Goal: Information Seeking & Learning: Learn about a topic

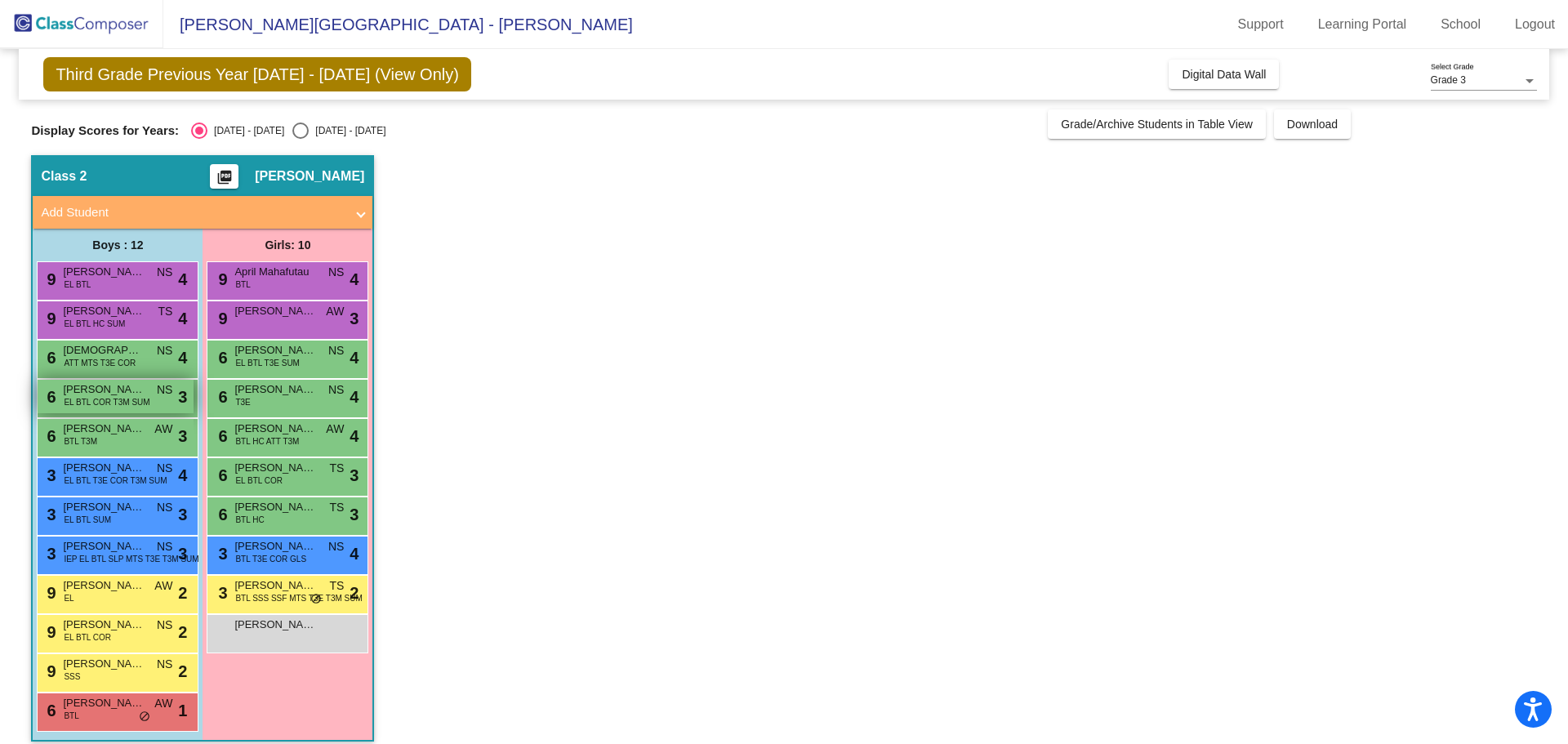
click at [91, 393] on span "[PERSON_NAME]" at bounding box center [104, 390] width 82 height 17
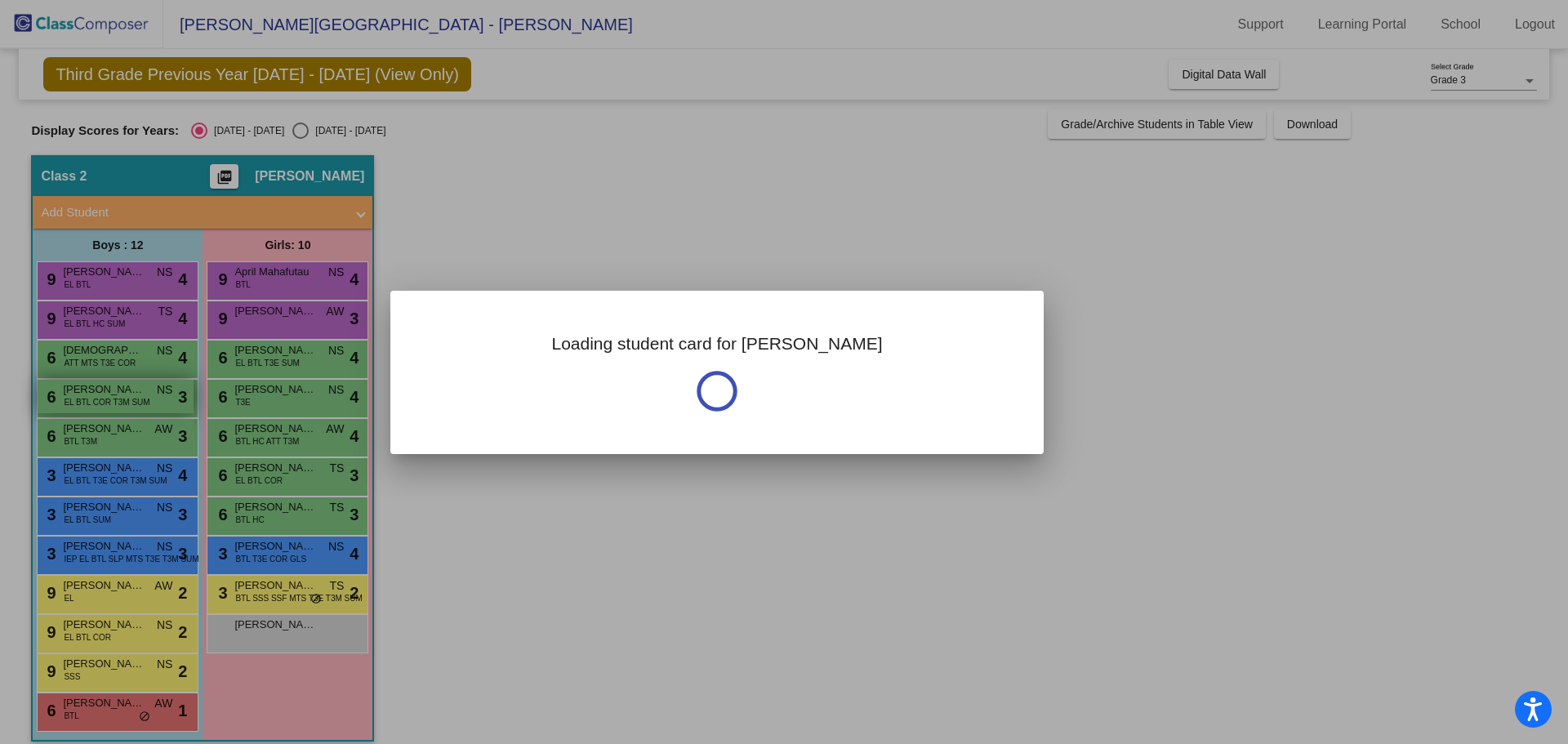
click at [91, 393] on div at bounding box center [784, 372] width 1568 height 744
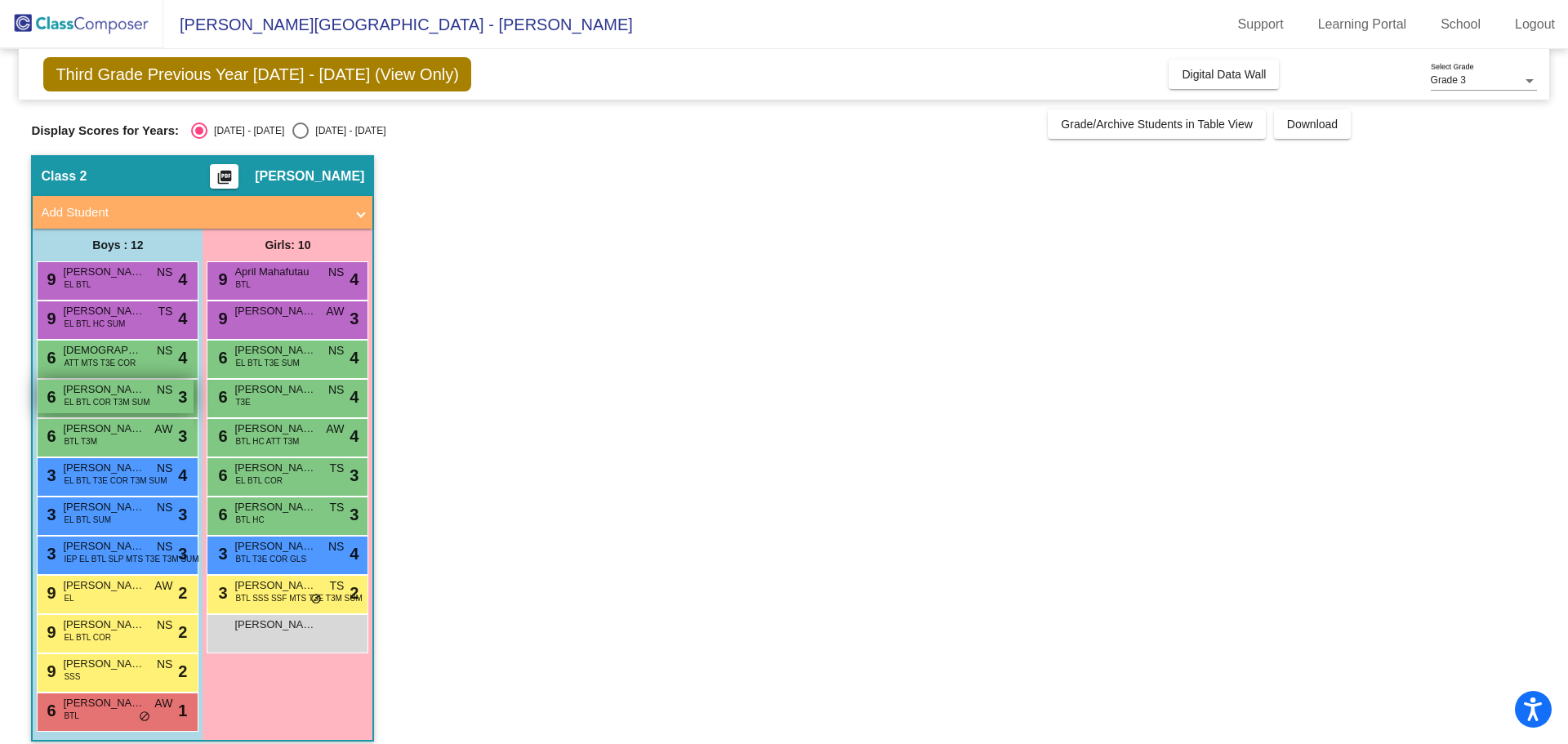
click at [91, 393] on span "[PERSON_NAME]" at bounding box center [104, 390] width 82 height 17
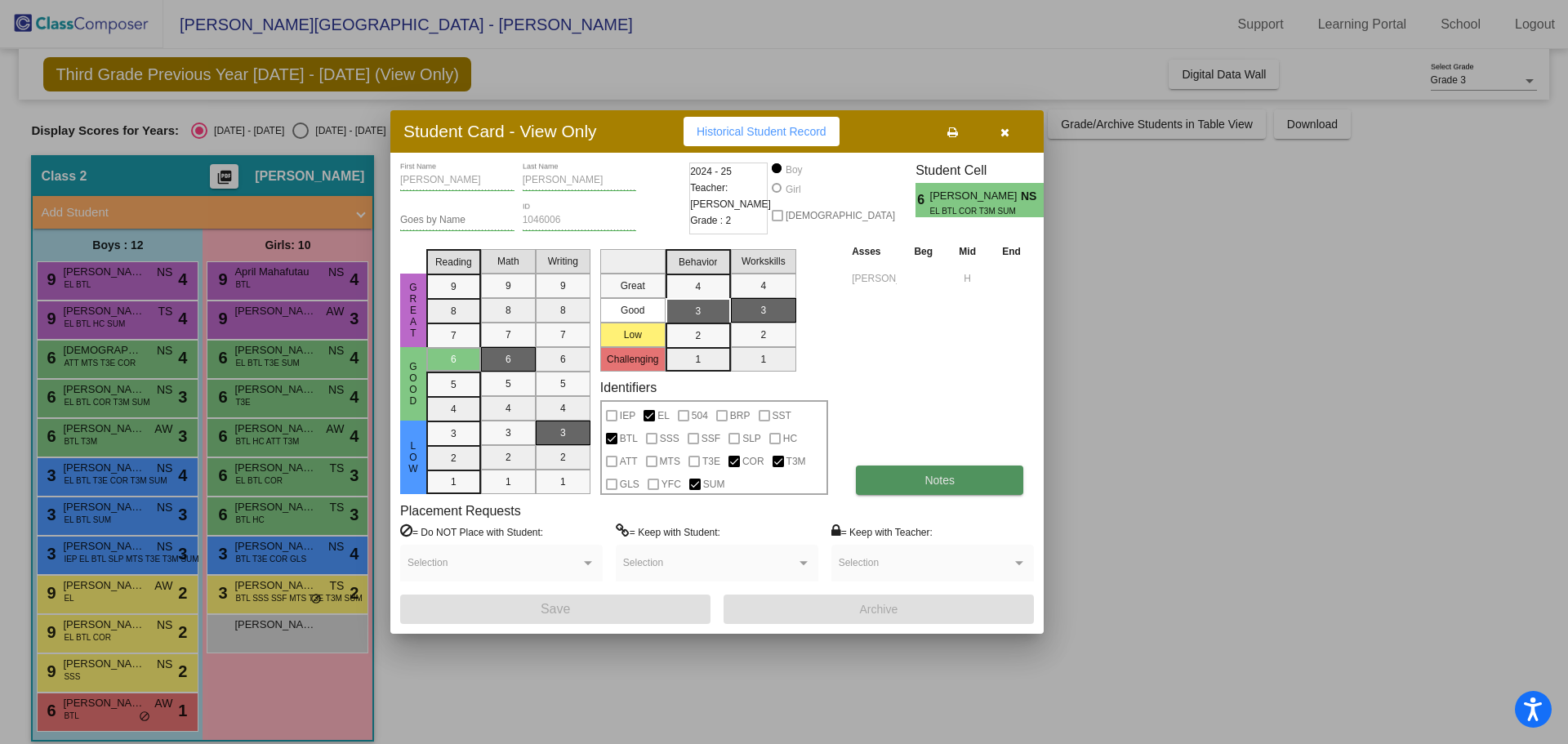
click at [960, 477] on button "Notes" at bounding box center [940, 480] width 167 height 29
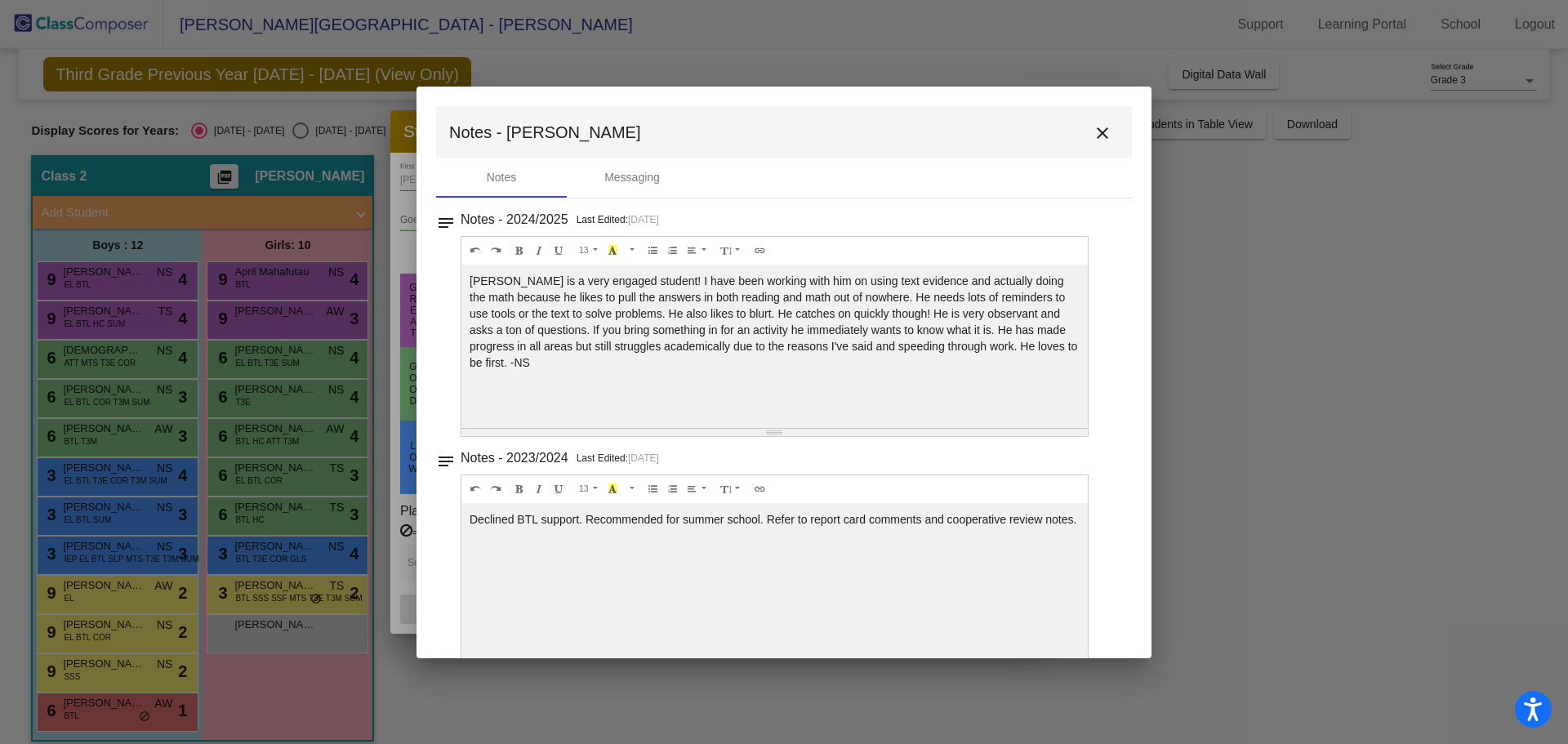
click at [1093, 136] on mat-icon "close" at bounding box center [1102, 132] width 19 height 19
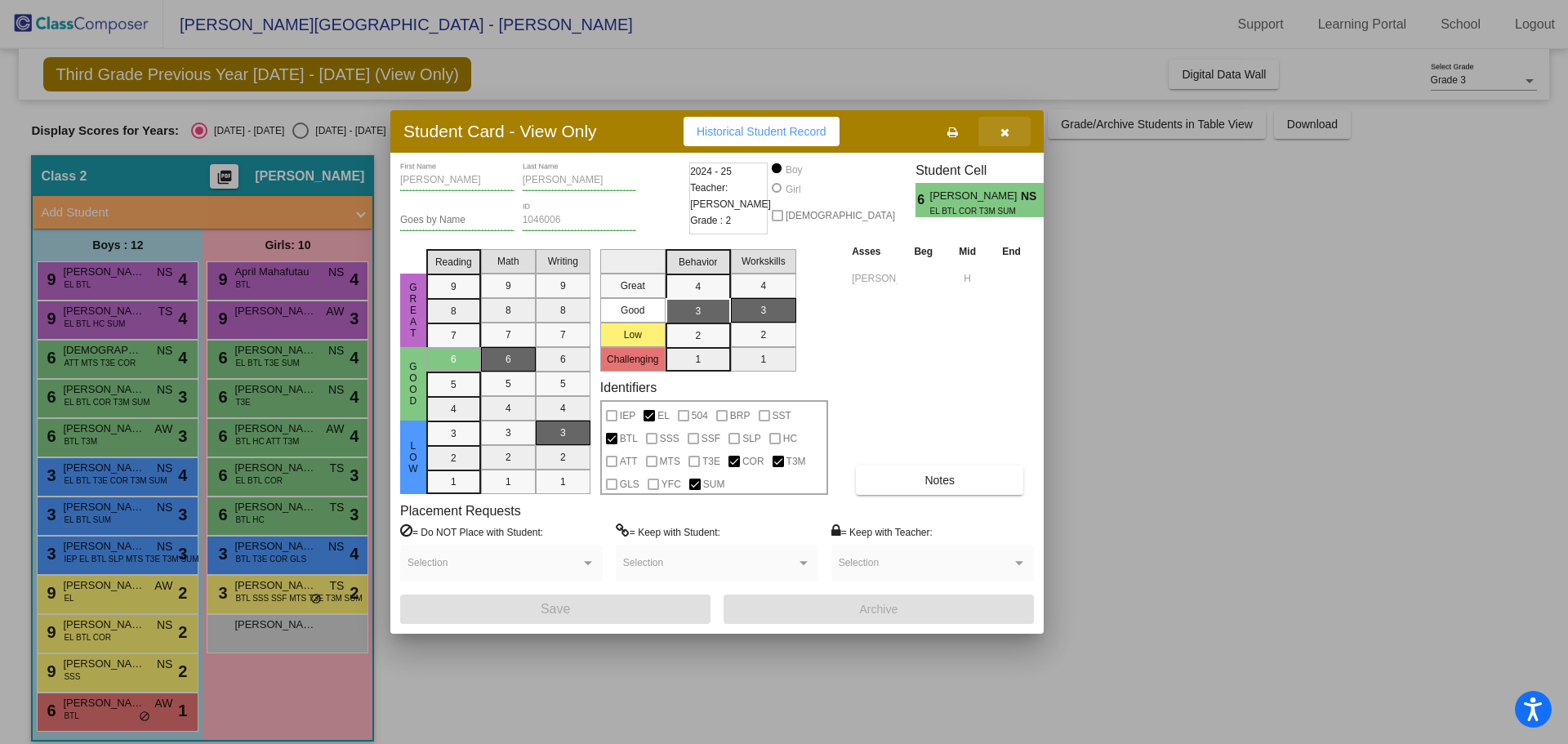
click at [1009, 131] on icon "button" at bounding box center [1005, 132] width 9 height 12
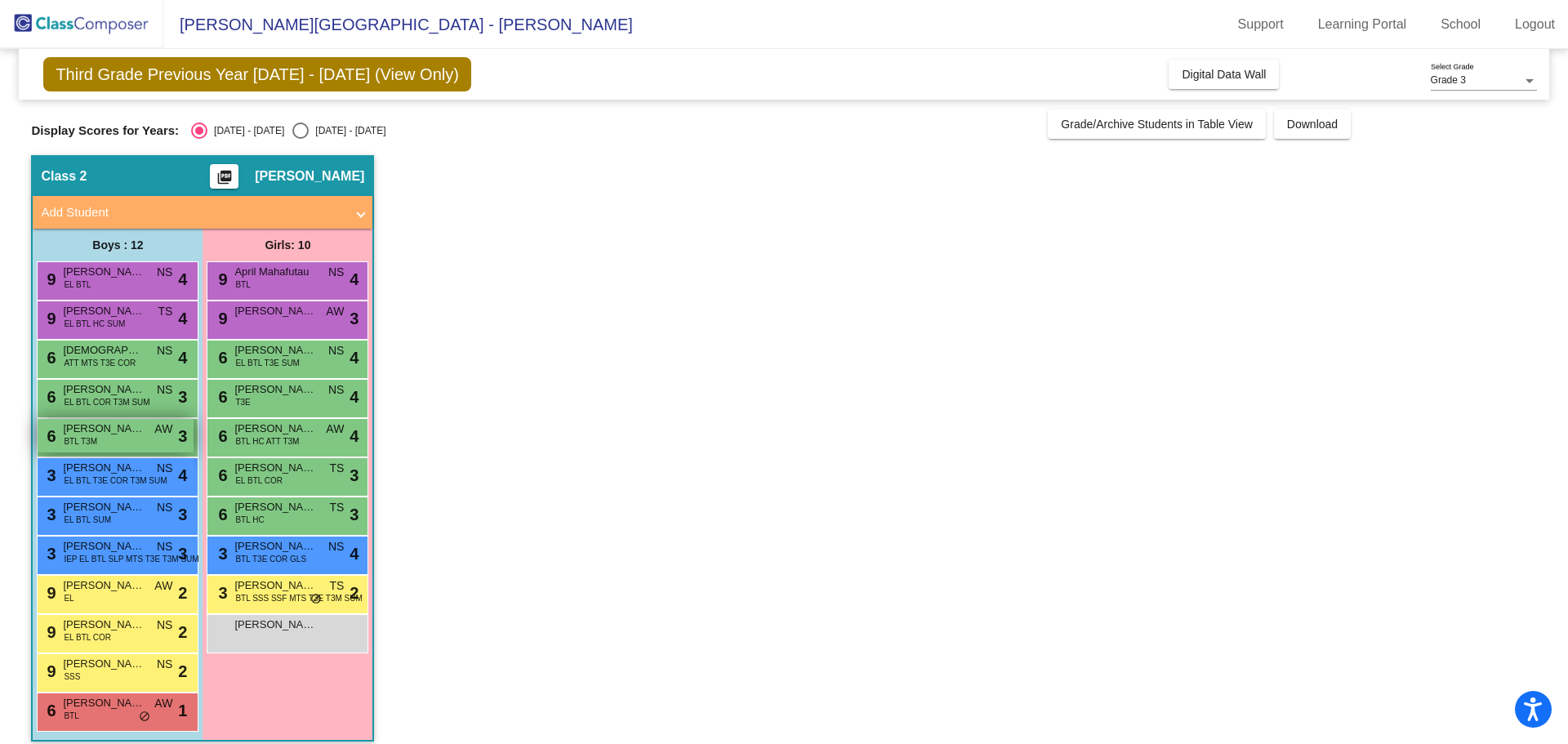
click at [134, 439] on div "6 [PERSON_NAME] BTL T3M AW lock do_not_disturb_alt 3" at bounding box center [115, 436] width 156 height 33
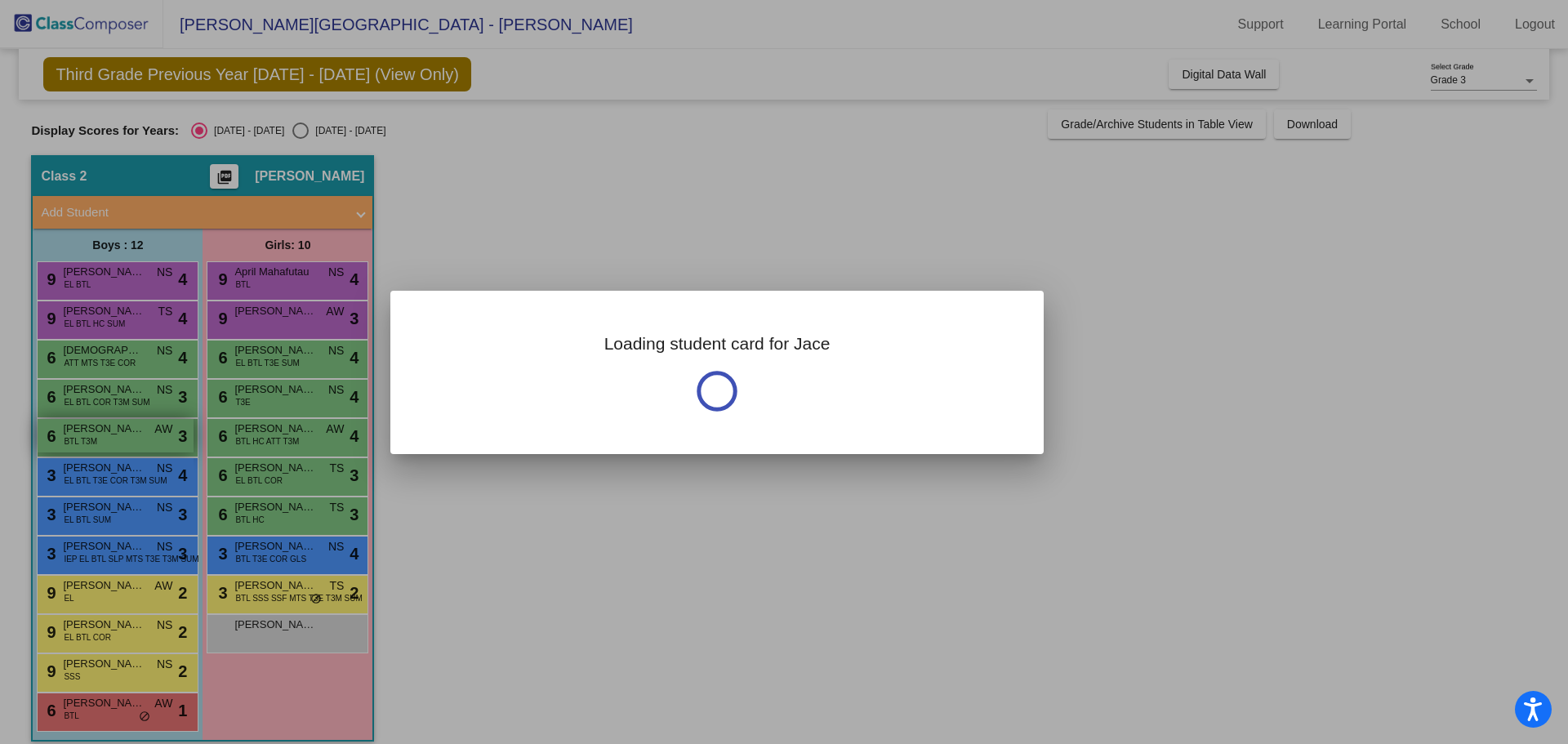
click at [134, 439] on div at bounding box center [784, 372] width 1568 height 744
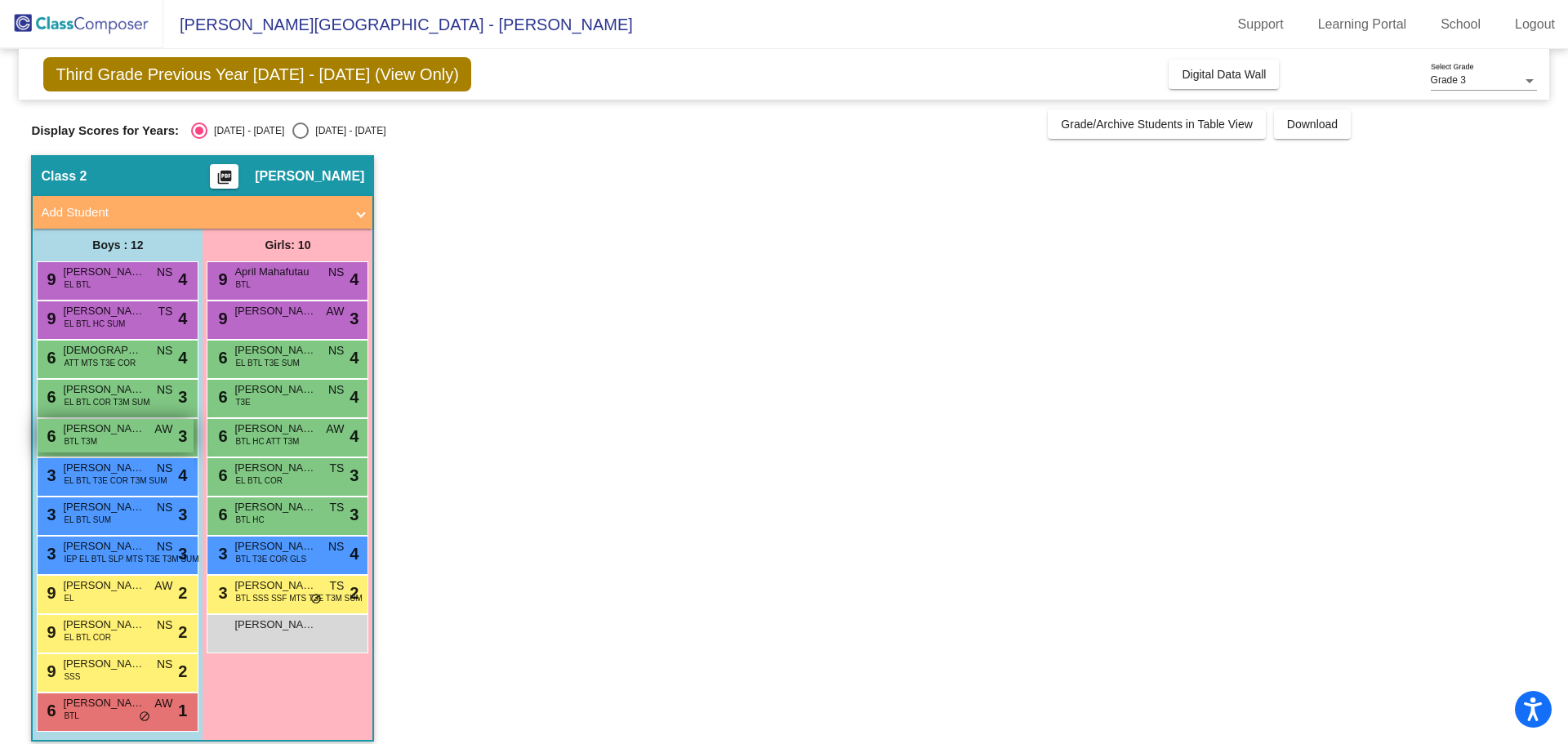
click at [134, 439] on div "6 [PERSON_NAME] BTL T3M AW lock do_not_disturb_alt 3" at bounding box center [115, 436] width 156 height 33
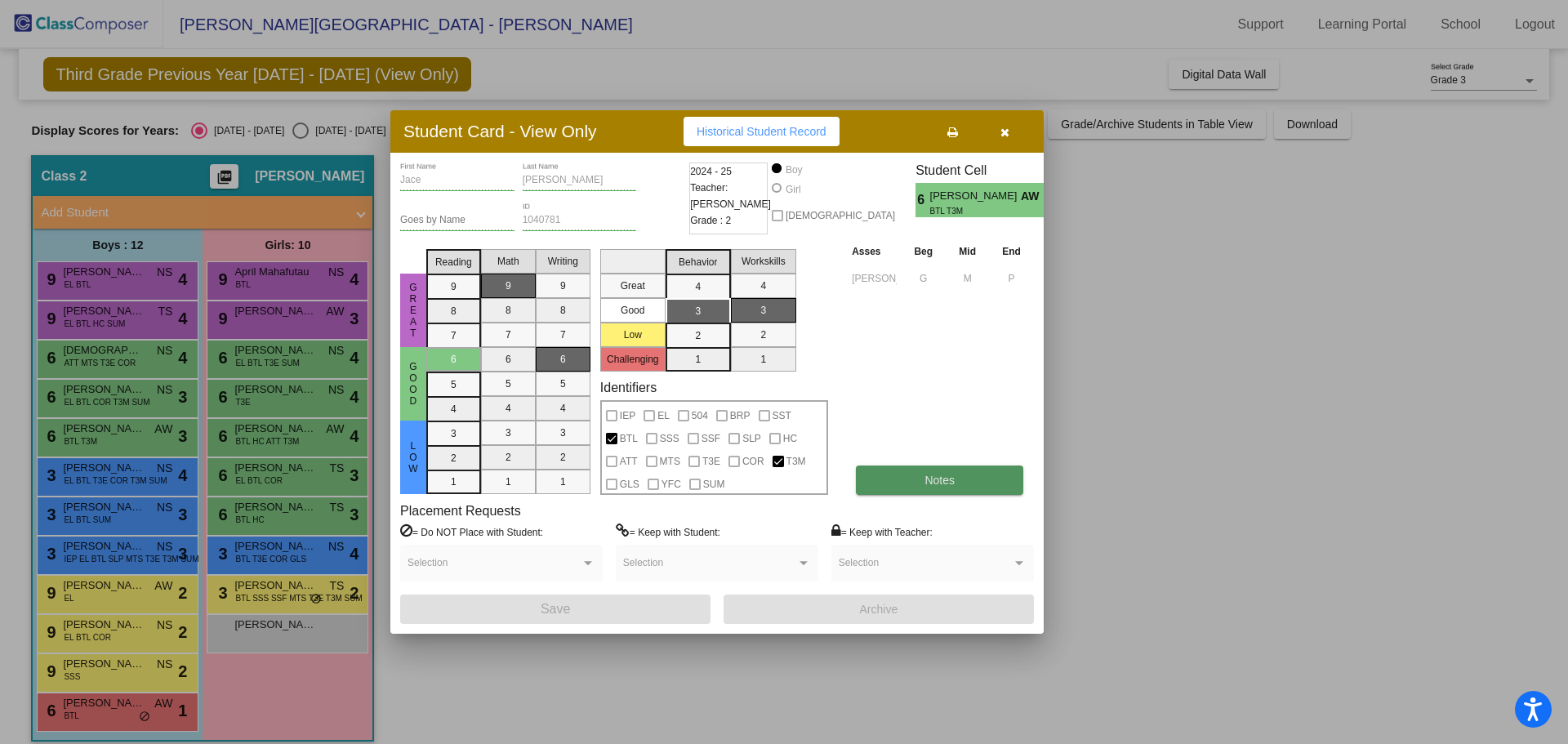
click at [941, 475] on span "Notes" at bounding box center [940, 480] width 30 height 13
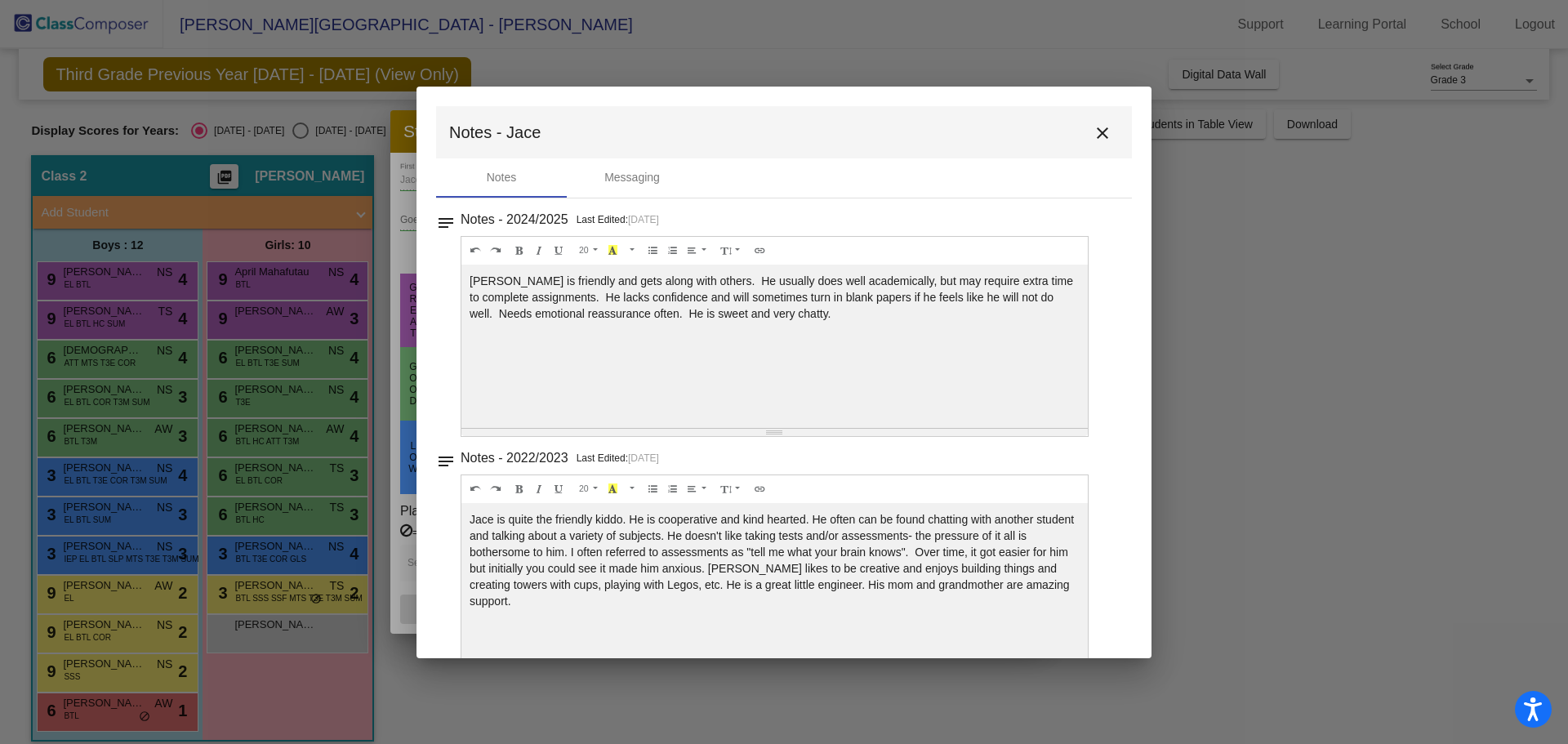
click at [1100, 133] on mat-icon "close" at bounding box center [1102, 132] width 19 height 19
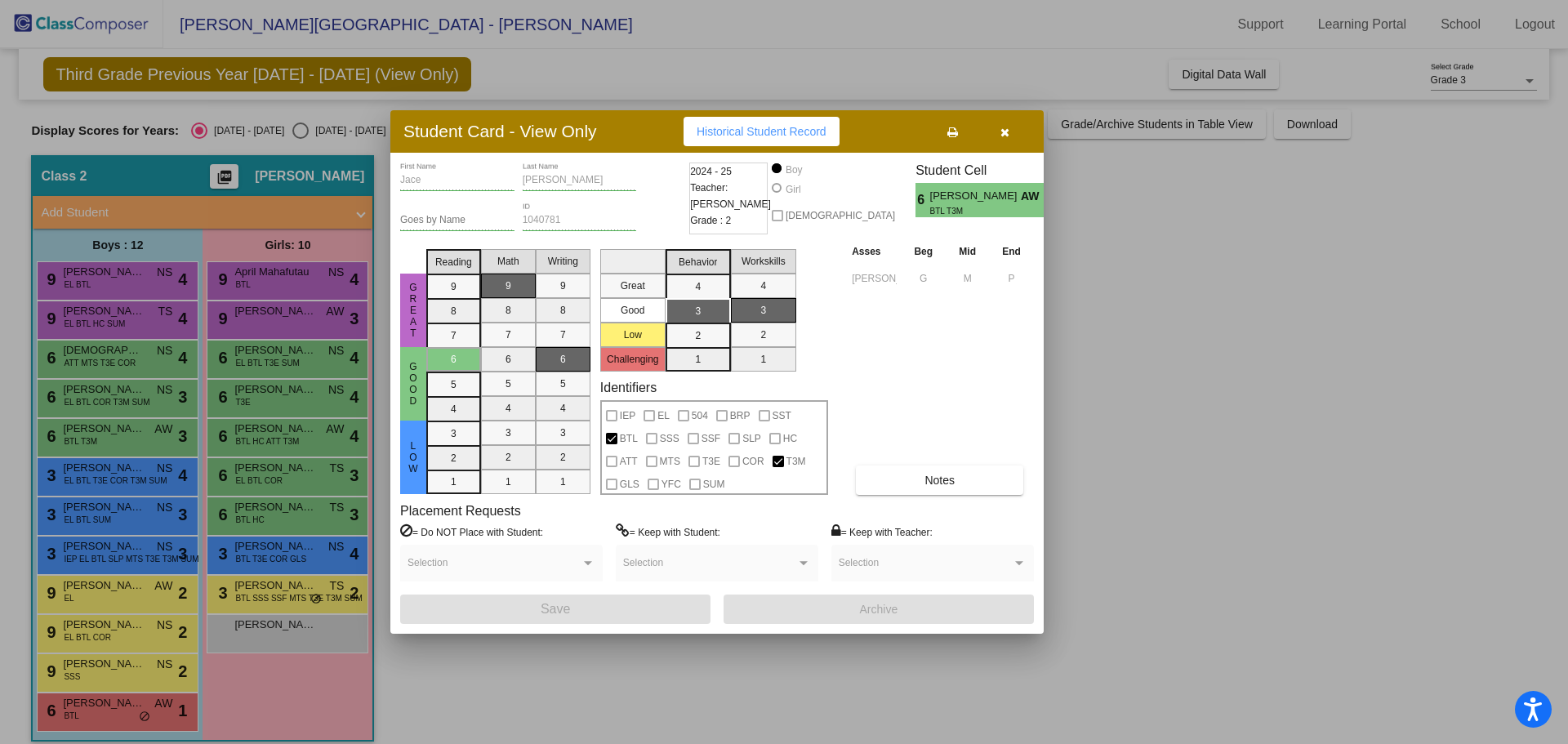
click at [1004, 133] on icon "button" at bounding box center [1005, 132] width 9 height 12
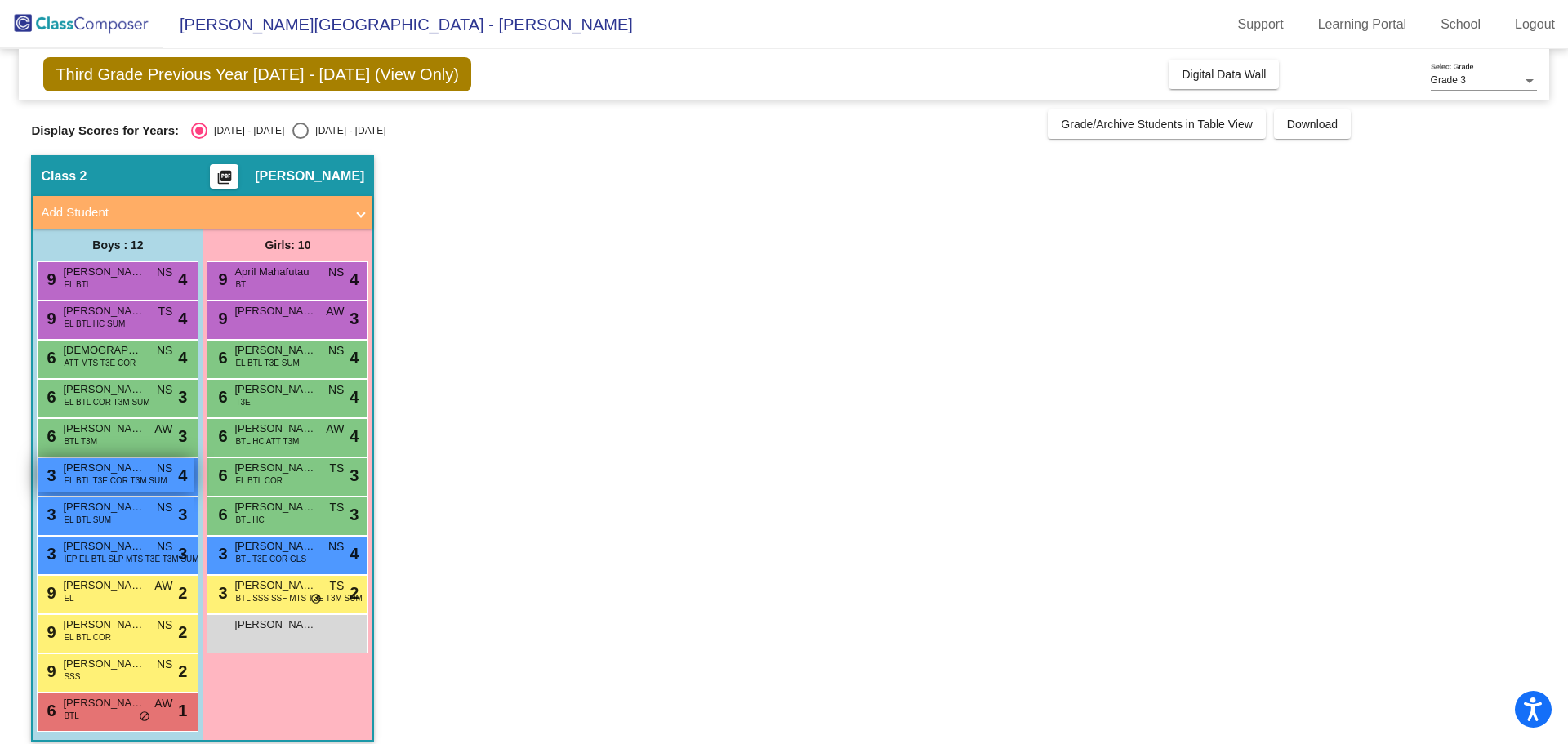
click at [86, 472] on span "[PERSON_NAME]" at bounding box center [104, 469] width 82 height 17
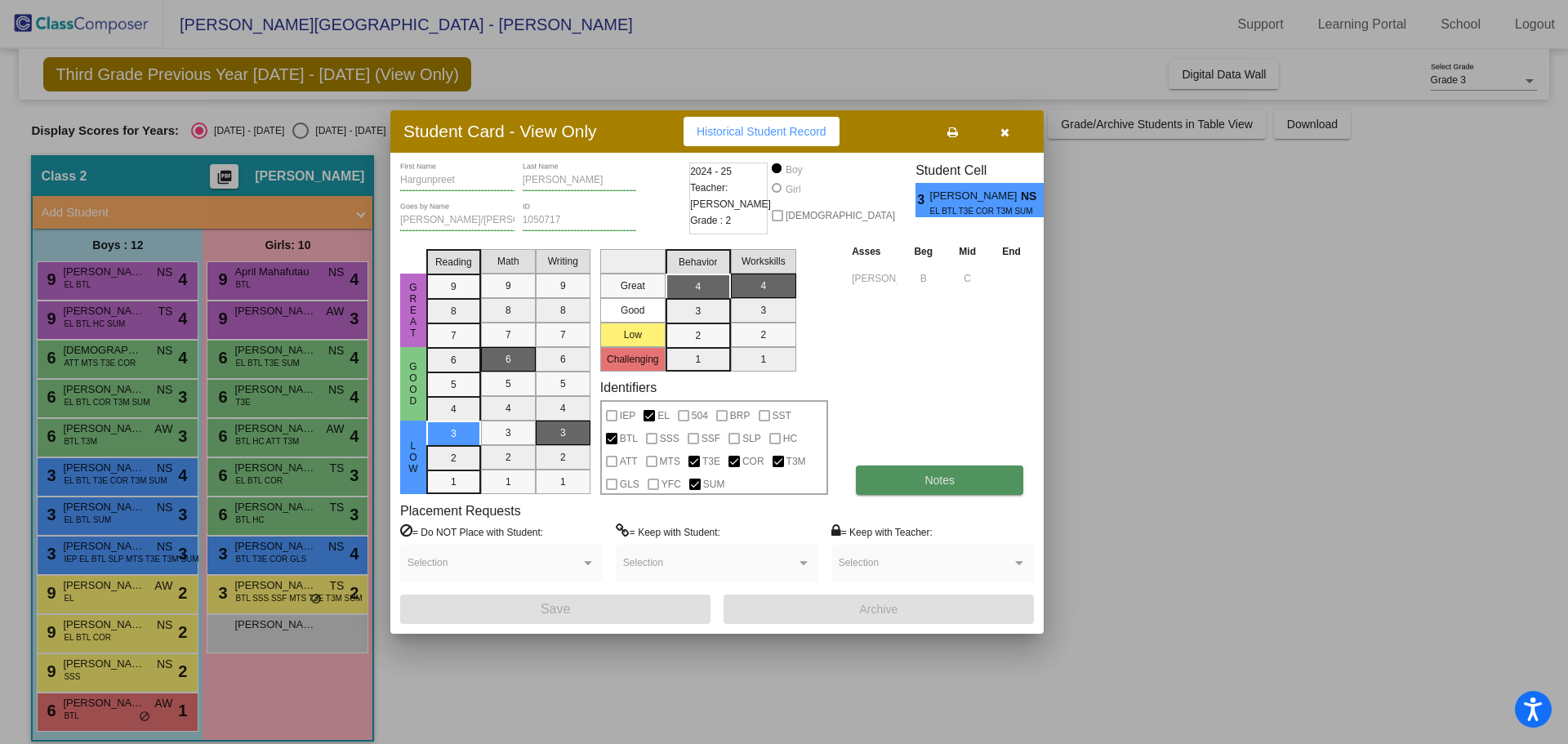
click at [918, 490] on button "Notes" at bounding box center [940, 480] width 167 height 29
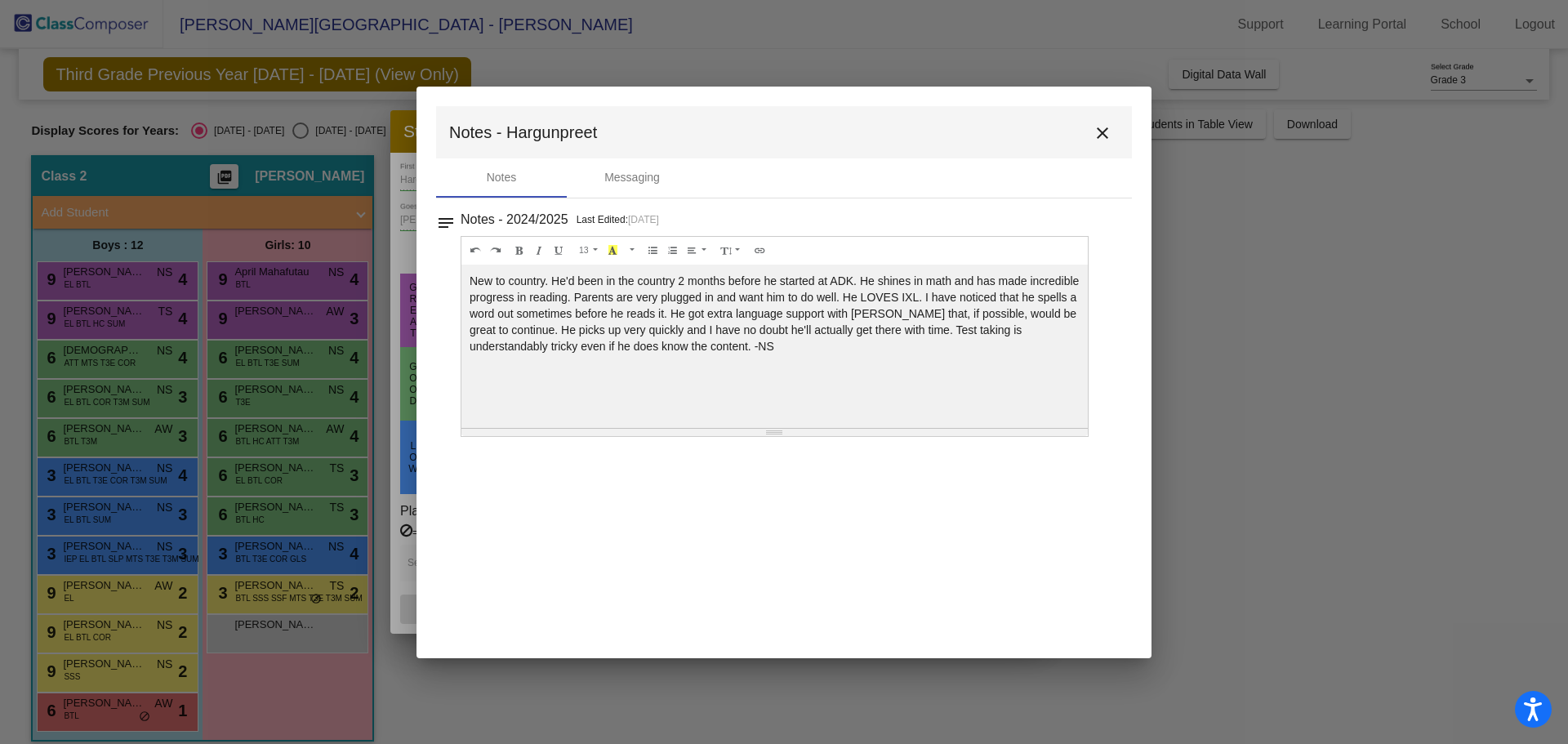
click at [1102, 130] on mat-icon "close" at bounding box center [1102, 132] width 19 height 19
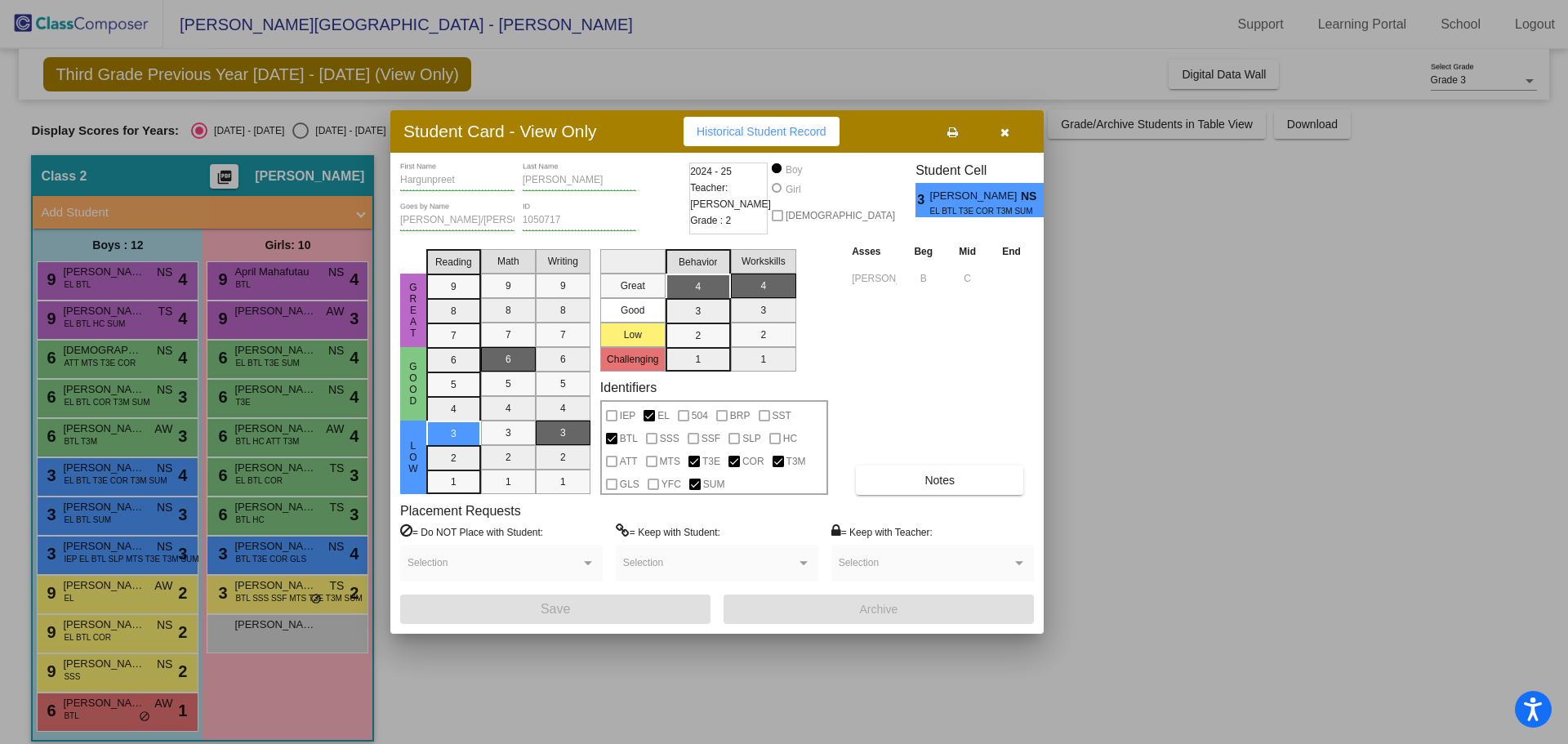
click at [105, 521] on div at bounding box center [784, 372] width 1568 height 744
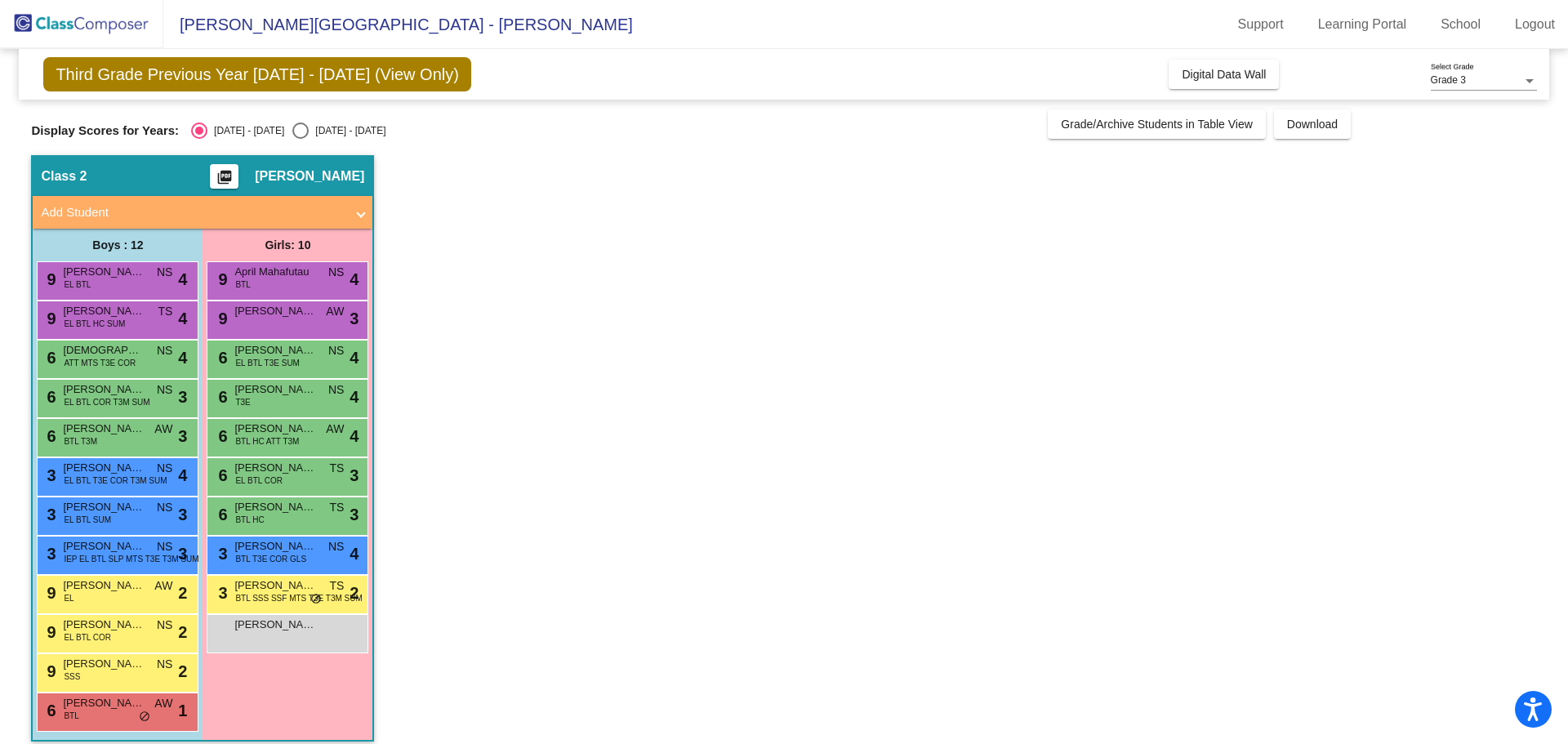
click at [105, 521] on span "EL BTL SUM" at bounding box center [87, 520] width 48 height 13
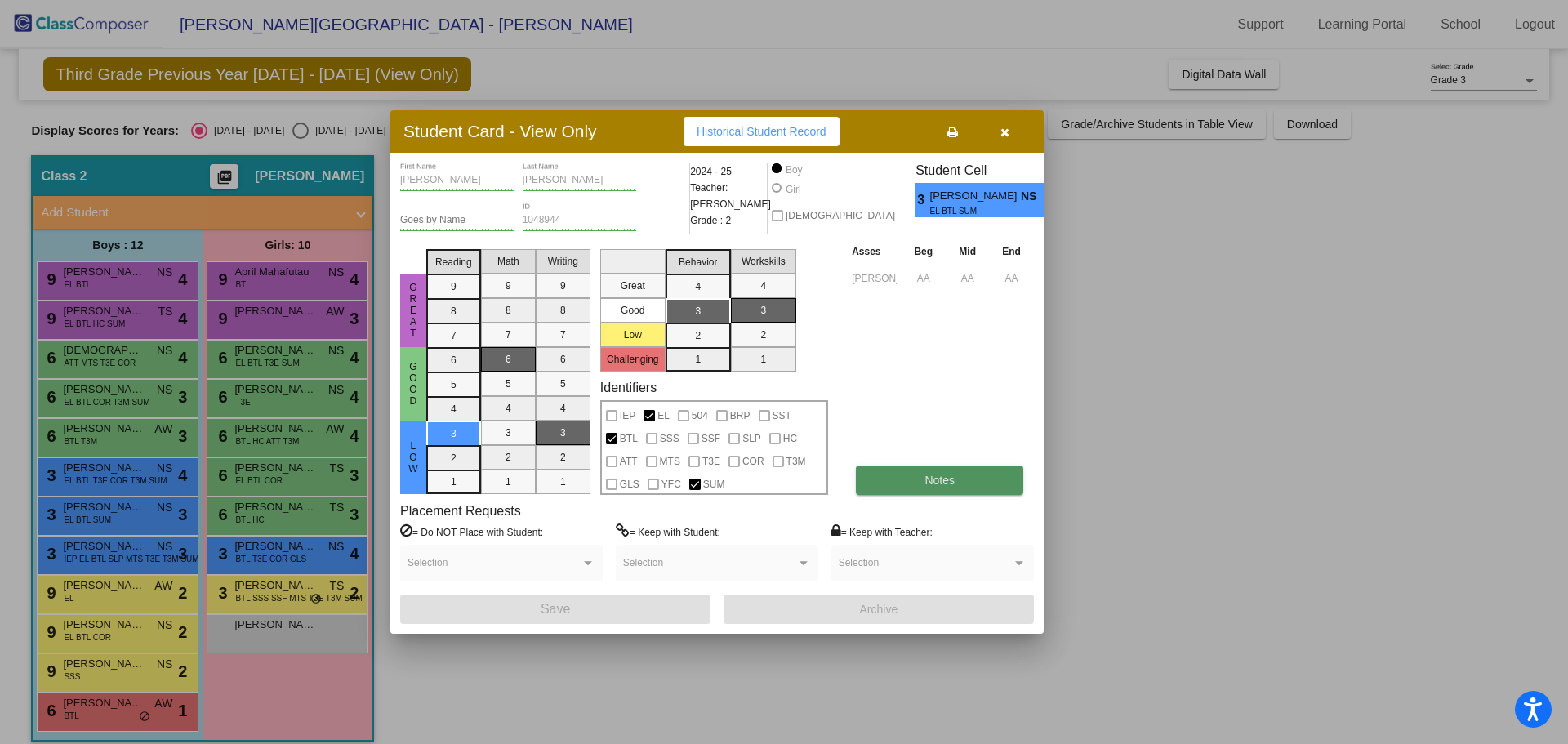
click at [982, 484] on button "Notes" at bounding box center [940, 480] width 167 height 29
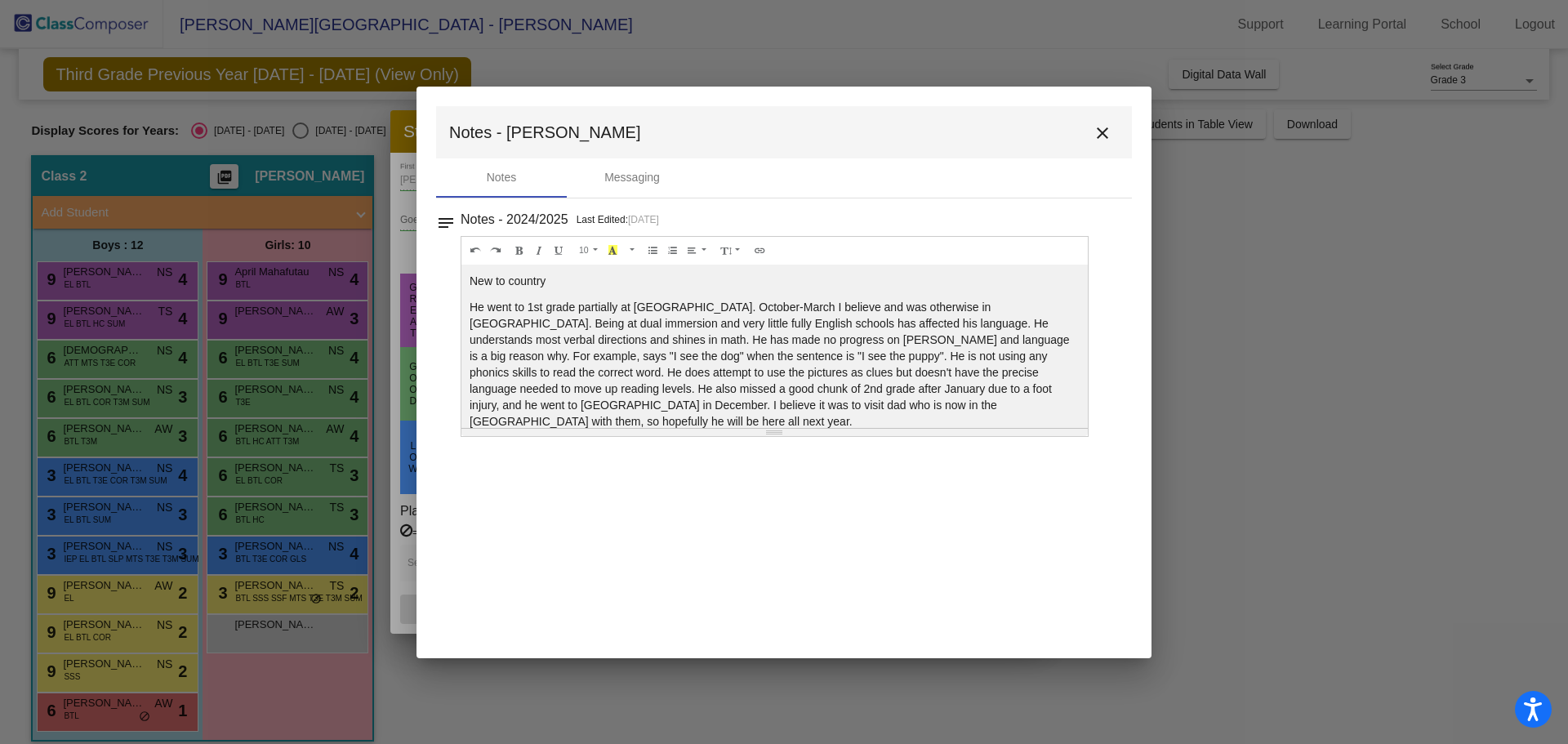
click at [1092, 144] on button "close" at bounding box center [1102, 132] width 33 height 33
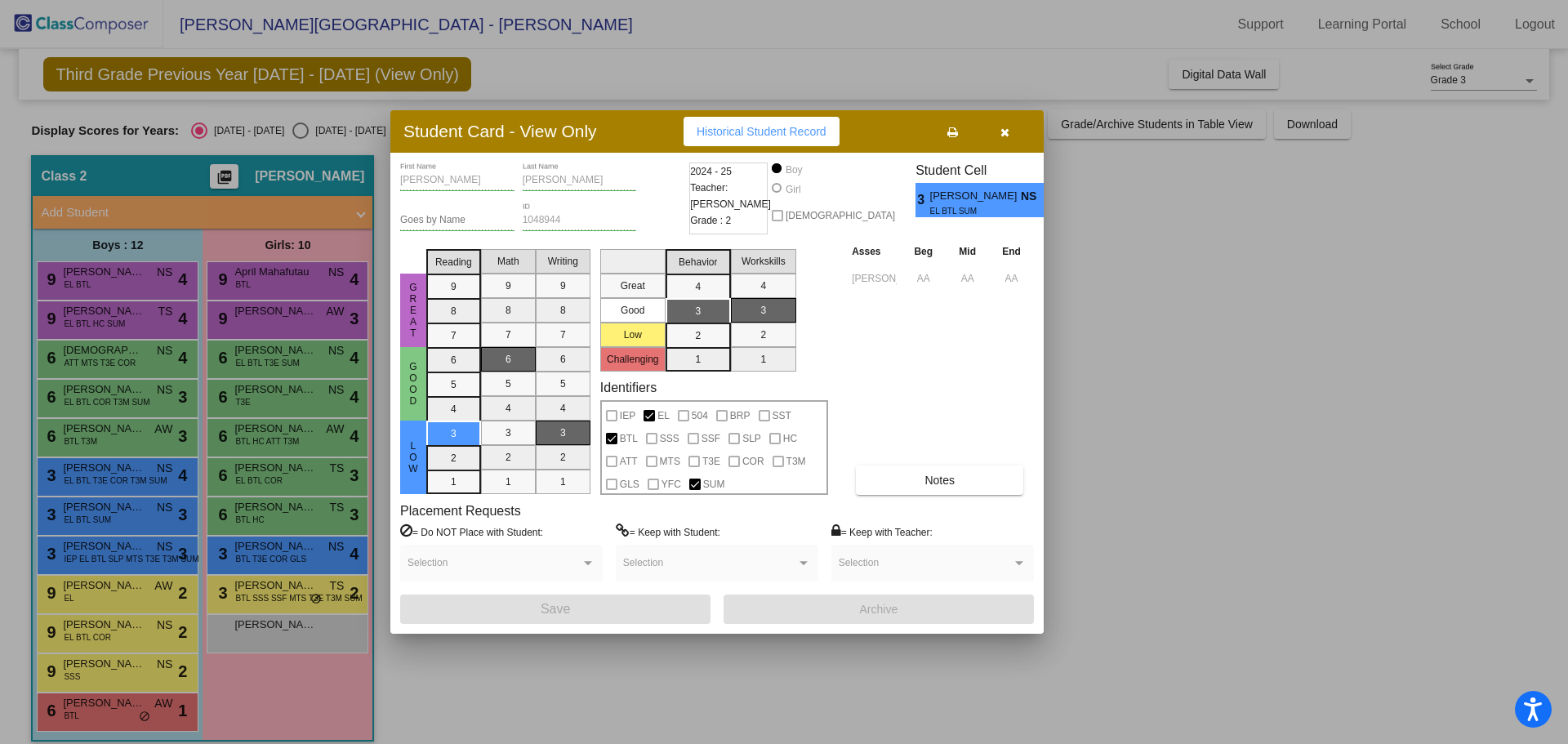
click at [1007, 129] on icon "button" at bounding box center [1005, 132] width 9 height 12
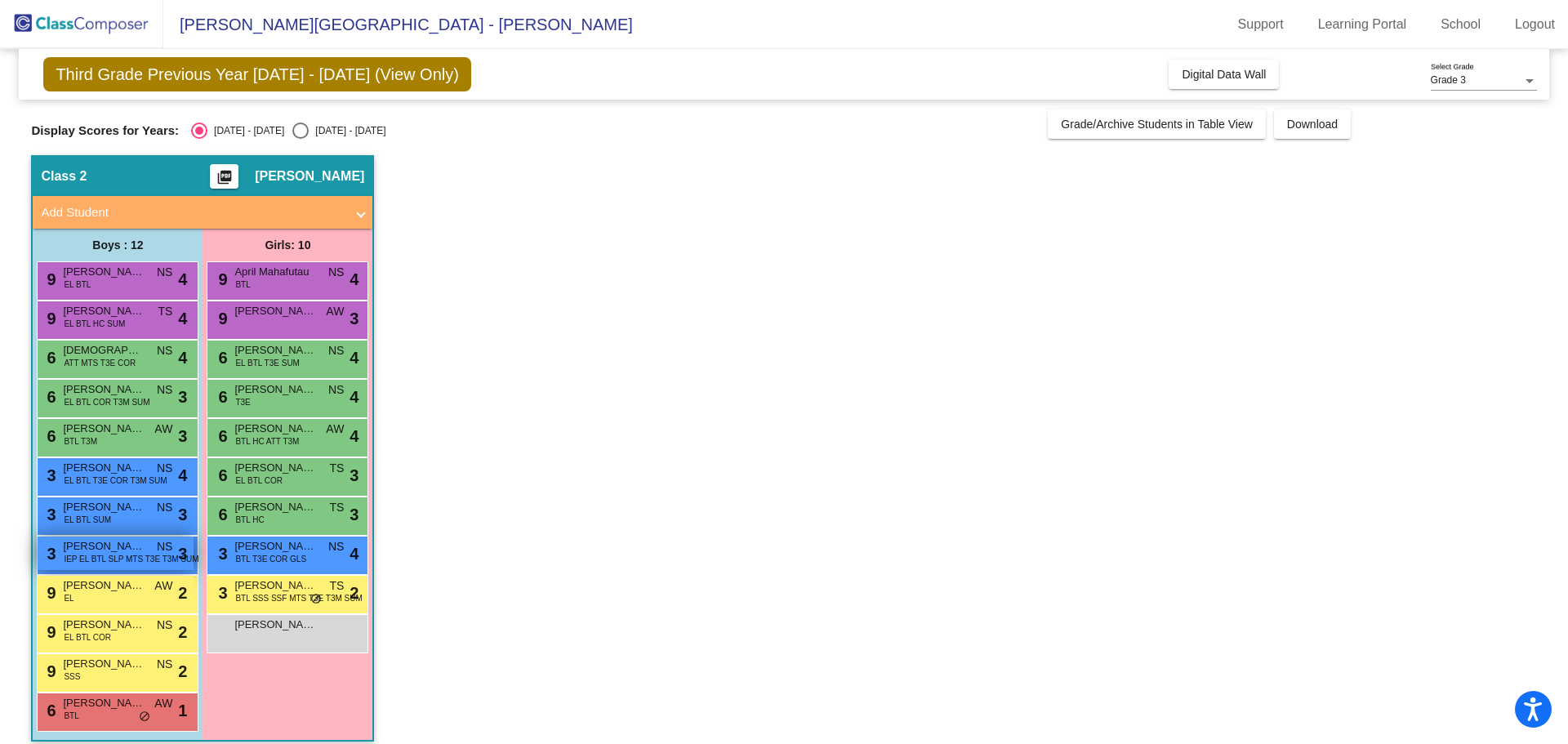
click at [87, 557] on span "IEP EL BTL SLP MTS T3E T3M SUM" at bounding box center [131, 559] width 135 height 13
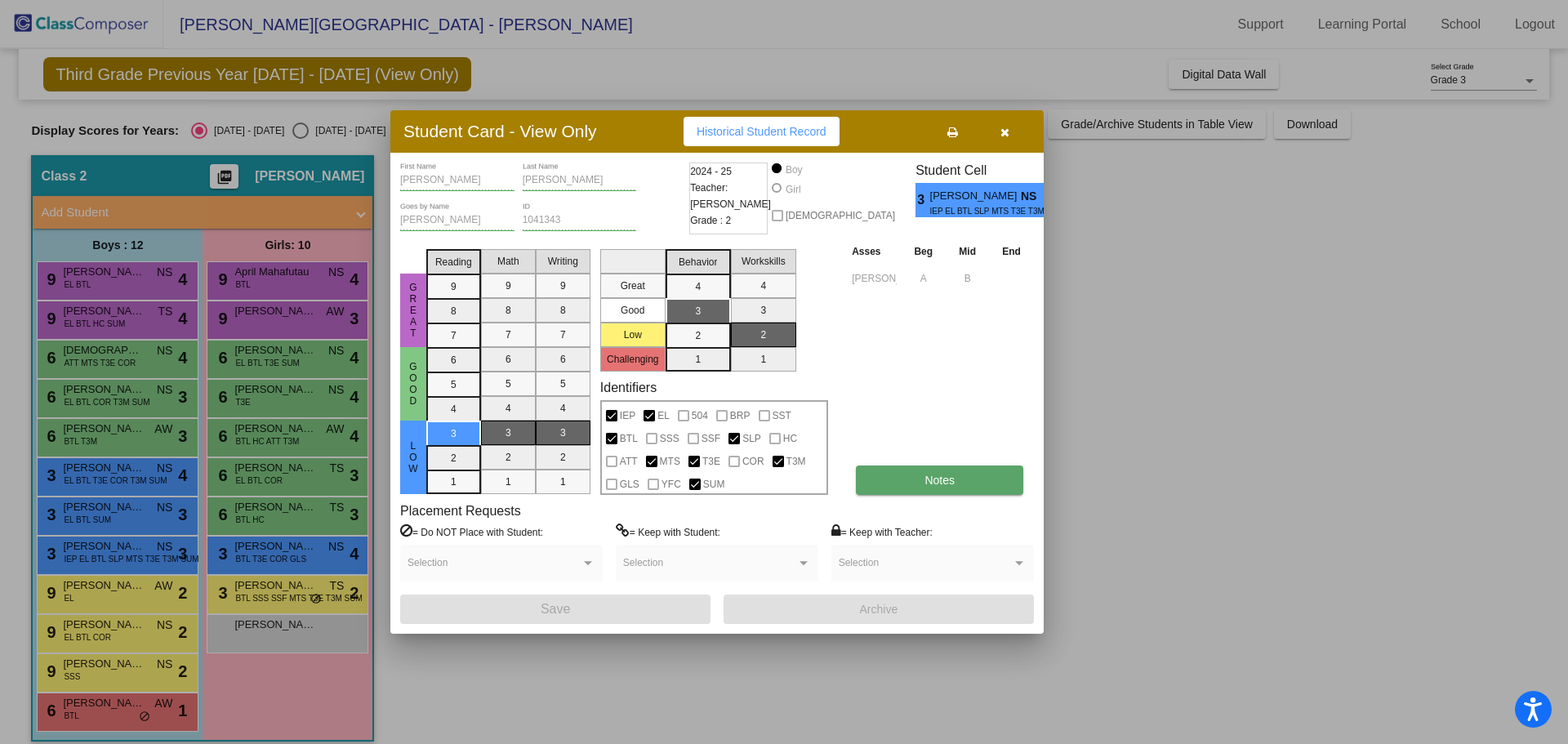
click at [973, 485] on button "Notes" at bounding box center [940, 480] width 167 height 29
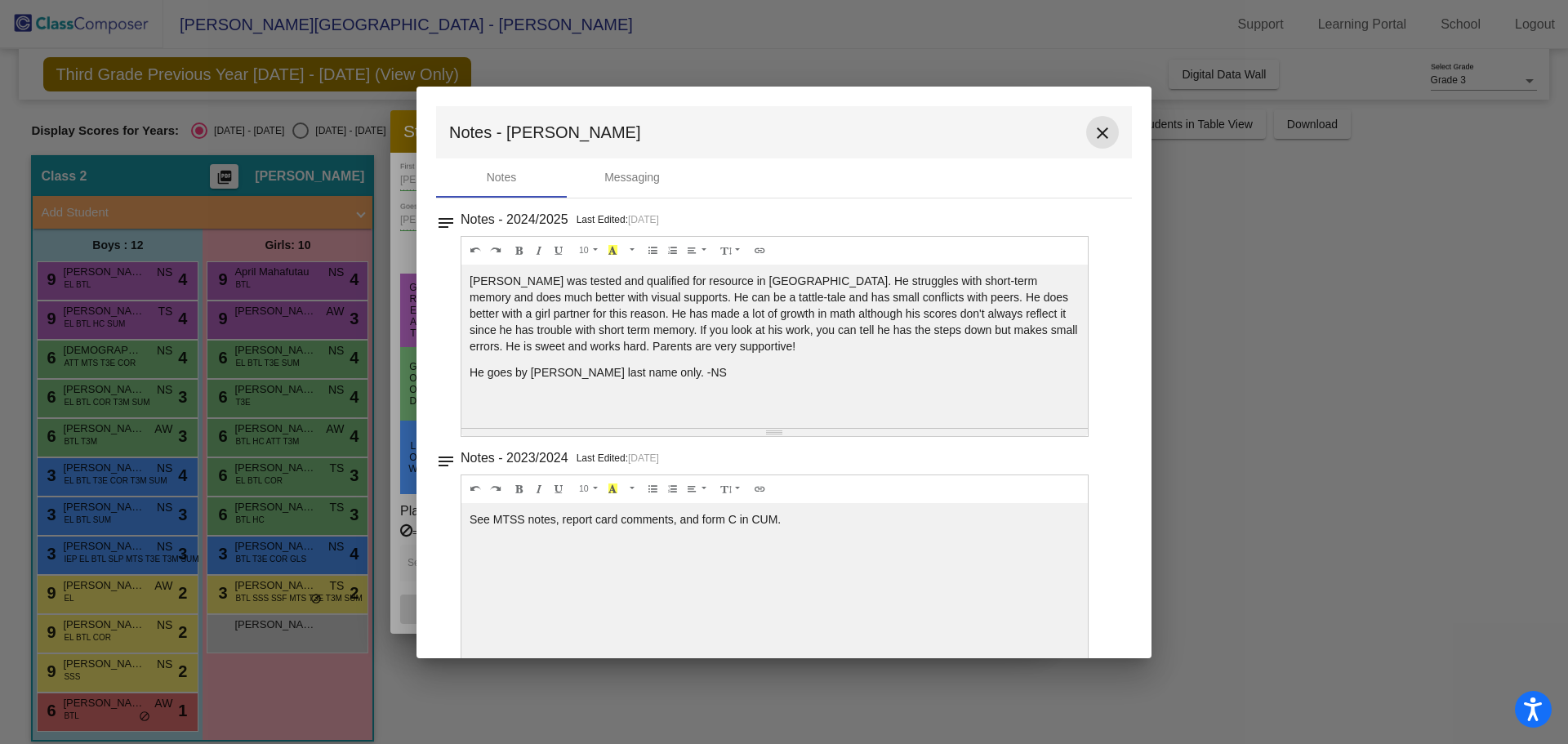
click at [1093, 129] on mat-icon "close" at bounding box center [1102, 132] width 19 height 19
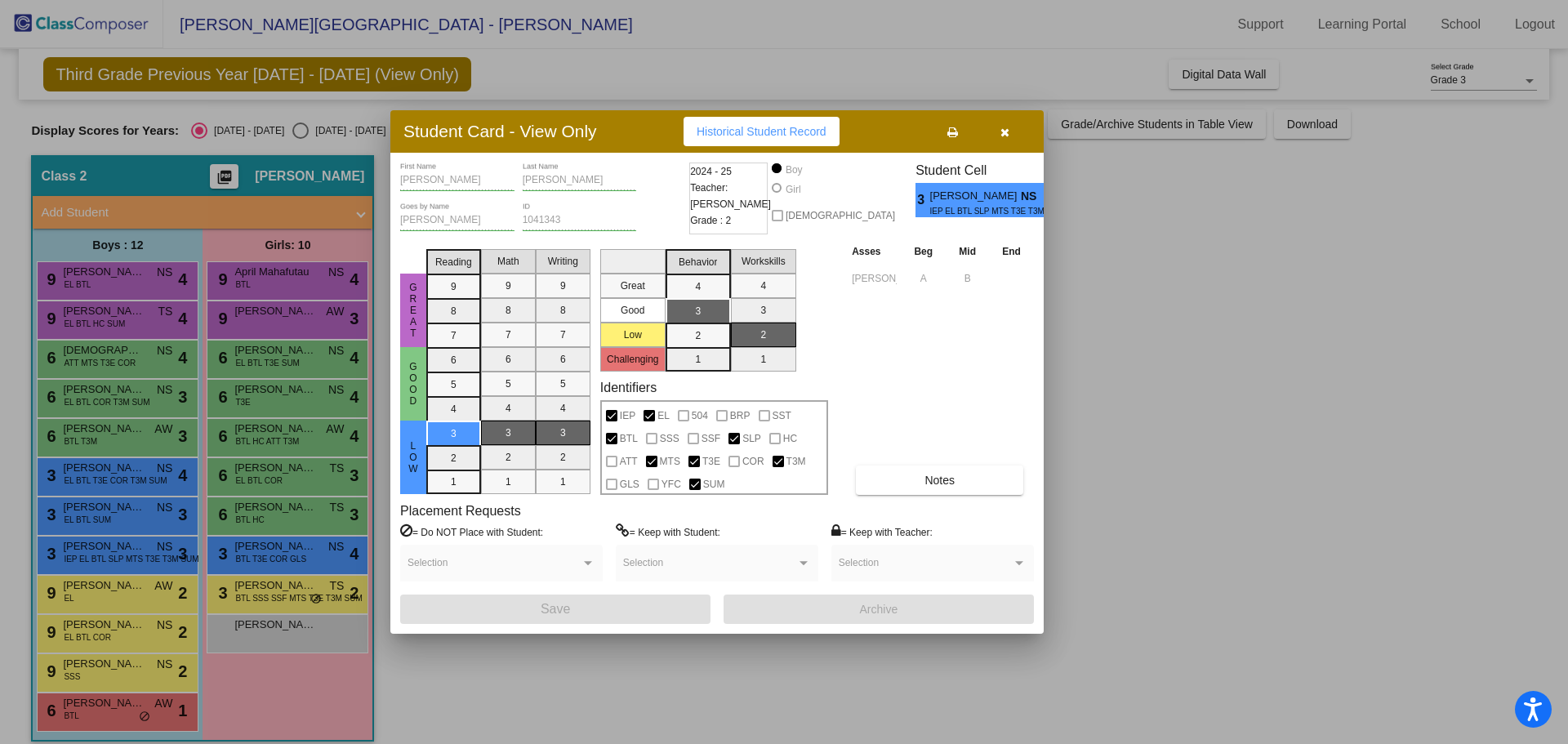
click at [111, 603] on div at bounding box center [784, 372] width 1568 height 744
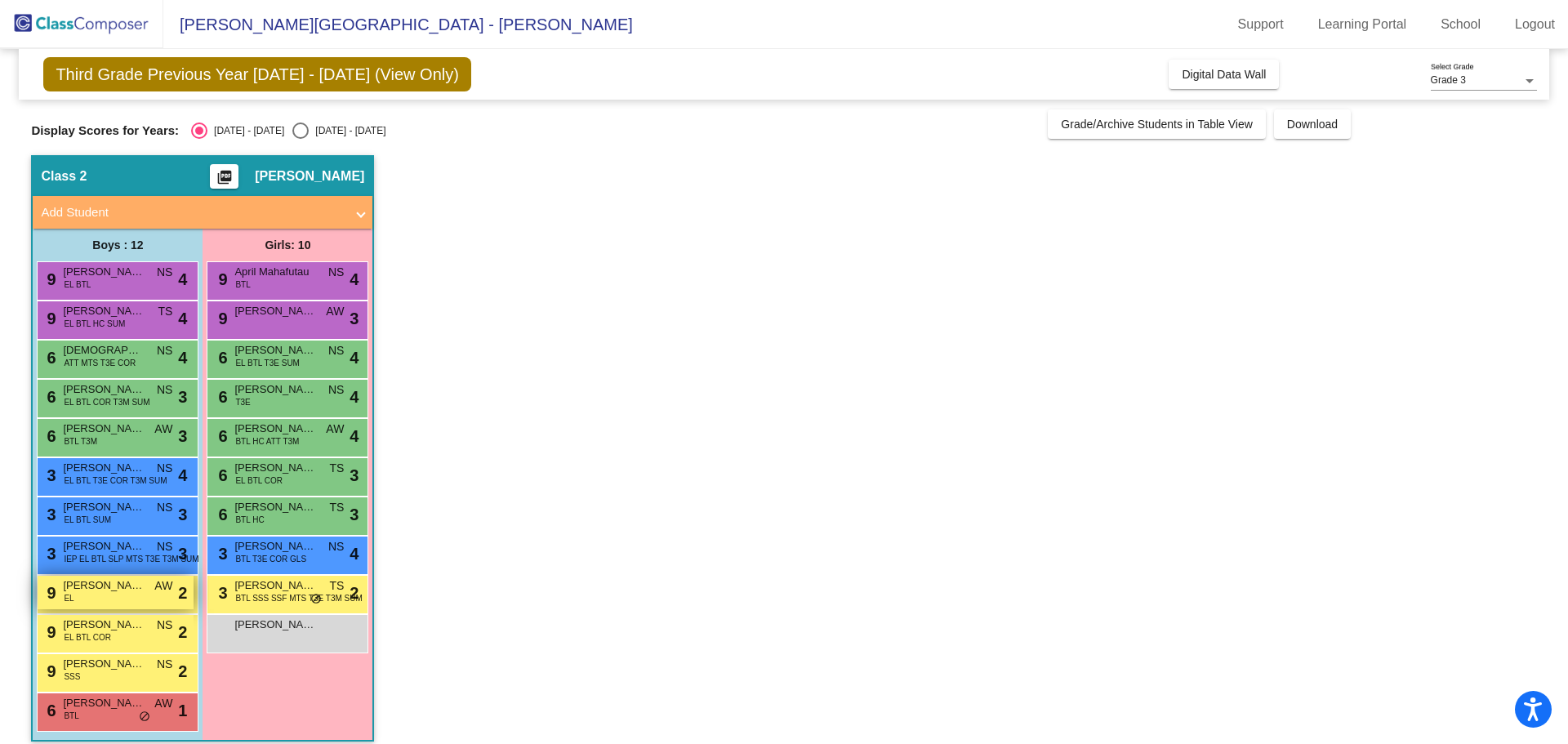
click at [111, 603] on div "9 [PERSON_NAME] EL AW lock do_not_disturb_alt 2" at bounding box center [115, 593] width 156 height 33
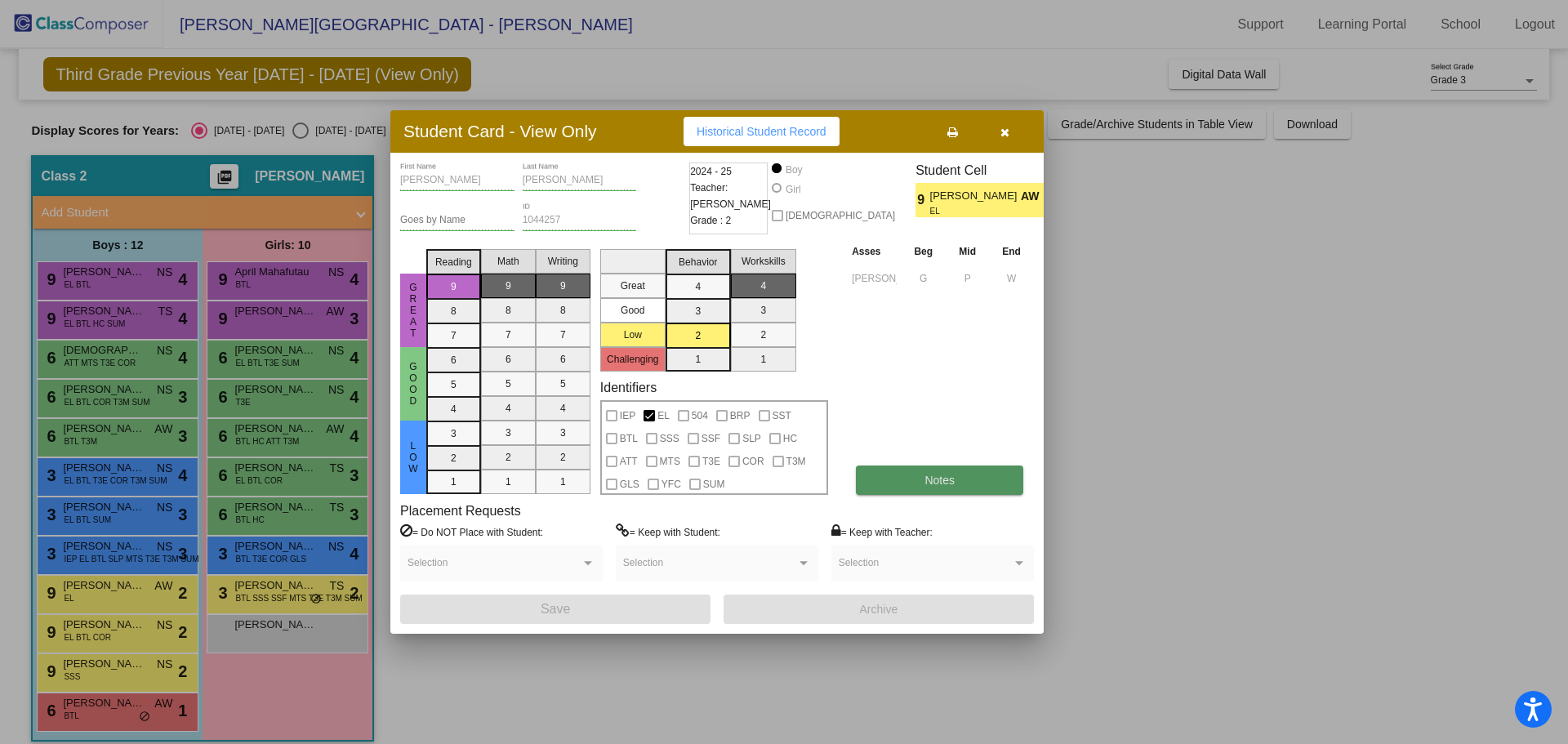
click at [931, 486] on span "Notes" at bounding box center [940, 480] width 30 height 13
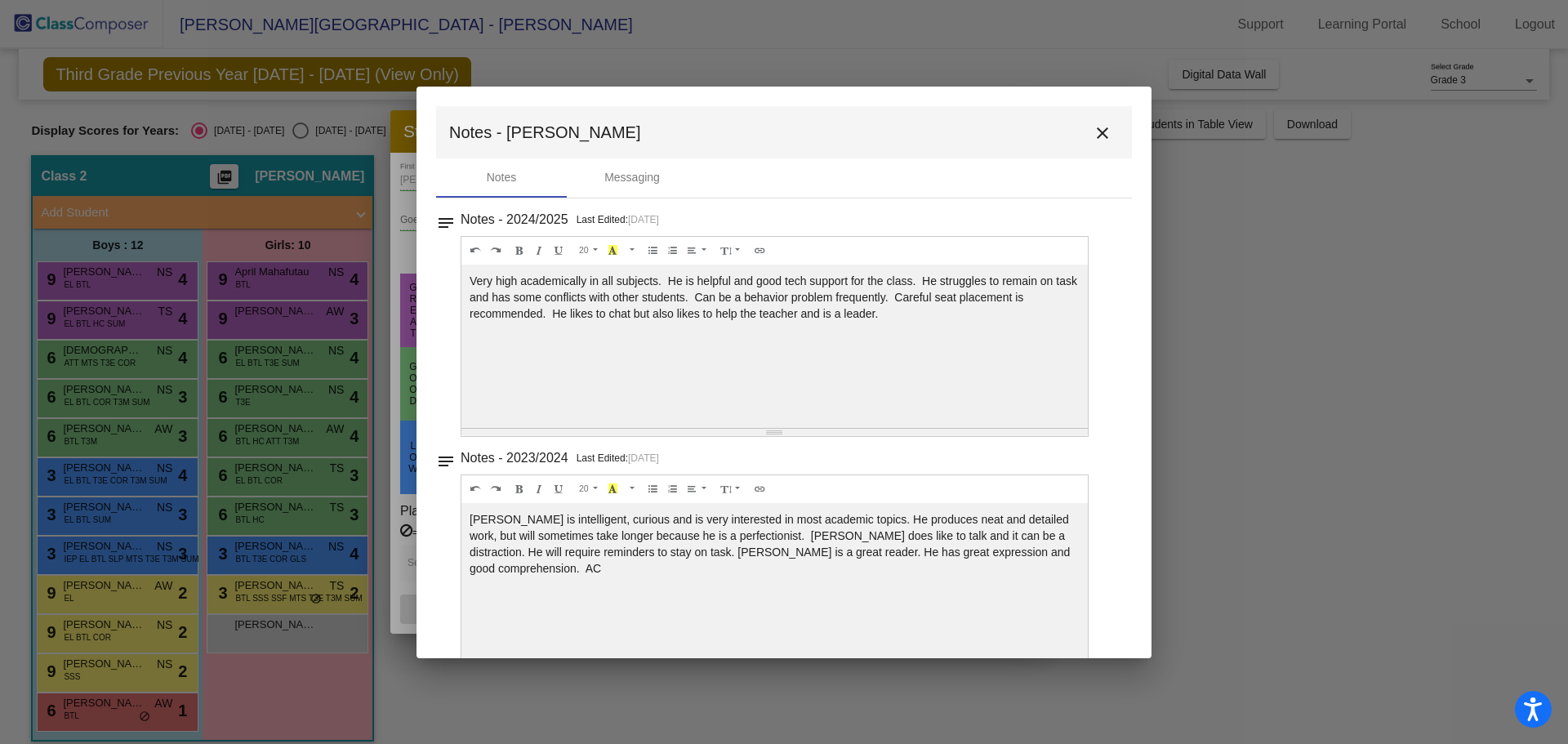
click at [1090, 121] on button "close" at bounding box center [1102, 132] width 33 height 33
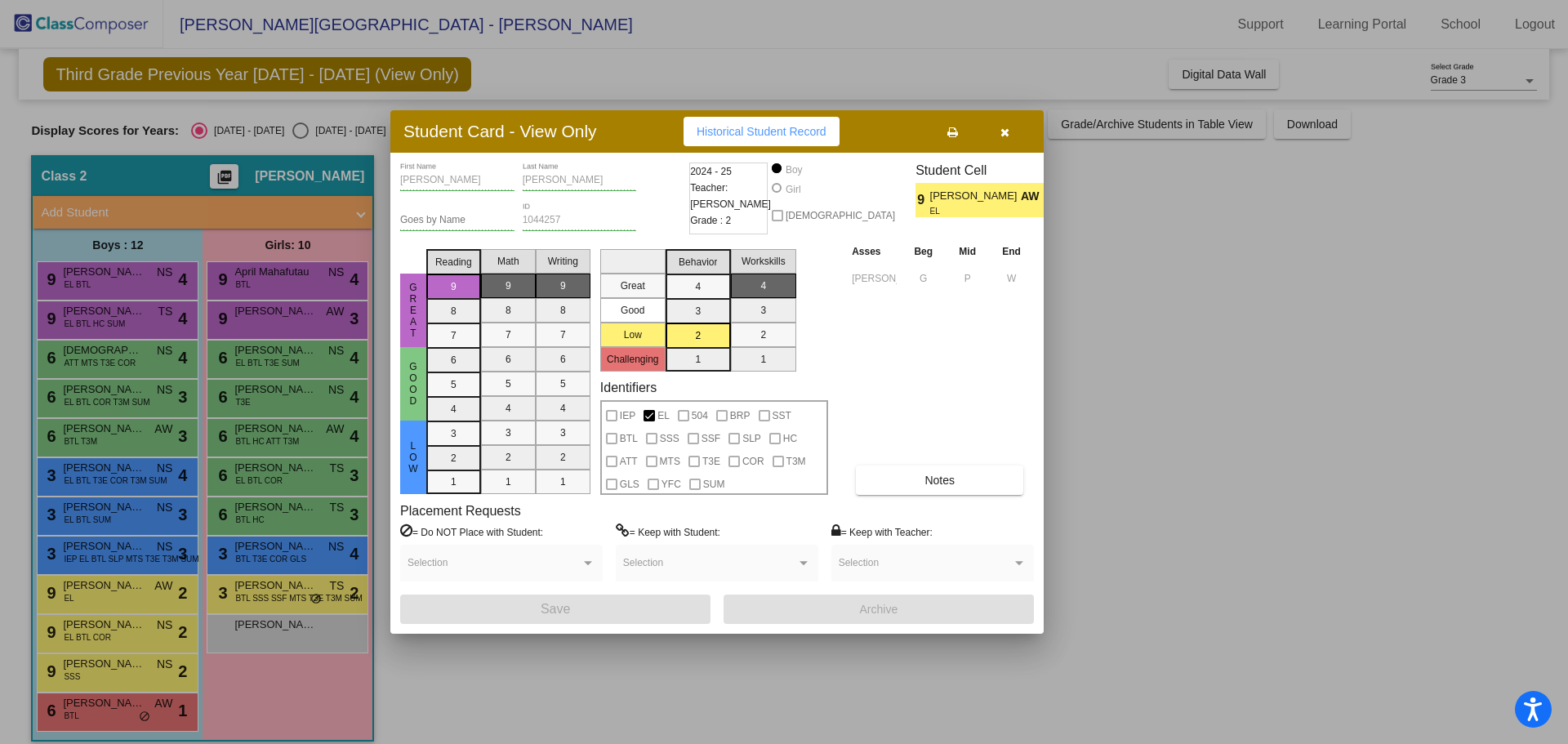
click at [102, 633] on div at bounding box center [784, 372] width 1568 height 744
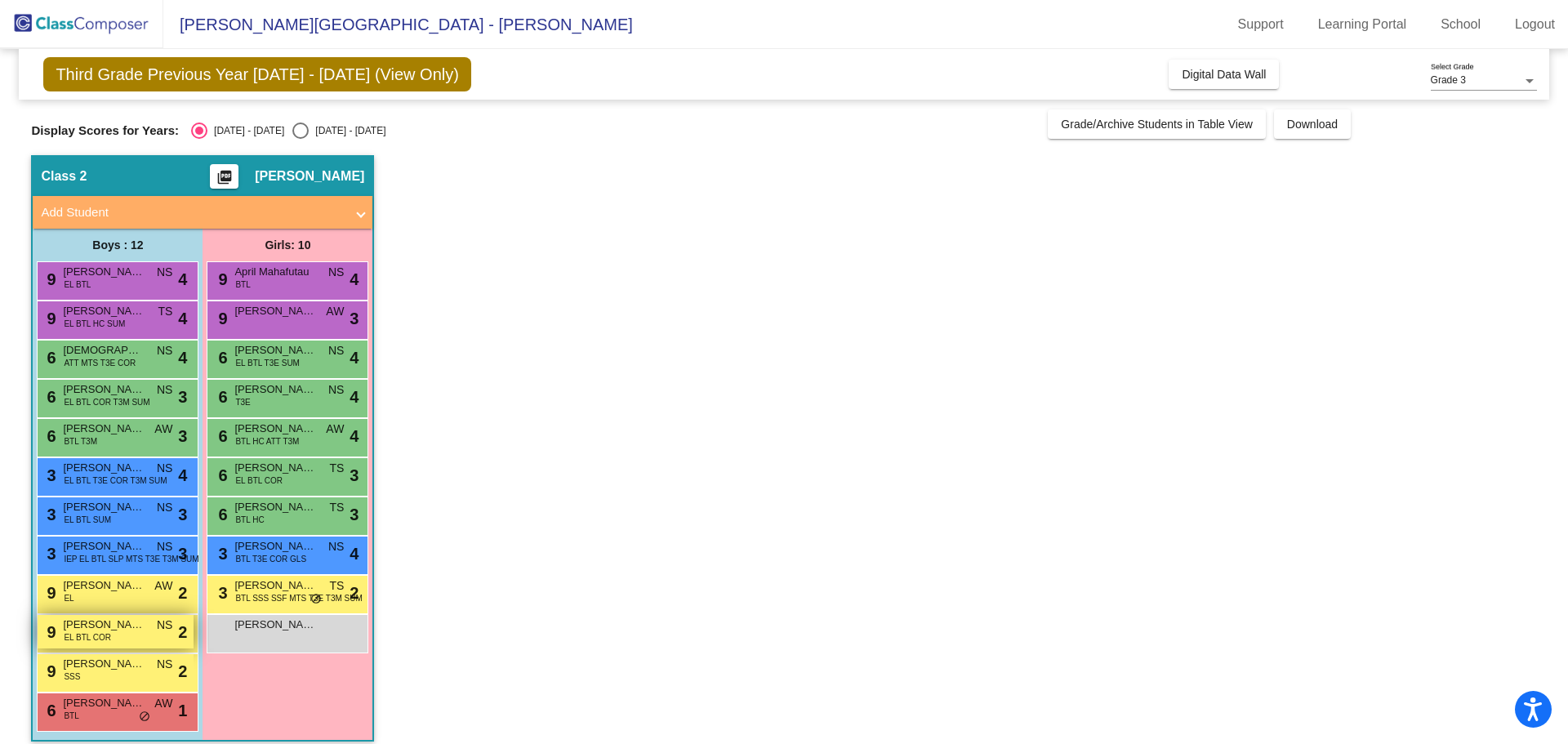
click at [98, 634] on span "EL BTL COR" at bounding box center [87, 638] width 48 height 13
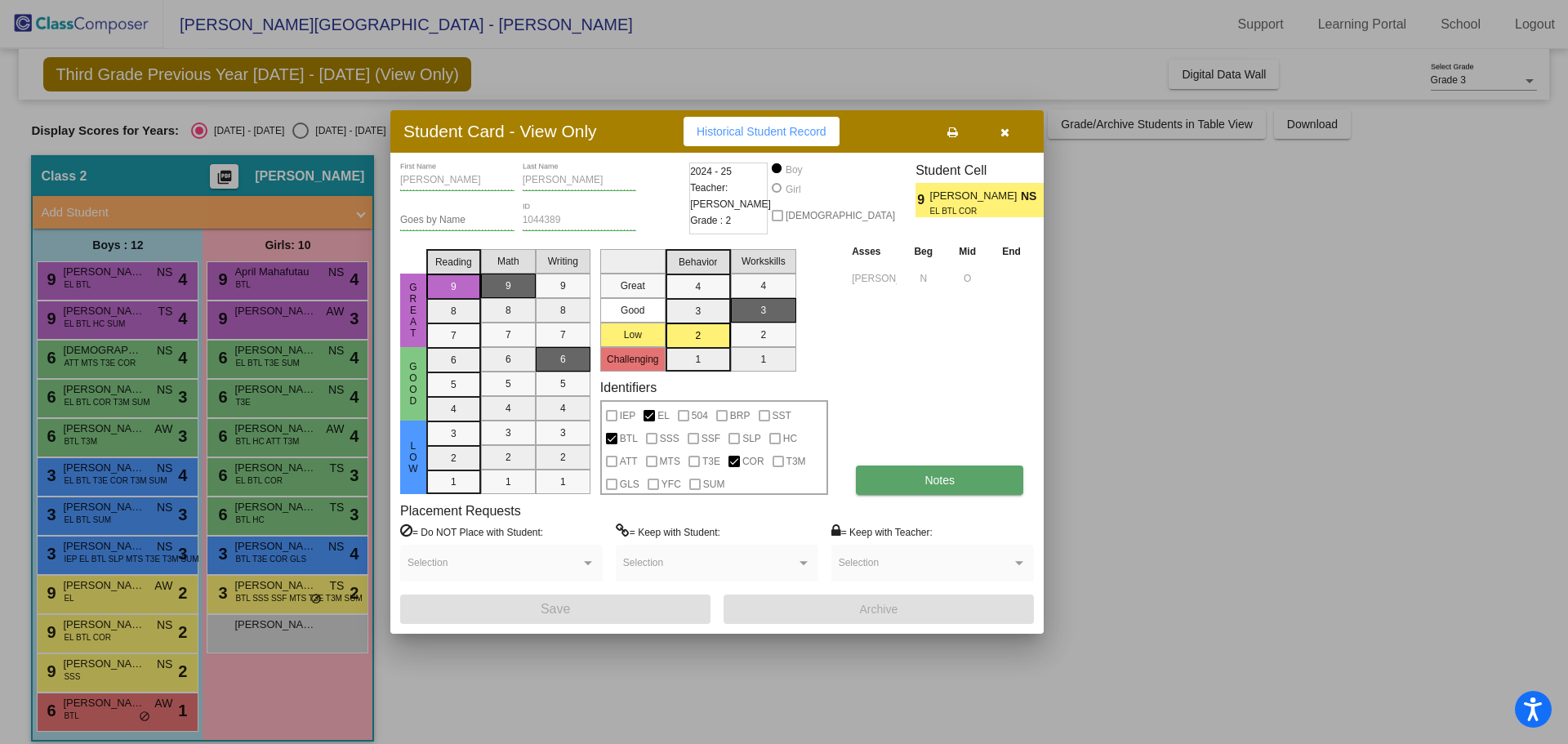
click at [915, 490] on button "Notes" at bounding box center [940, 480] width 167 height 29
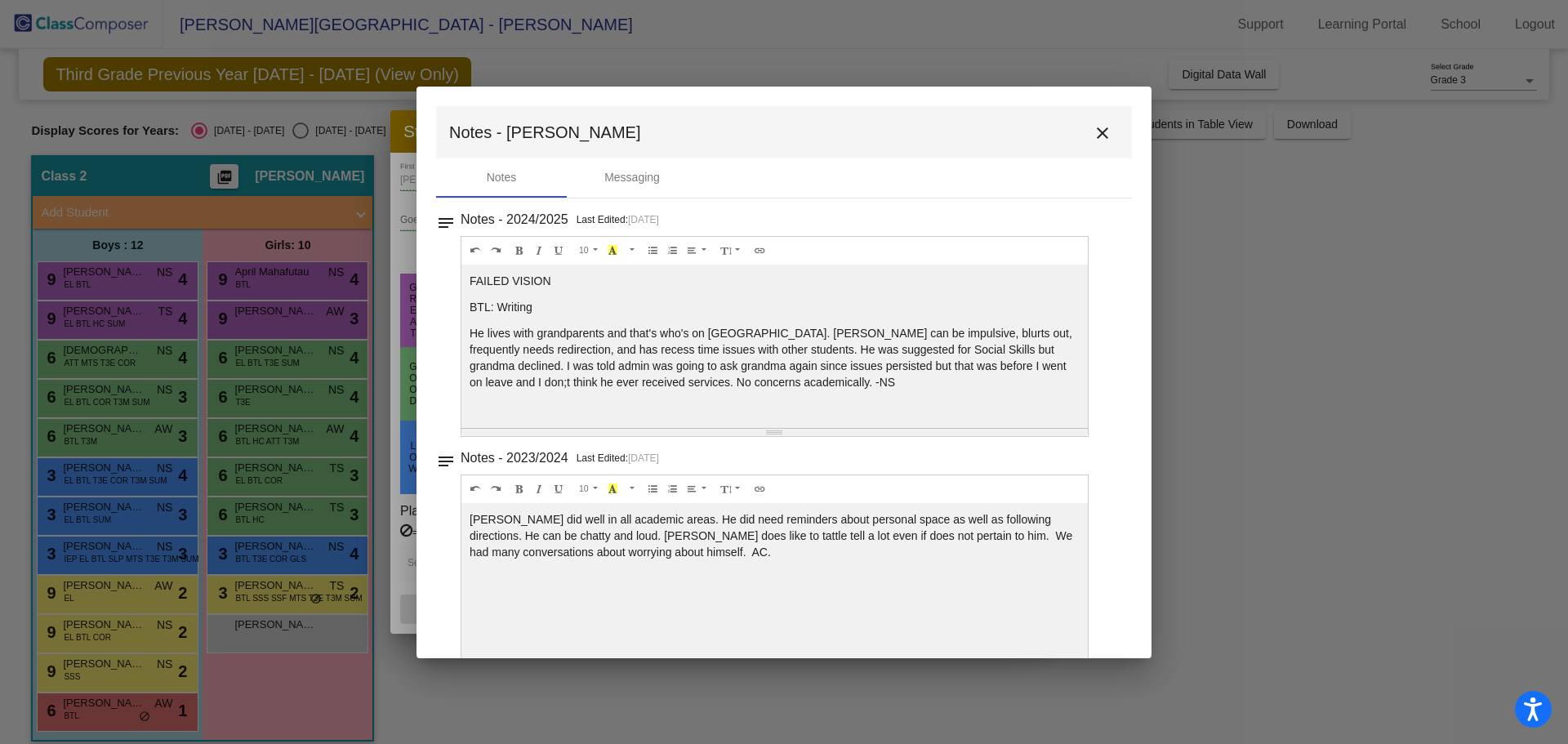
click at [1093, 138] on mat-icon "close" at bounding box center [1102, 132] width 19 height 19
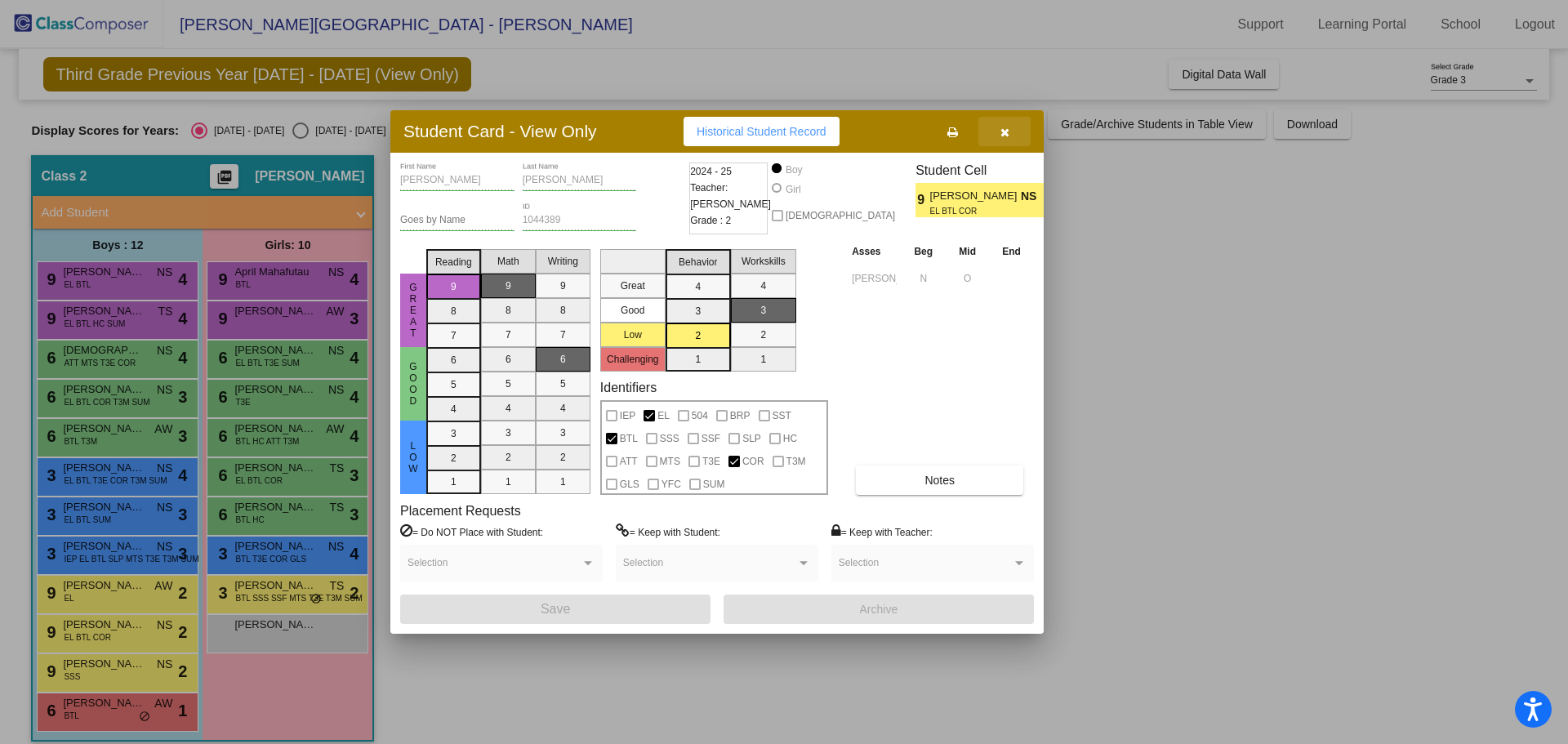
click at [998, 131] on button "button" at bounding box center [1004, 131] width 52 height 29
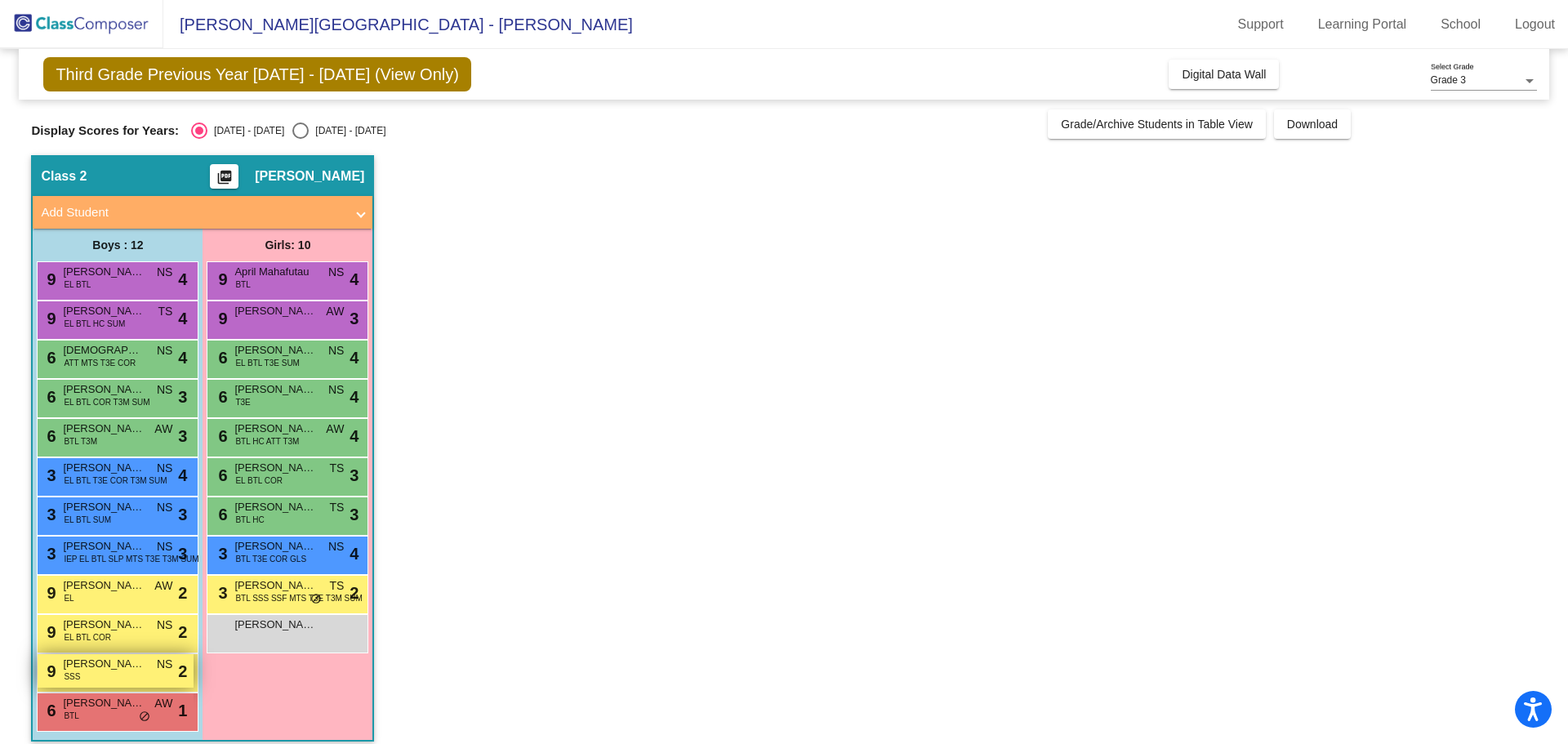
click at [91, 678] on div "9 [PERSON_NAME] SSS NS lock do_not_disturb_alt 2" at bounding box center [115, 671] width 156 height 33
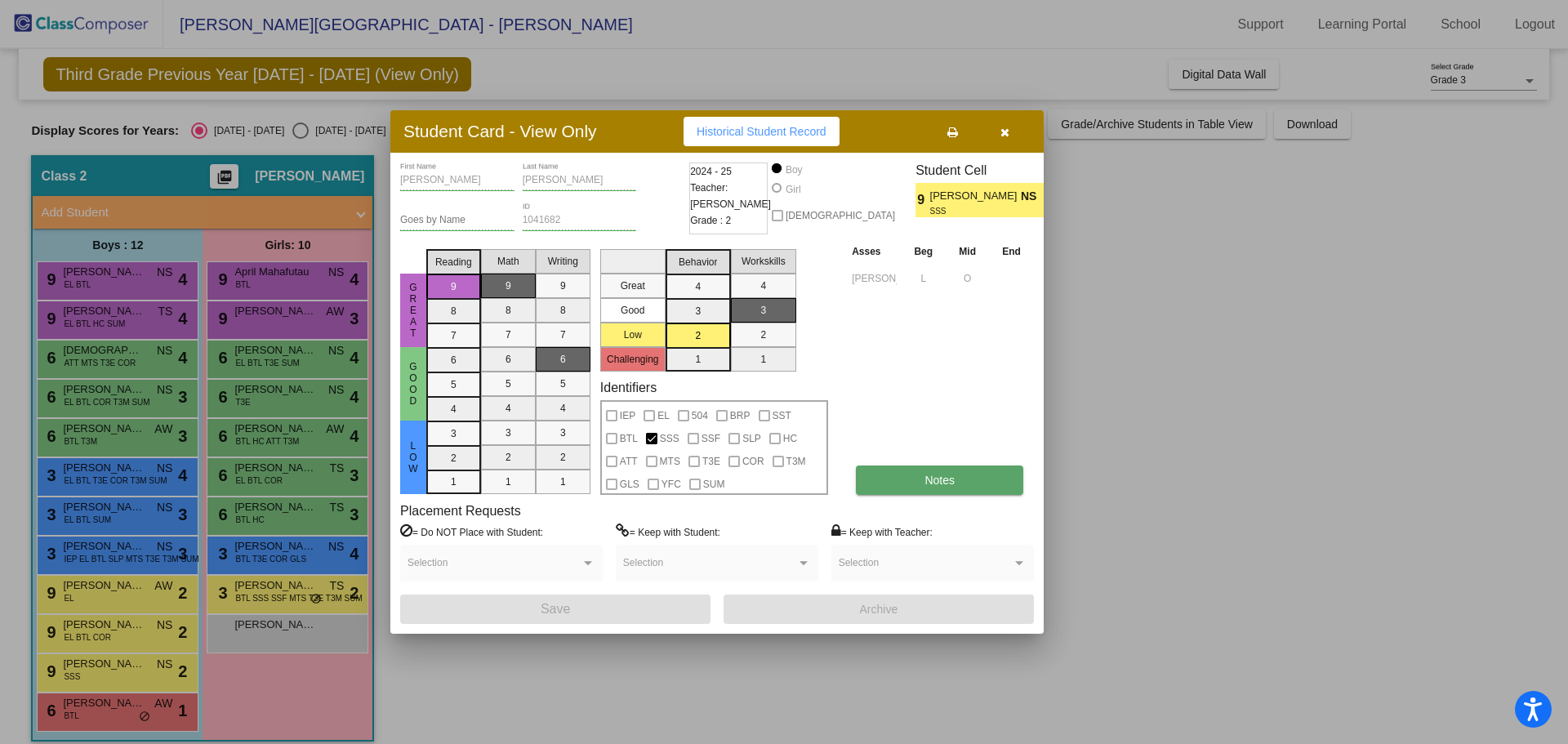
click at [937, 479] on span "Notes" at bounding box center [940, 480] width 30 height 13
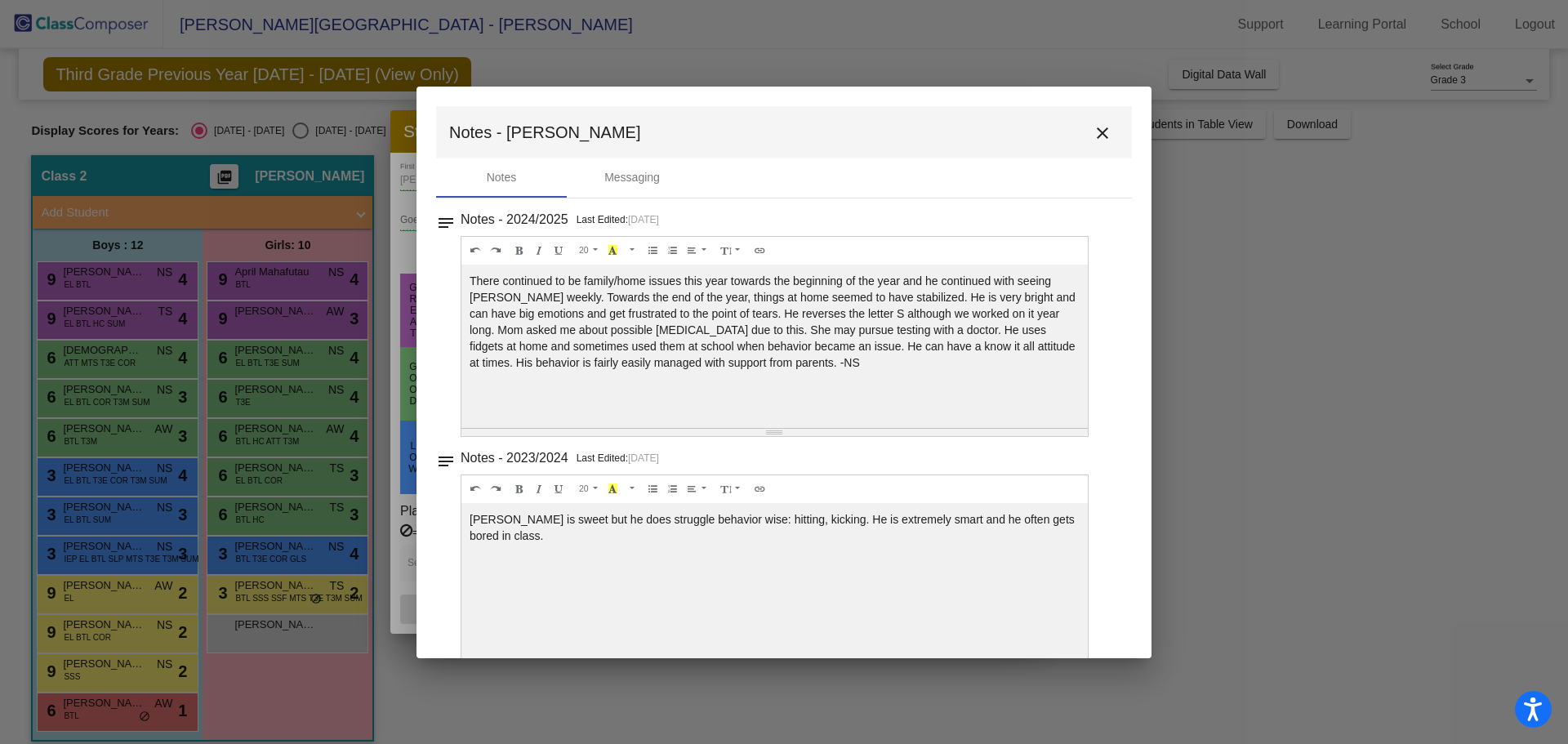
click at [1093, 123] on mat-icon "close" at bounding box center [1102, 132] width 19 height 19
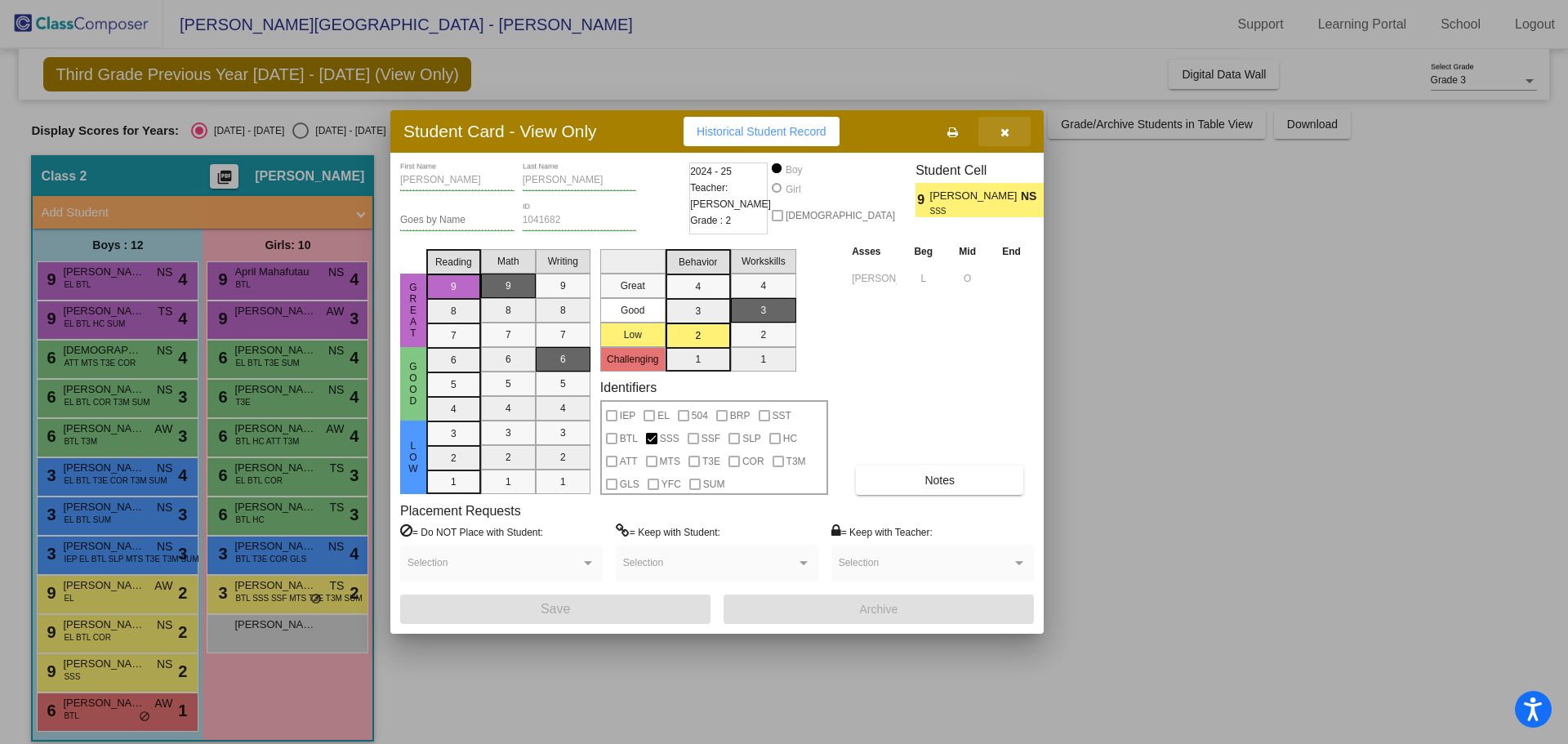
click at [999, 131] on button "button" at bounding box center [1004, 131] width 52 height 29
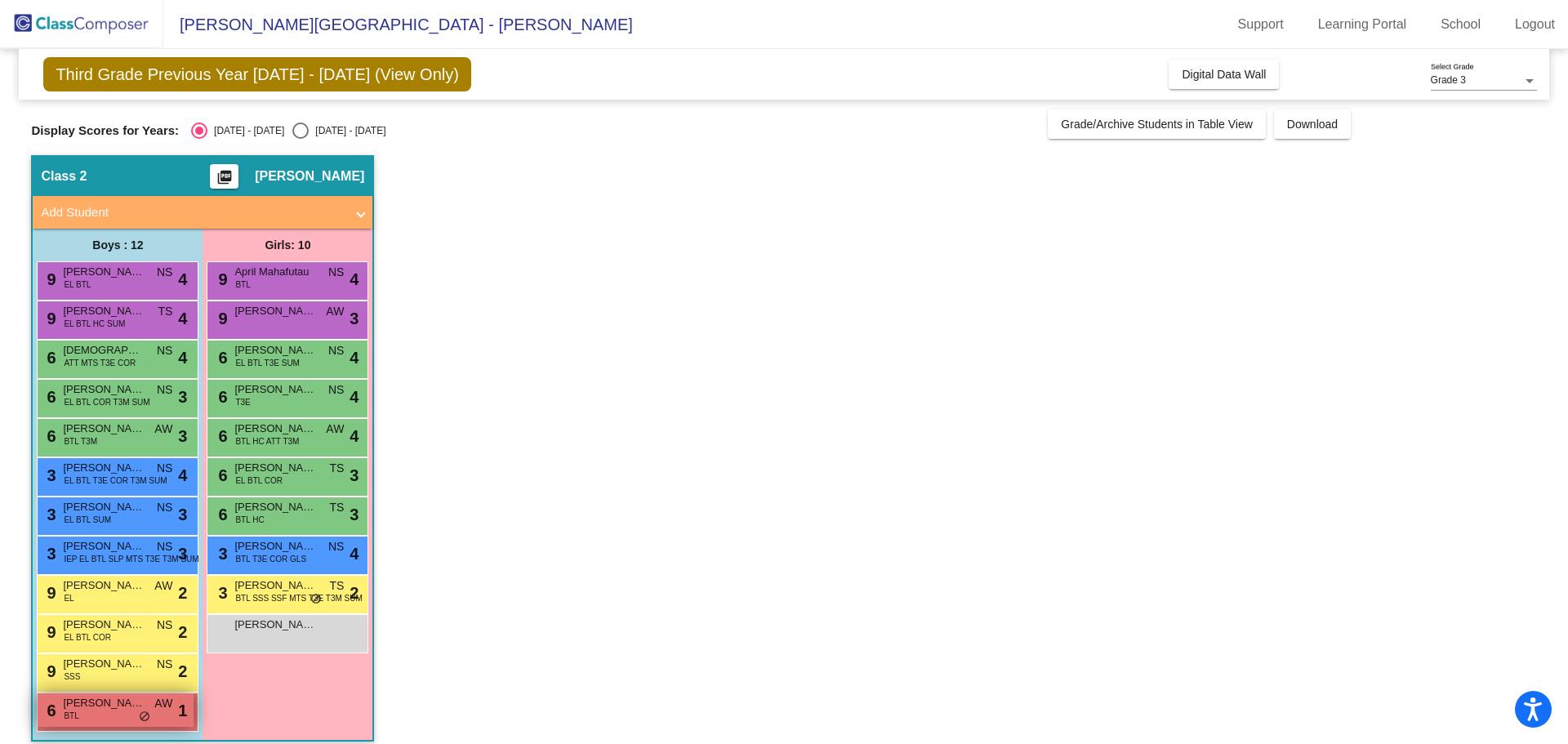
click at [86, 710] on span "[PERSON_NAME]" at bounding box center [104, 704] width 82 height 17
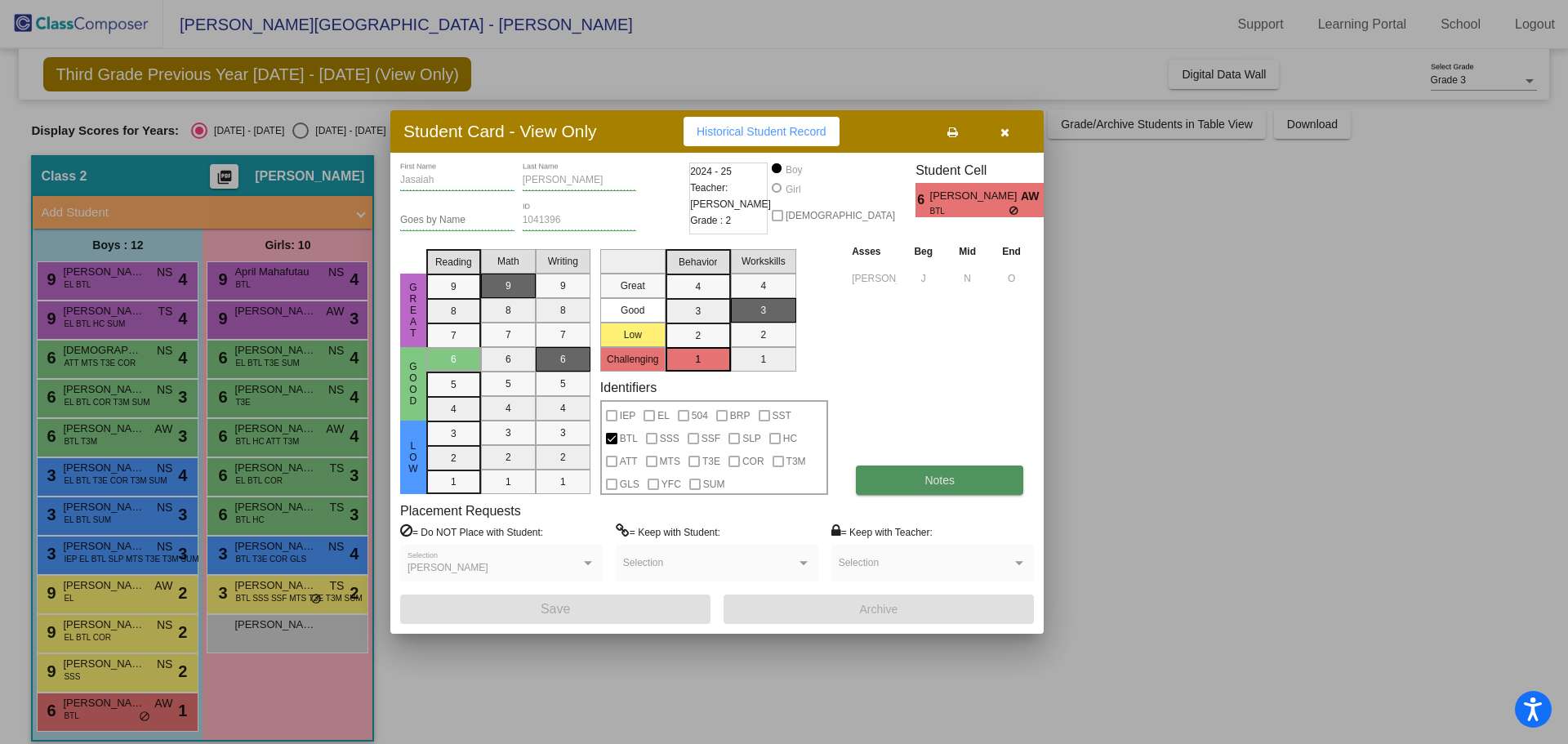
click at [972, 485] on button "Notes" at bounding box center [940, 480] width 167 height 29
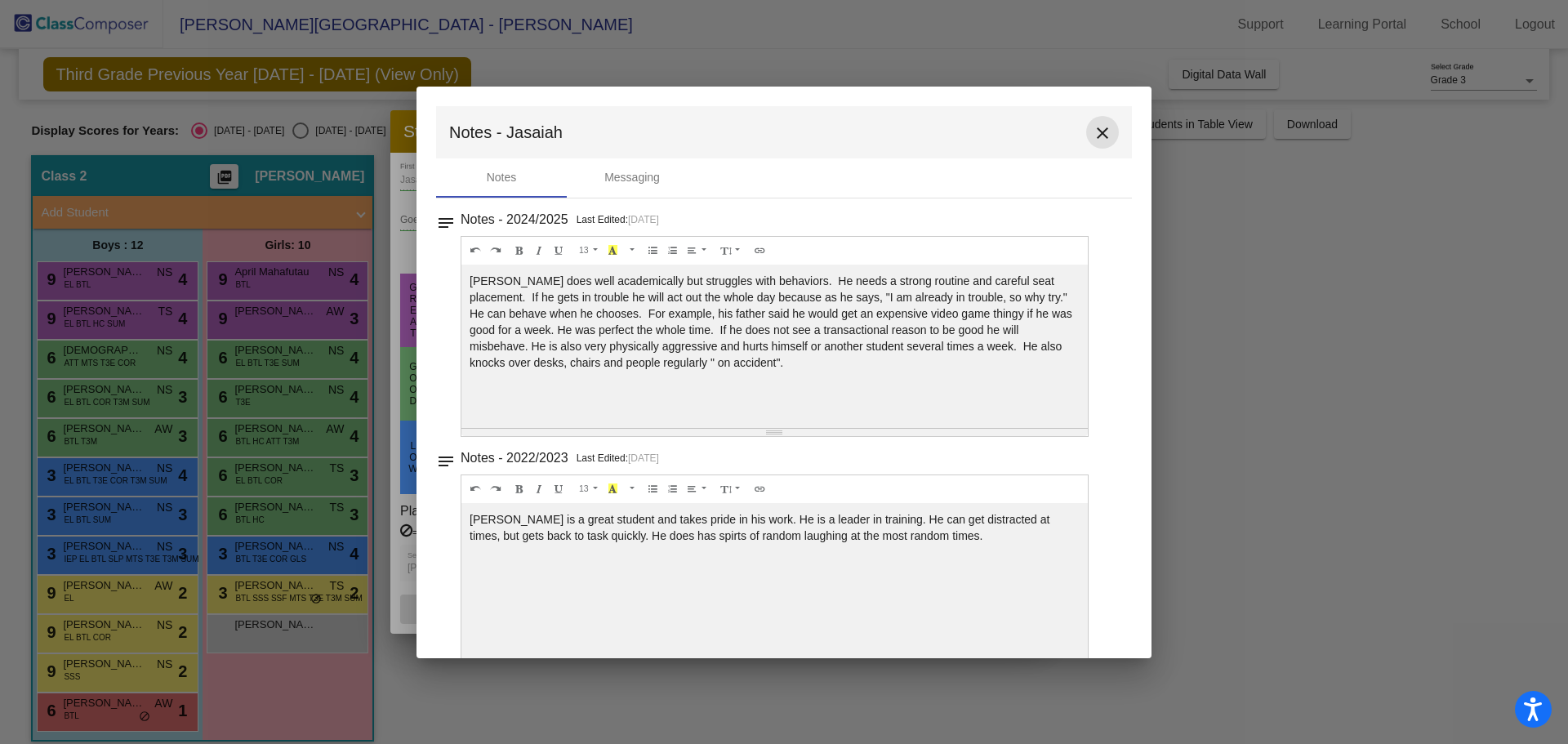
click at [1094, 138] on mat-icon "close" at bounding box center [1102, 132] width 19 height 19
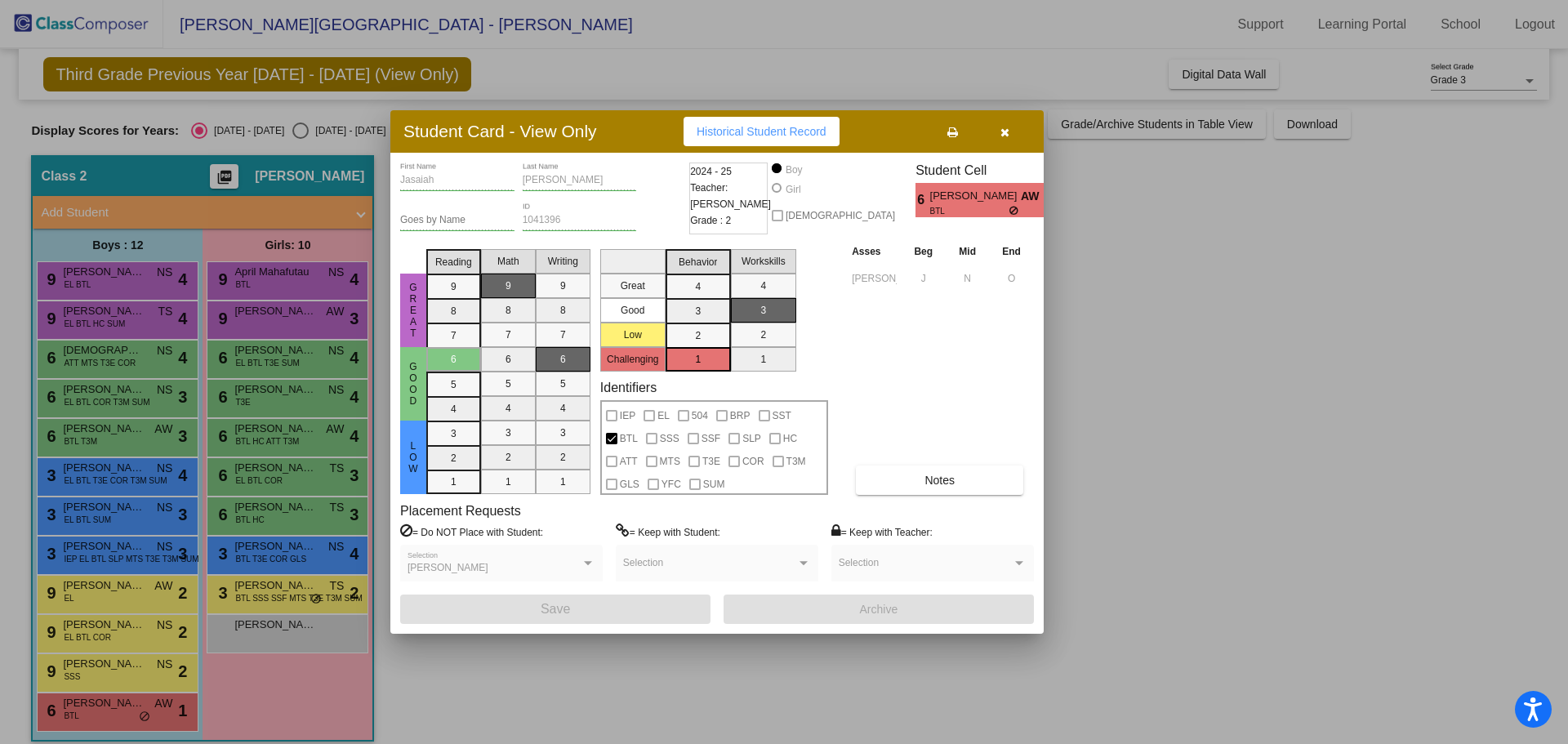
click at [1007, 138] on icon "button" at bounding box center [1005, 132] width 9 height 12
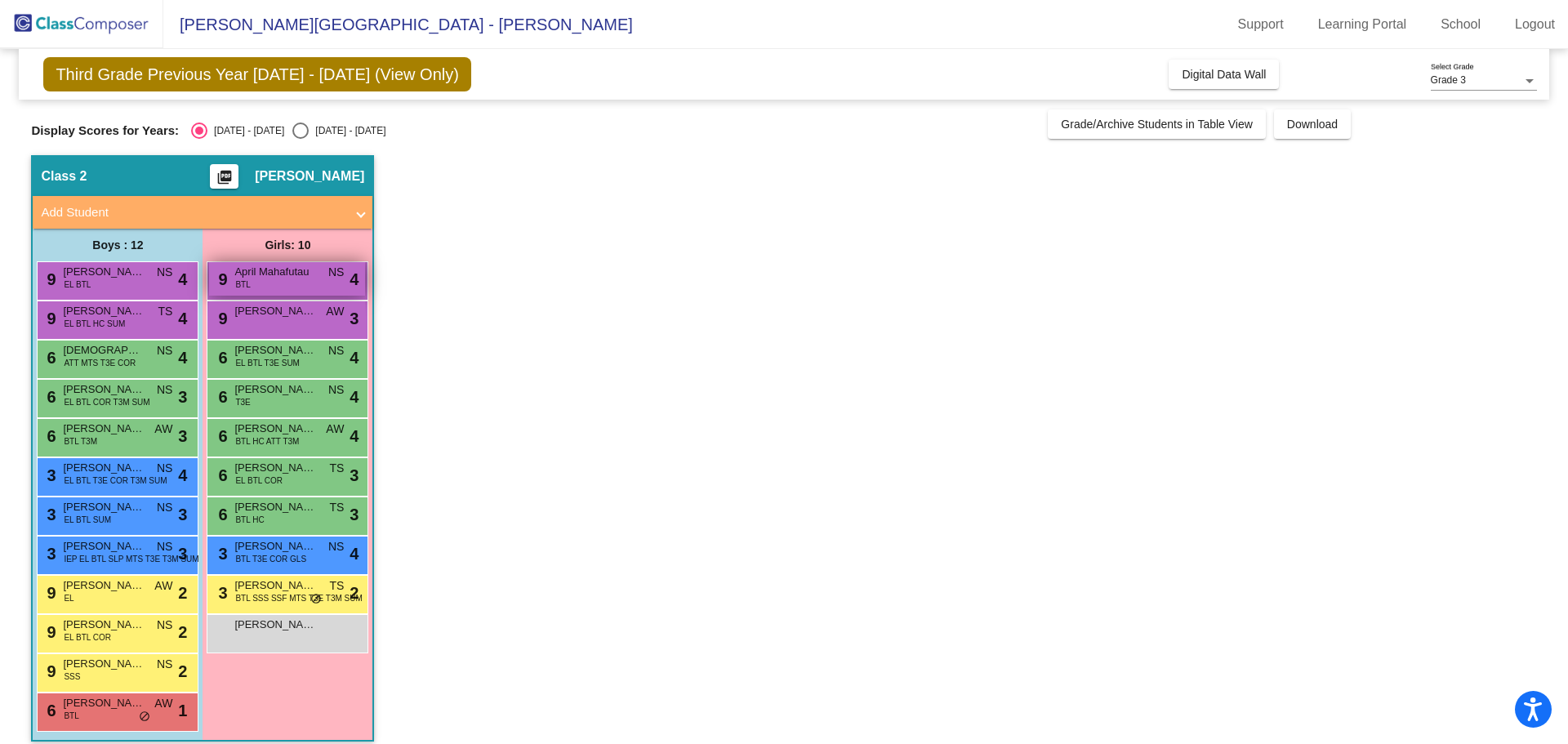
click at [312, 264] on span "April Mahafutau" at bounding box center [275, 272] width 82 height 17
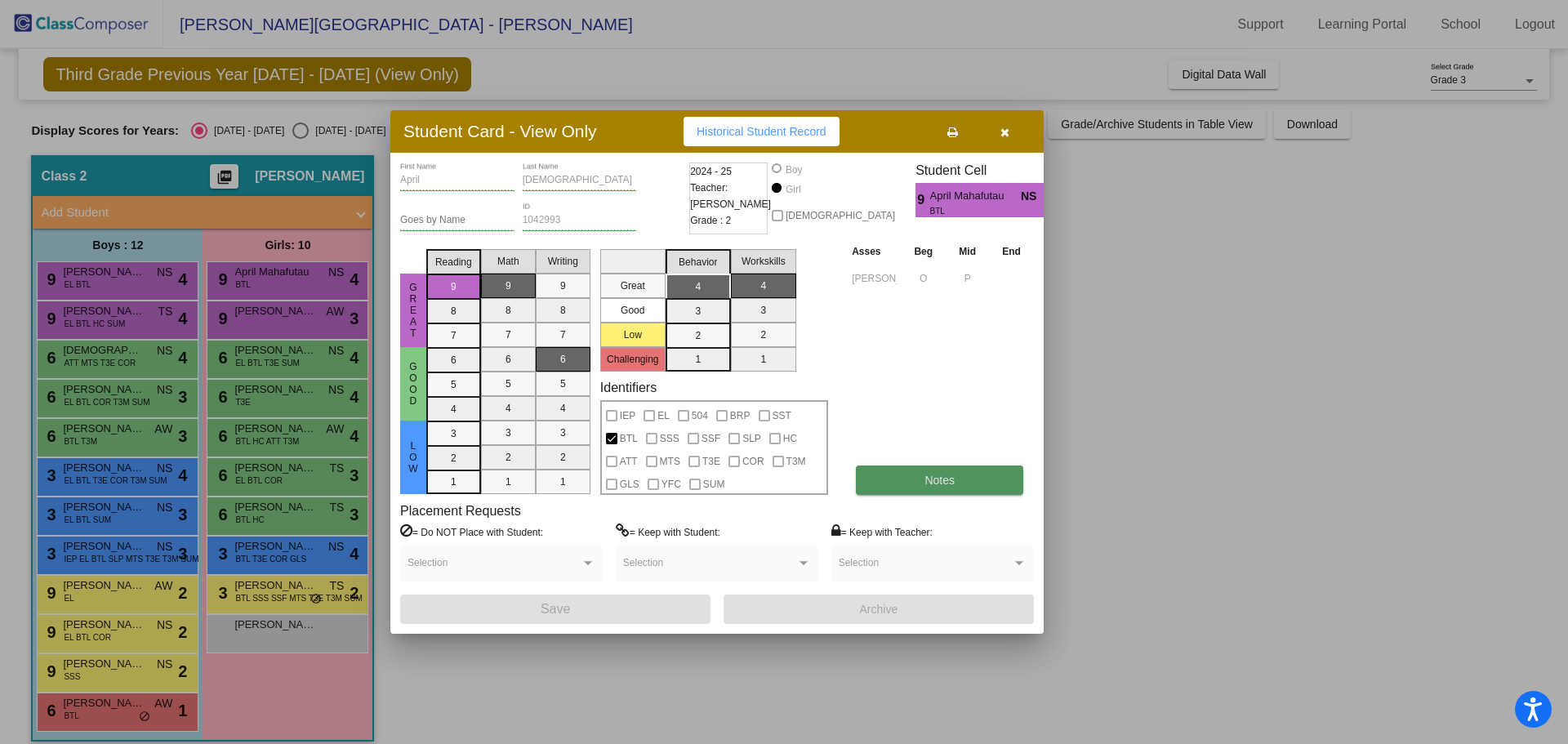
click at [956, 489] on button "Notes" at bounding box center [940, 480] width 167 height 29
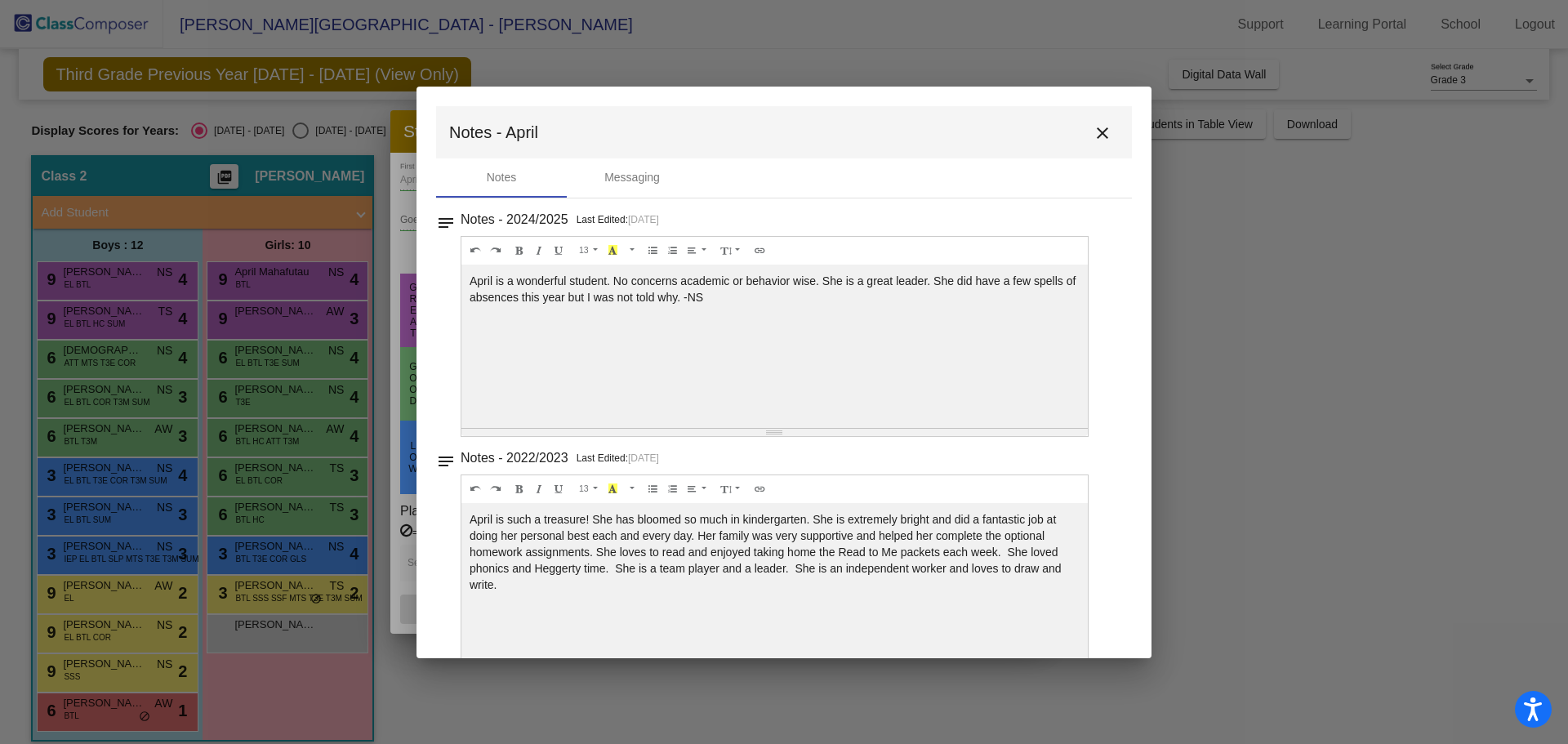
click at [1099, 128] on mat-icon "close" at bounding box center [1102, 132] width 19 height 19
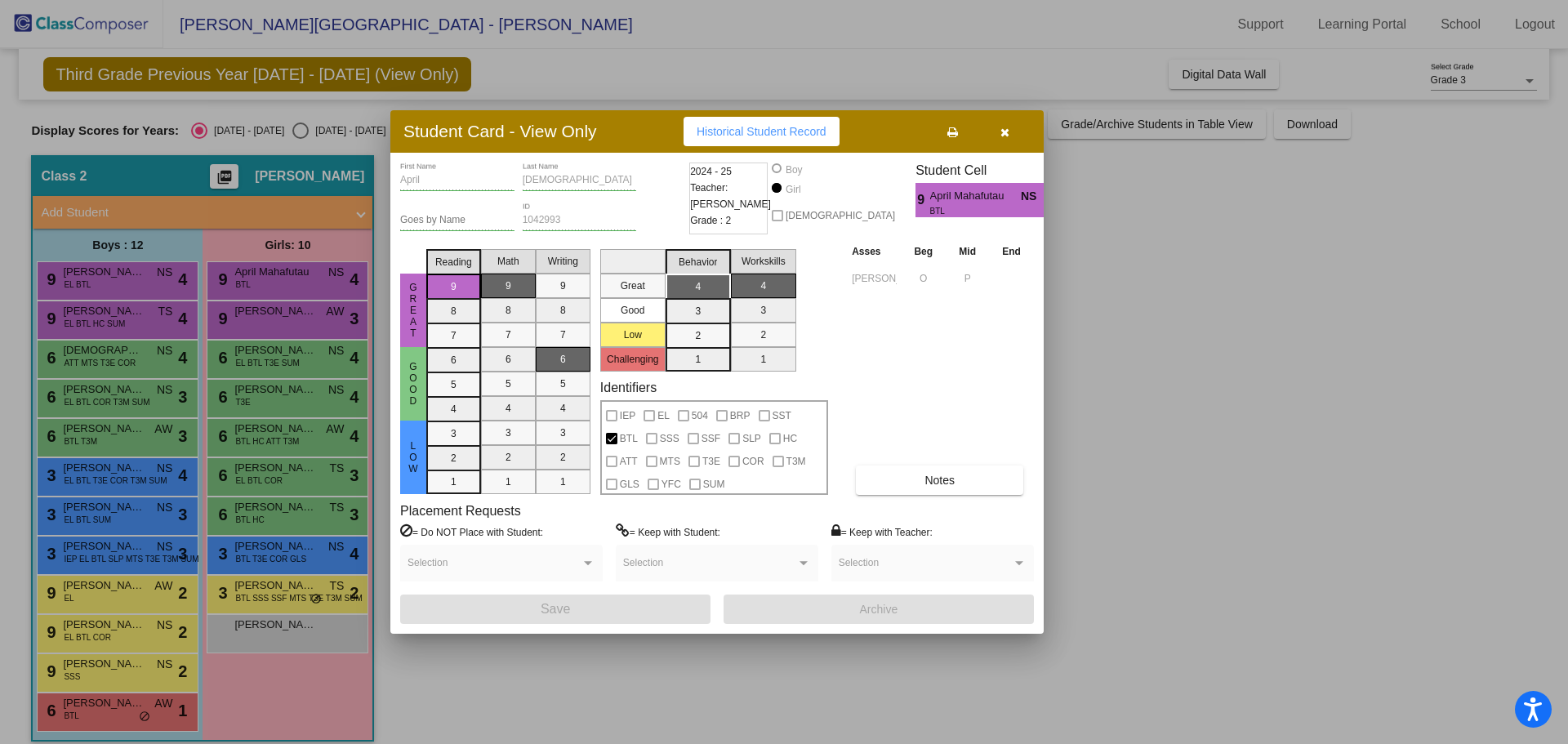
click at [263, 312] on div at bounding box center [784, 372] width 1568 height 744
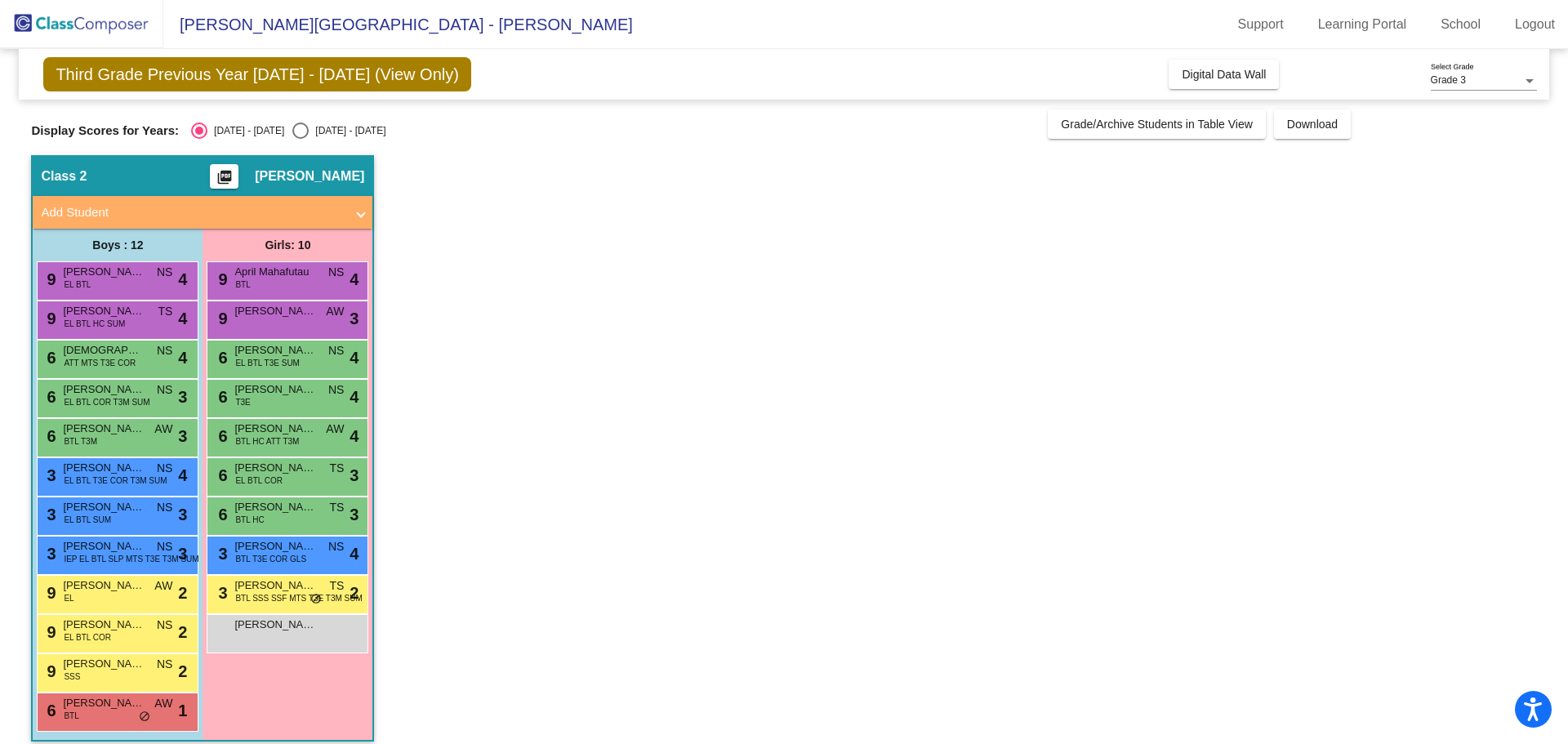
click at [263, 312] on span "[PERSON_NAME]" at bounding box center [275, 311] width 82 height 17
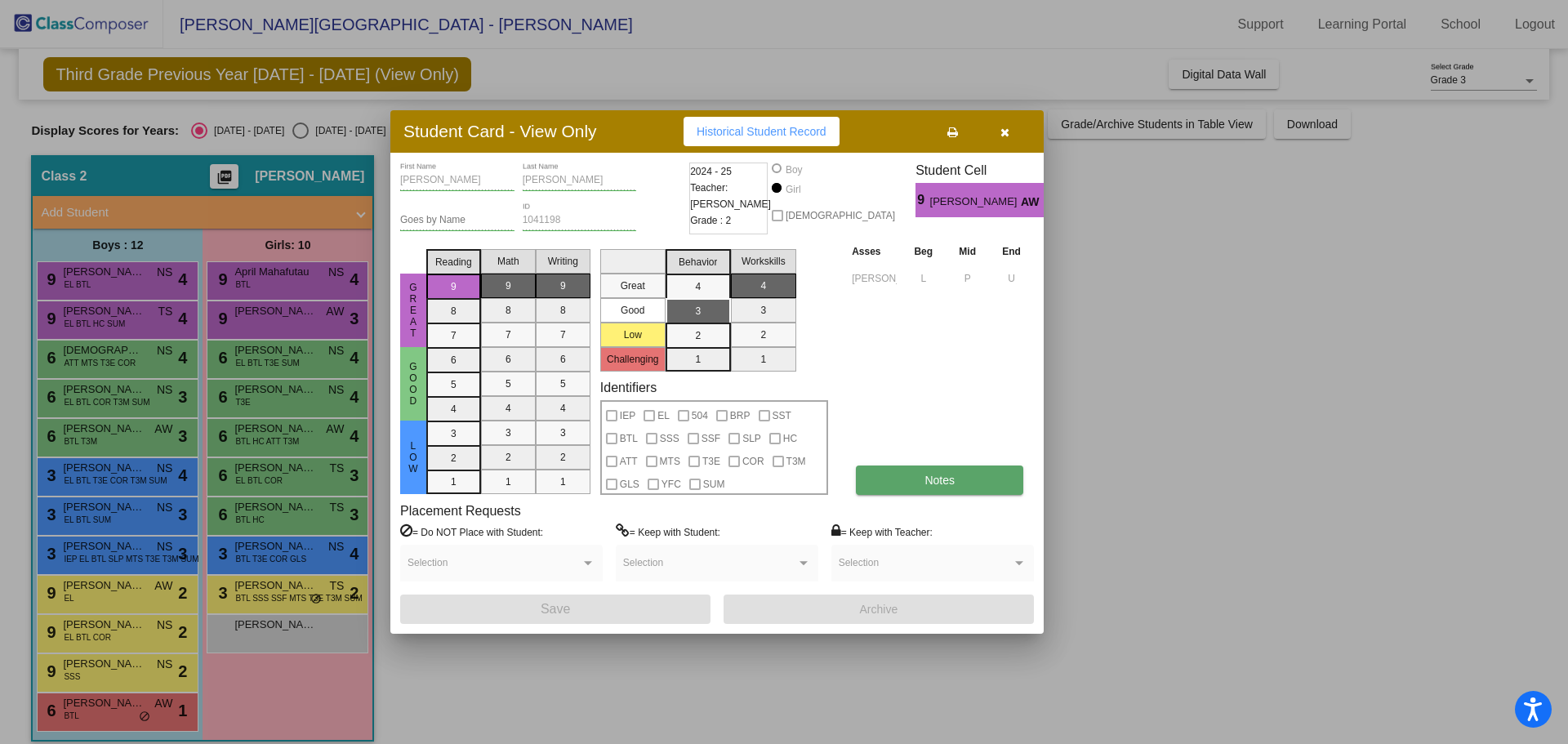
click at [897, 478] on button "Notes" at bounding box center [940, 480] width 167 height 29
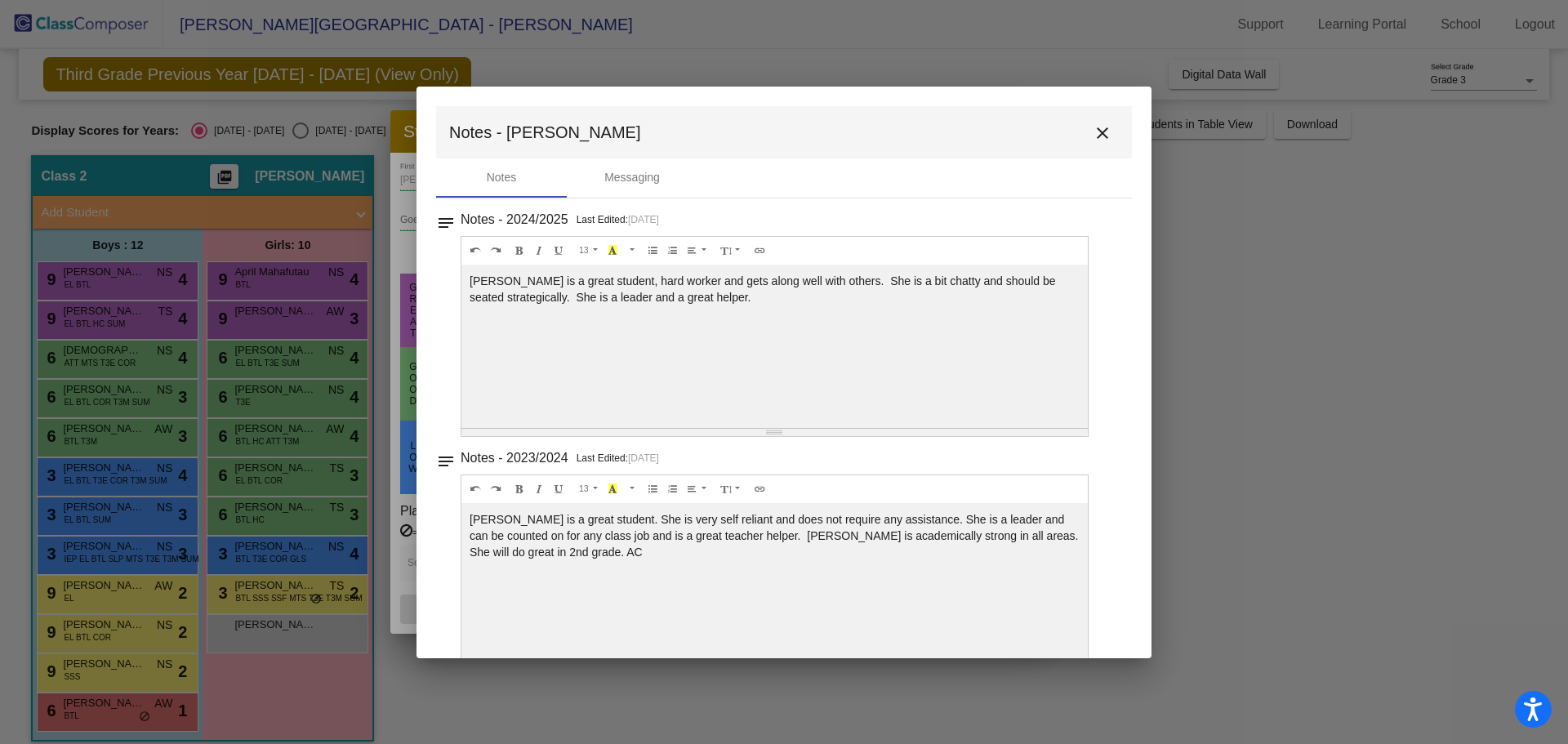
click at [1097, 129] on mat-icon "close" at bounding box center [1102, 132] width 19 height 19
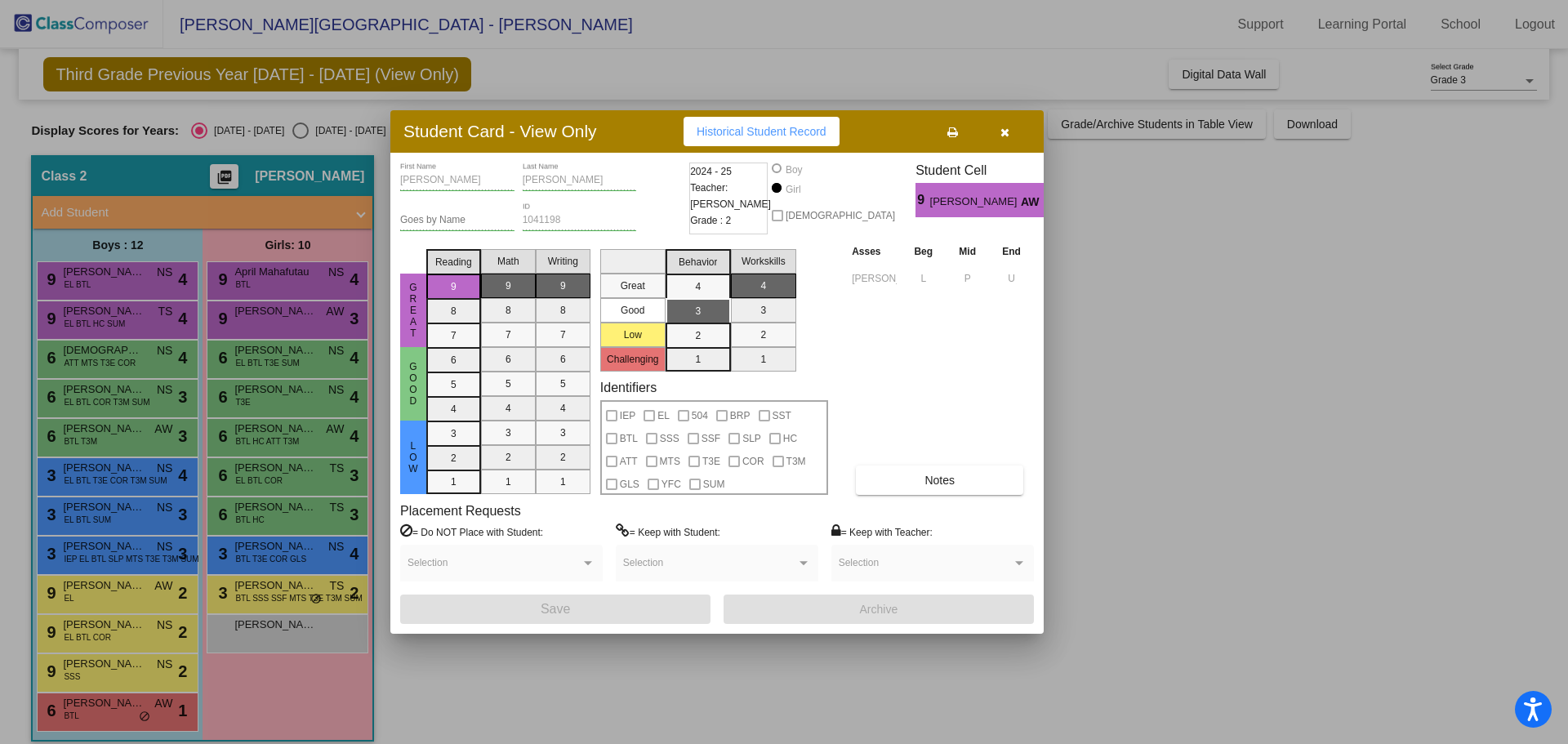
click at [284, 363] on div at bounding box center [784, 372] width 1568 height 744
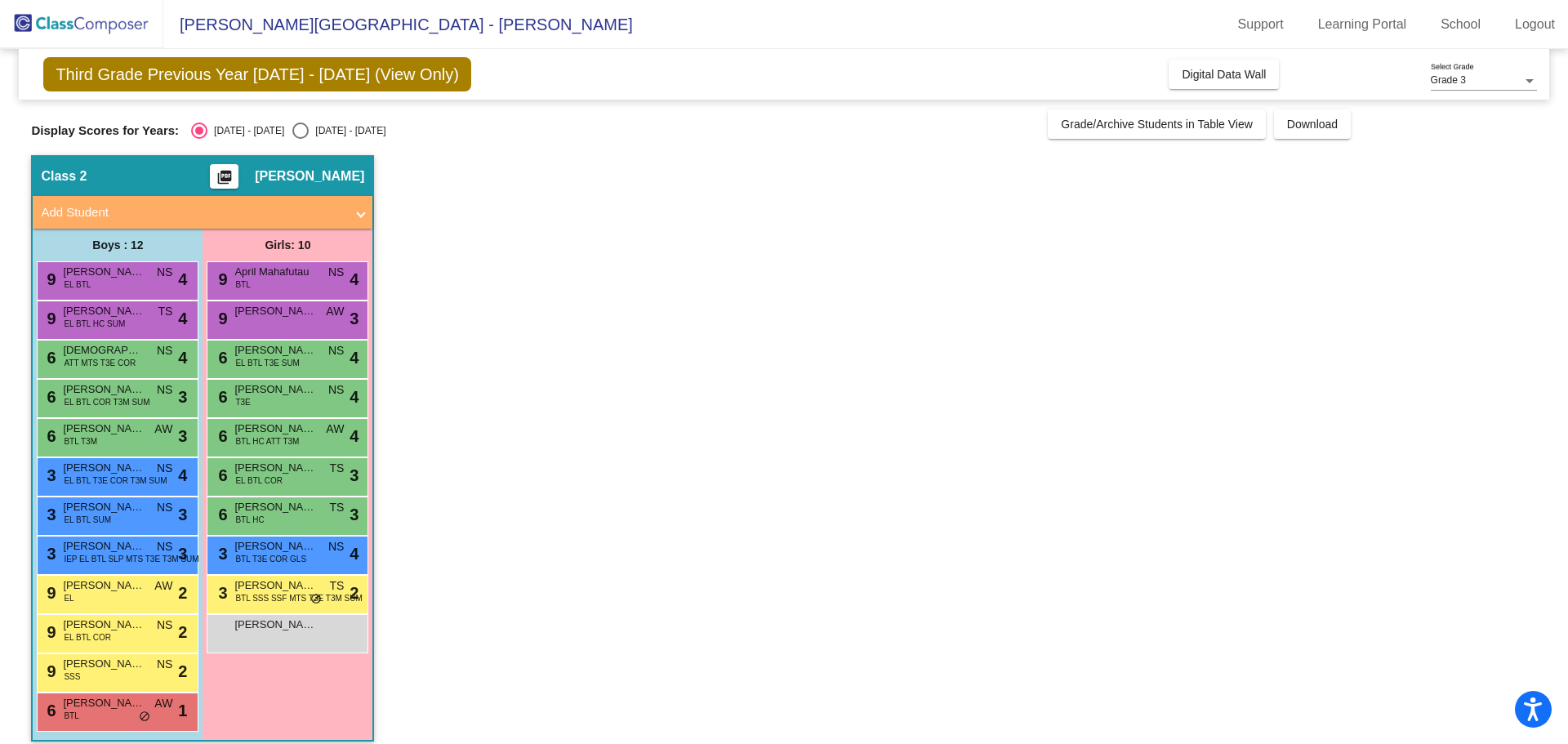
click at [284, 363] on span "EL BTL T3E SUM" at bounding box center [267, 363] width 64 height 13
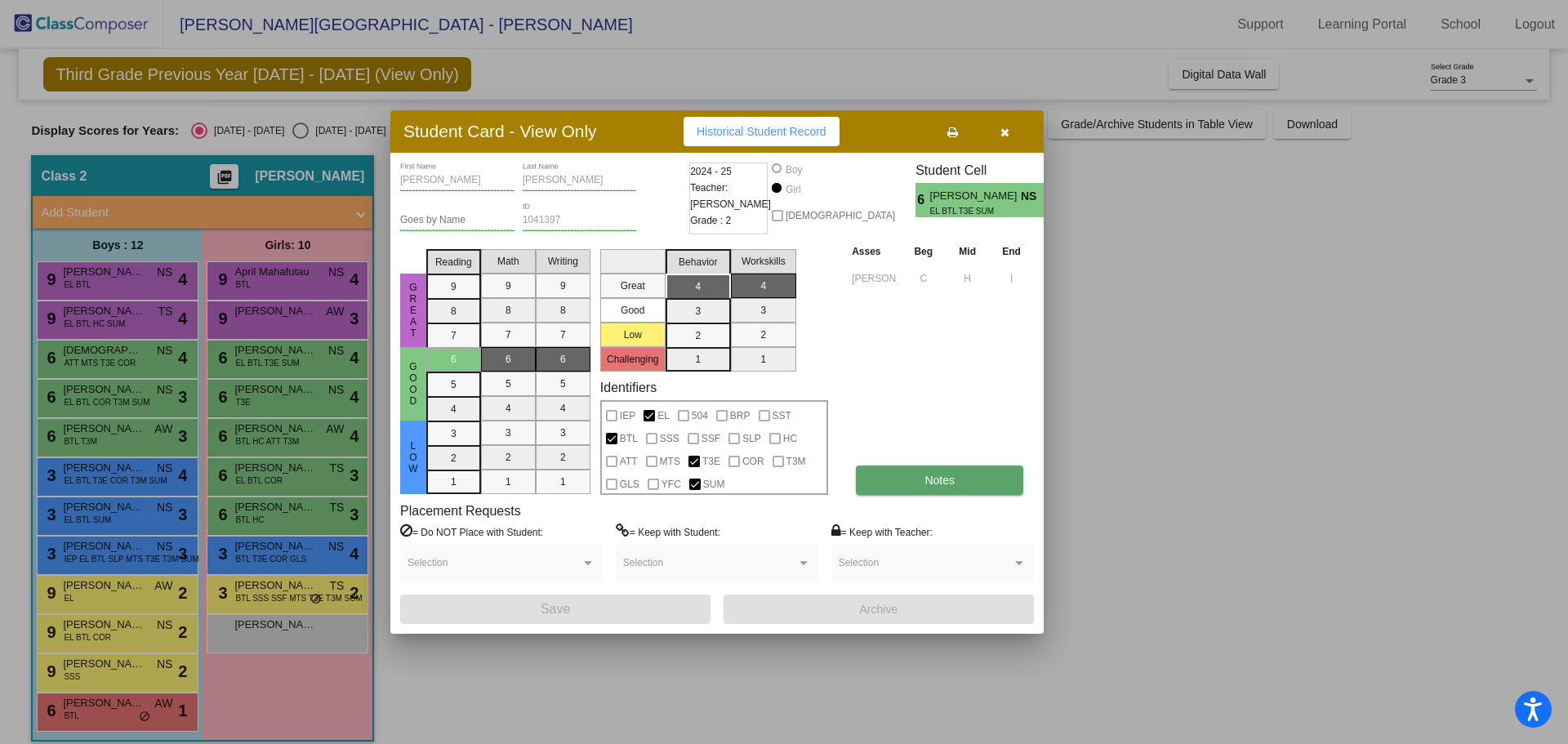
click at [938, 490] on button "Notes" at bounding box center [940, 480] width 167 height 29
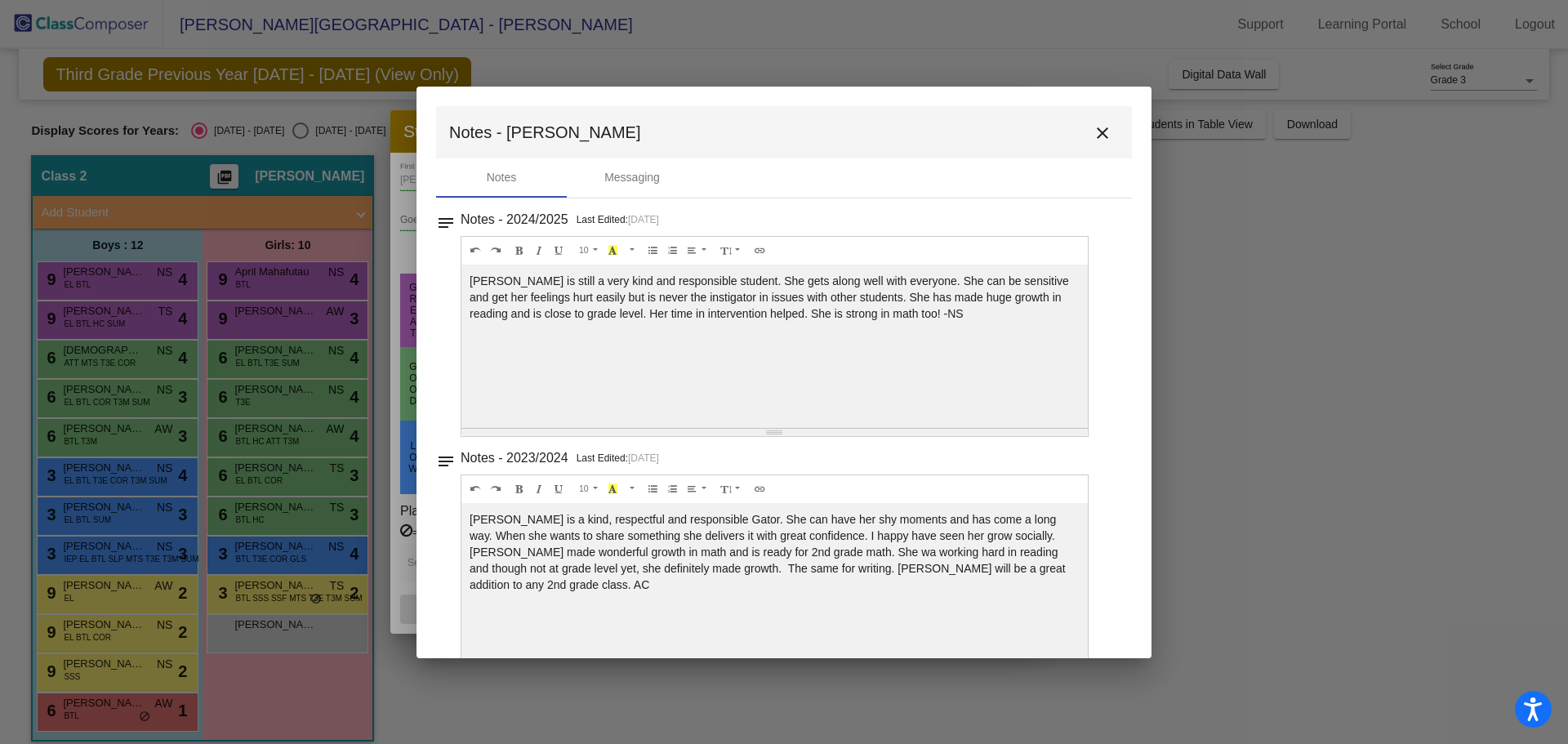
click at [1109, 124] on mat-toolbar "Notes - [PERSON_NAME]" at bounding box center [784, 132] width 696 height 52
click at [1093, 136] on mat-icon "close" at bounding box center [1102, 132] width 19 height 19
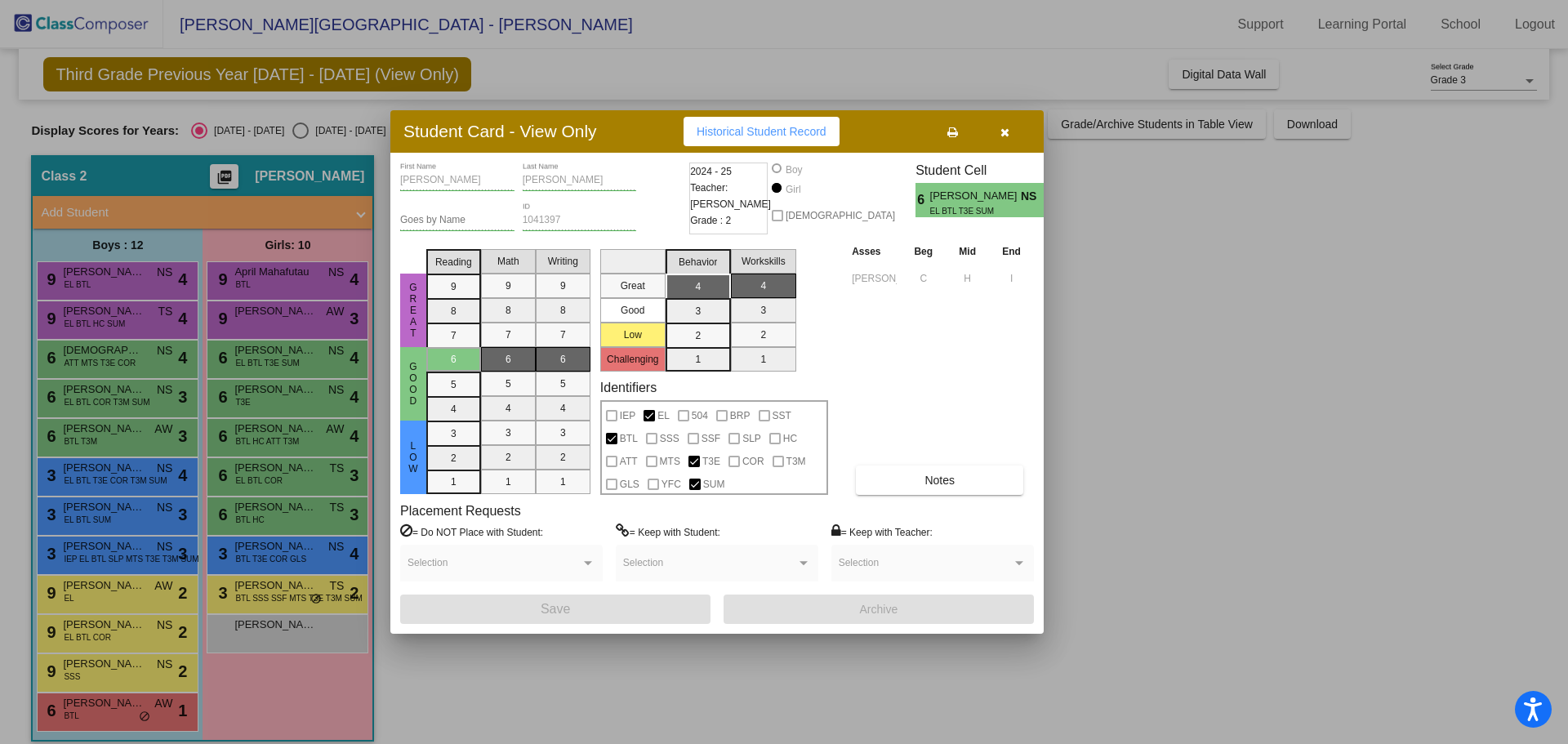
click at [282, 398] on div at bounding box center [784, 372] width 1568 height 744
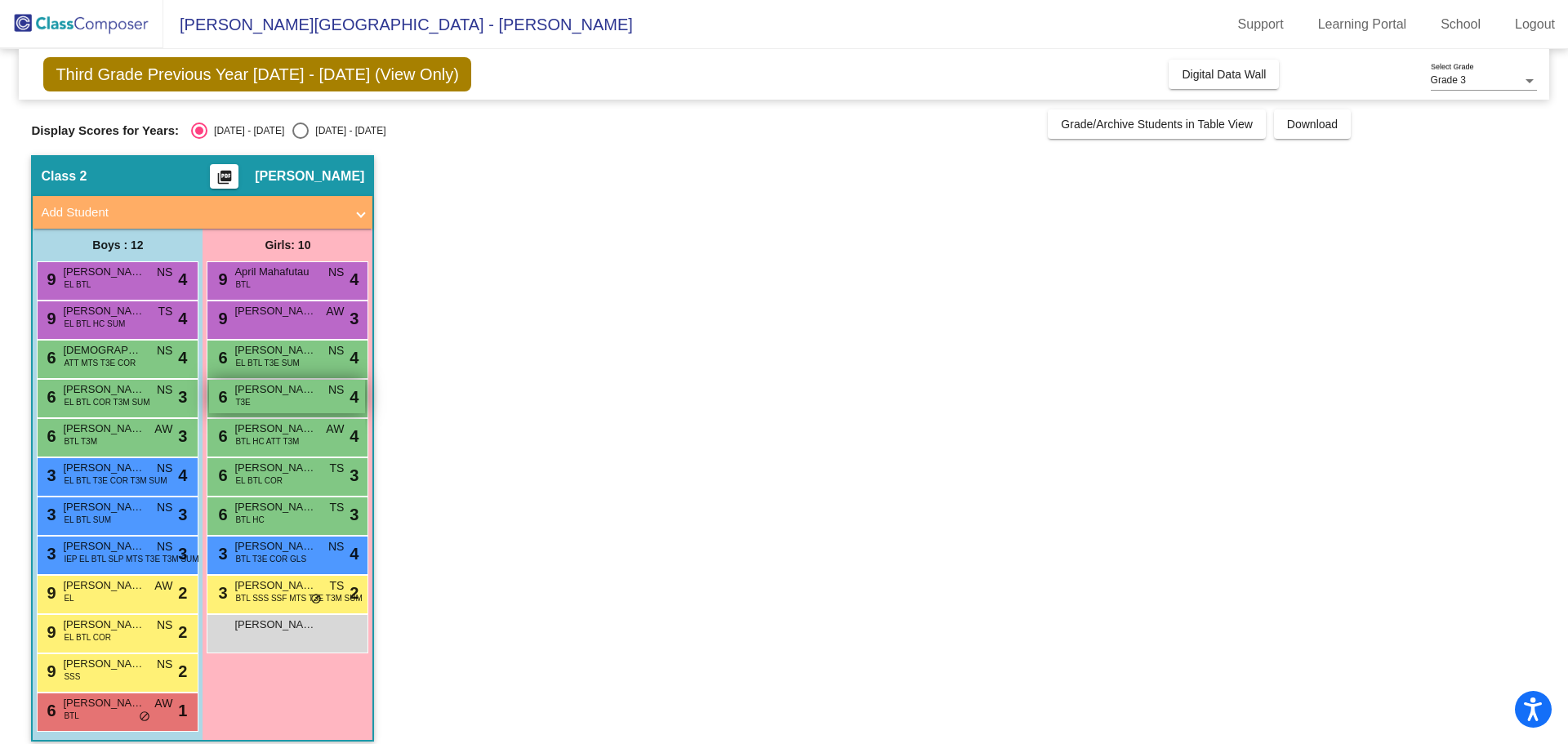
click at [282, 396] on span "[PERSON_NAME]" at bounding box center [275, 390] width 82 height 17
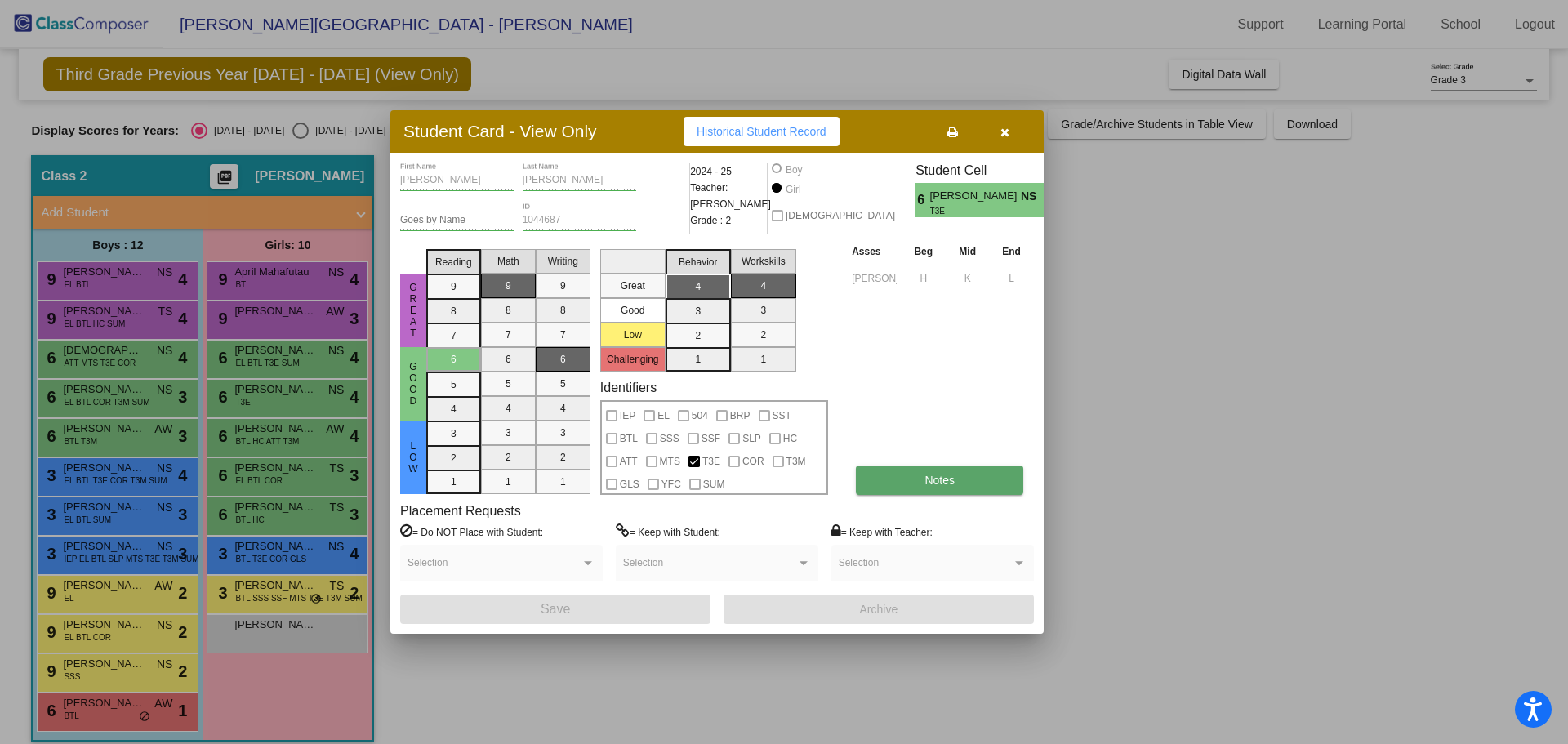
click at [932, 469] on button "Notes" at bounding box center [940, 480] width 167 height 29
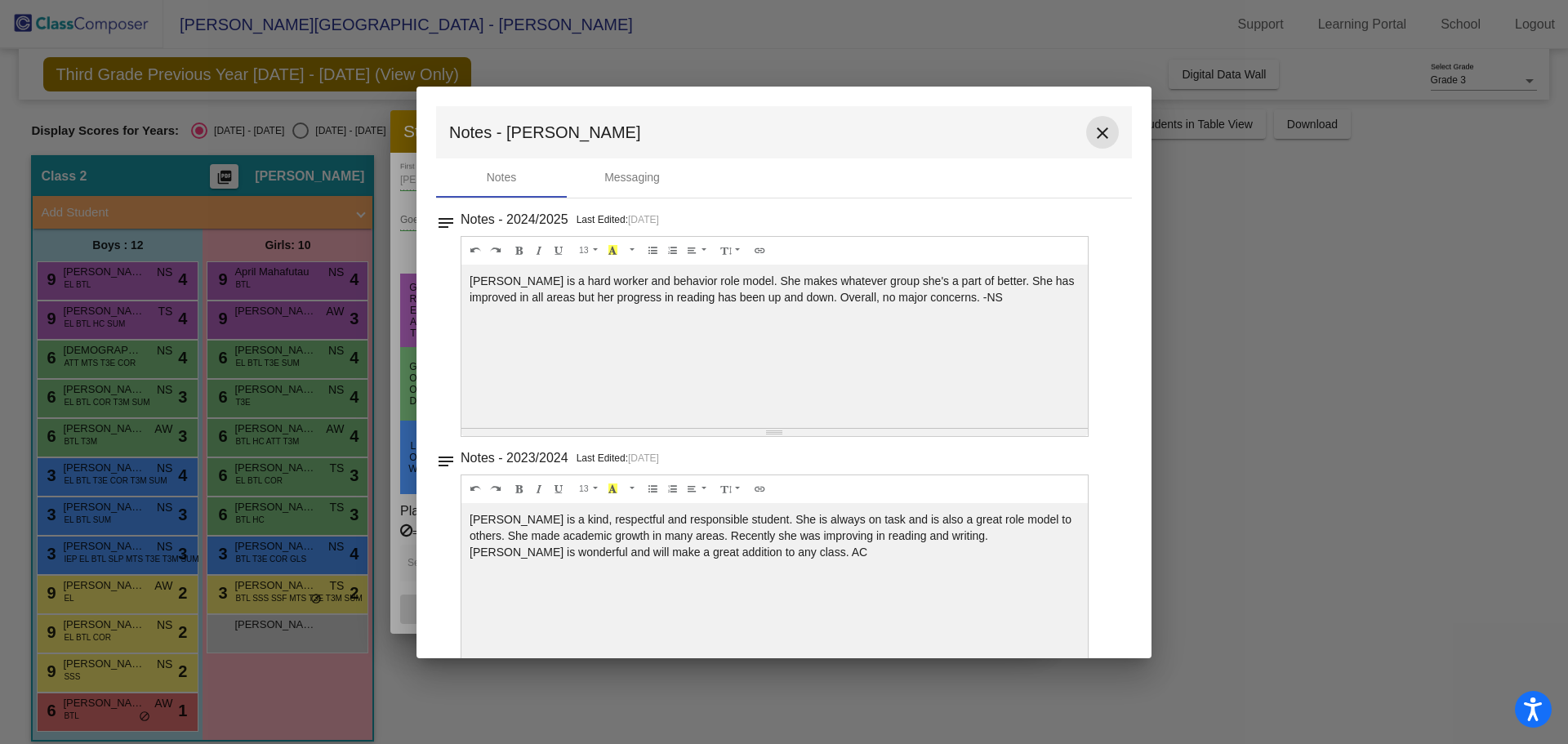
click at [1100, 126] on mat-icon "close" at bounding box center [1102, 132] width 19 height 19
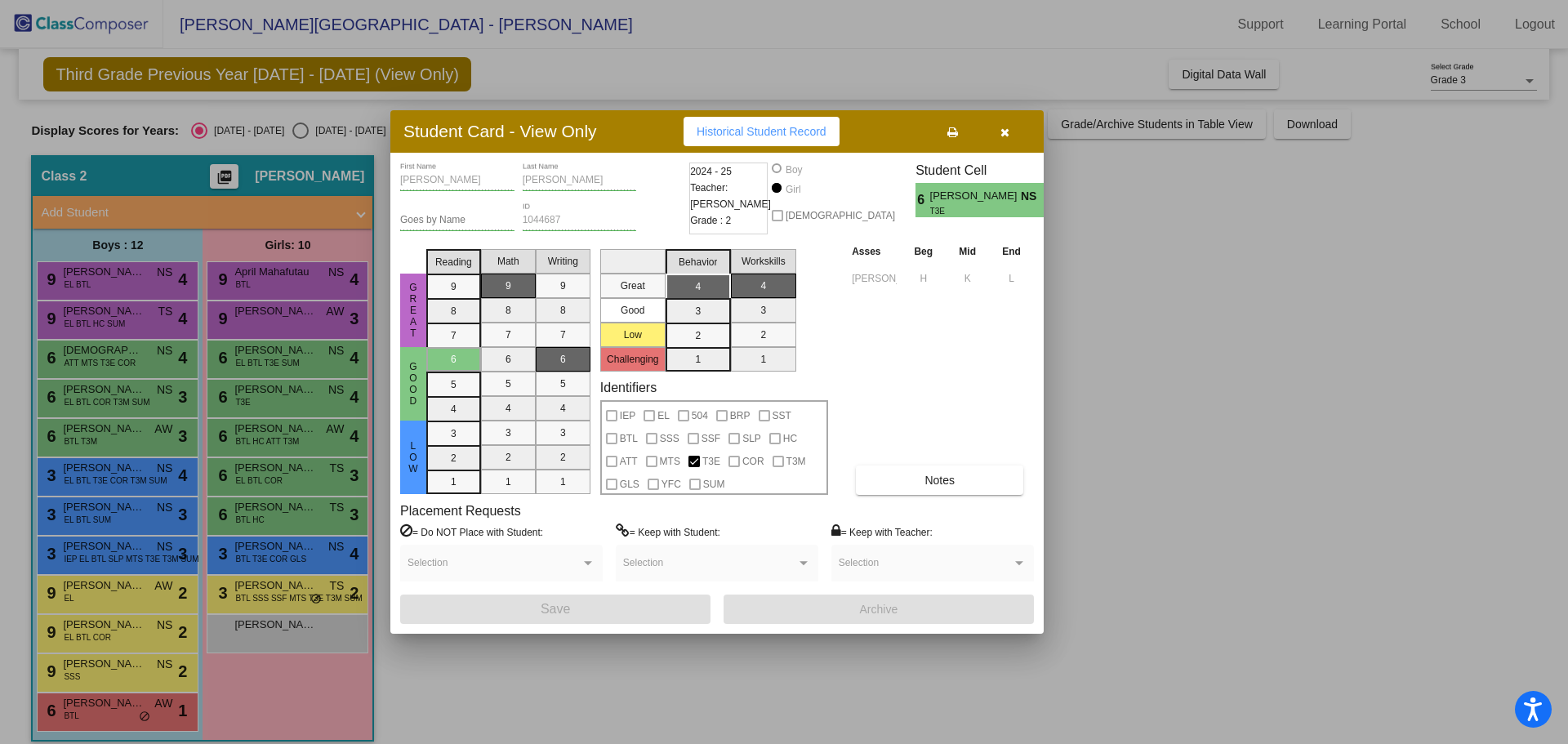
click at [291, 434] on div at bounding box center [784, 372] width 1568 height 744
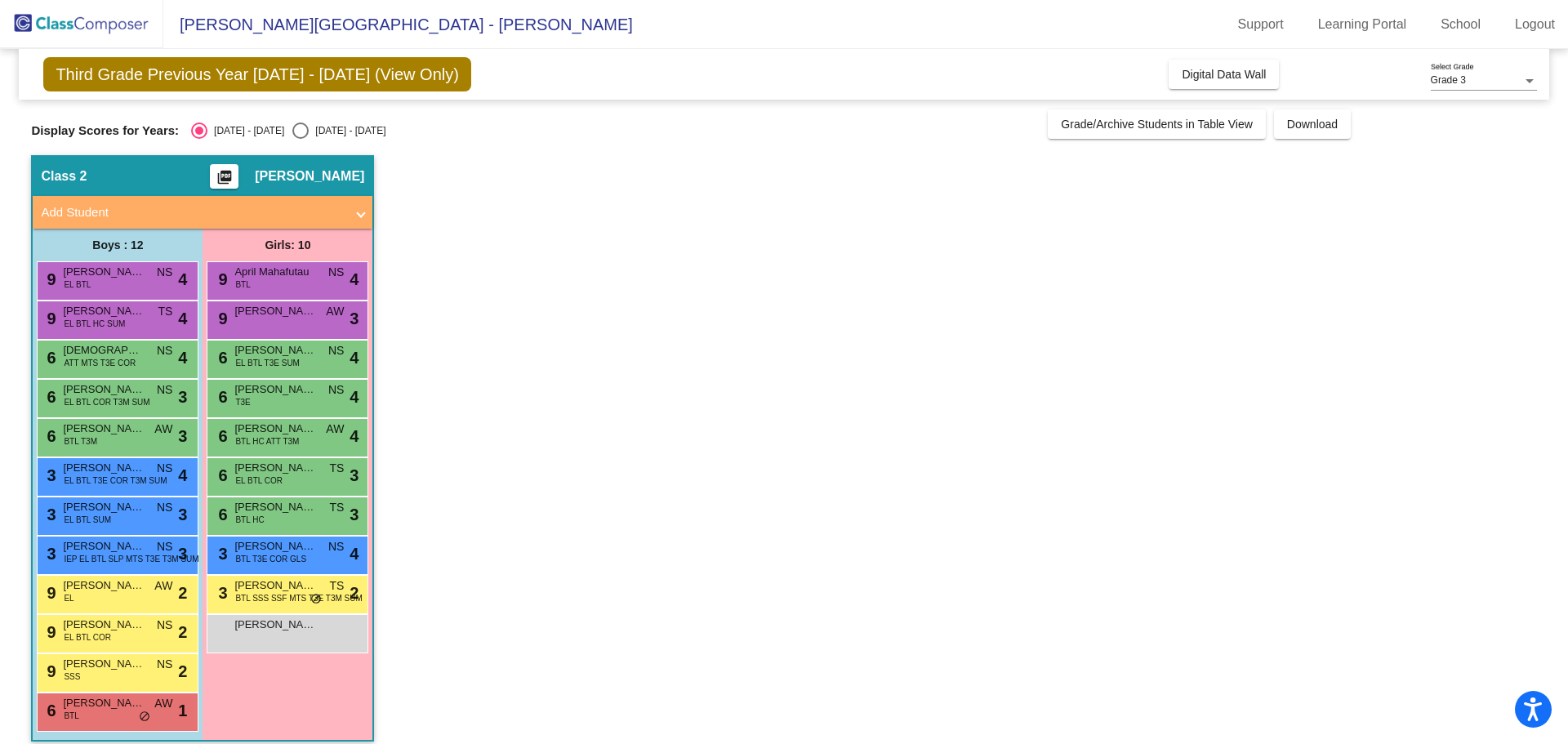
click at [291, 434] on span "[PERSON_NAME]" at bounding box center [275, 429] width 82 height 17
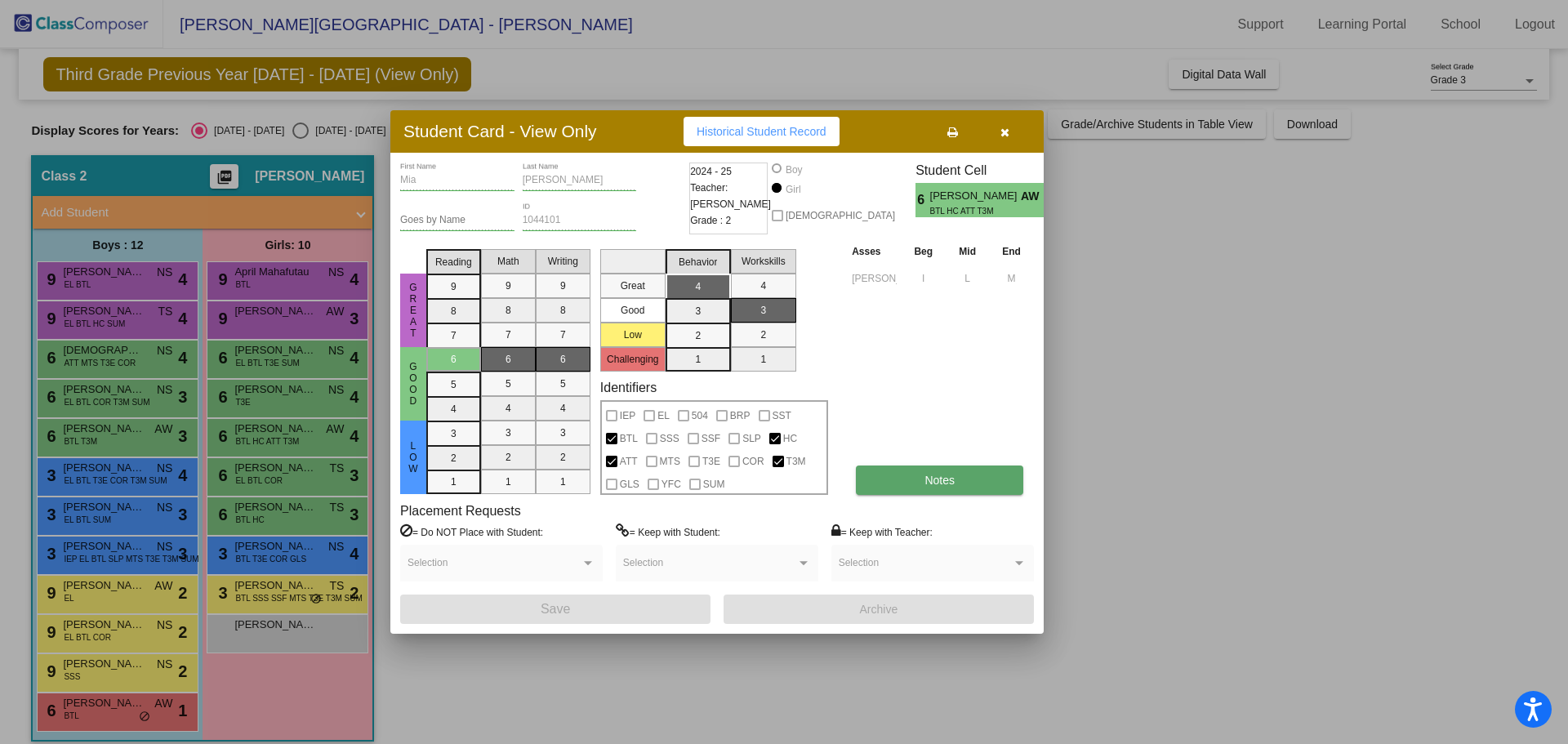
click at [978, 488] on button "Notes" at bounding box center [940, 480] width 167 height 29
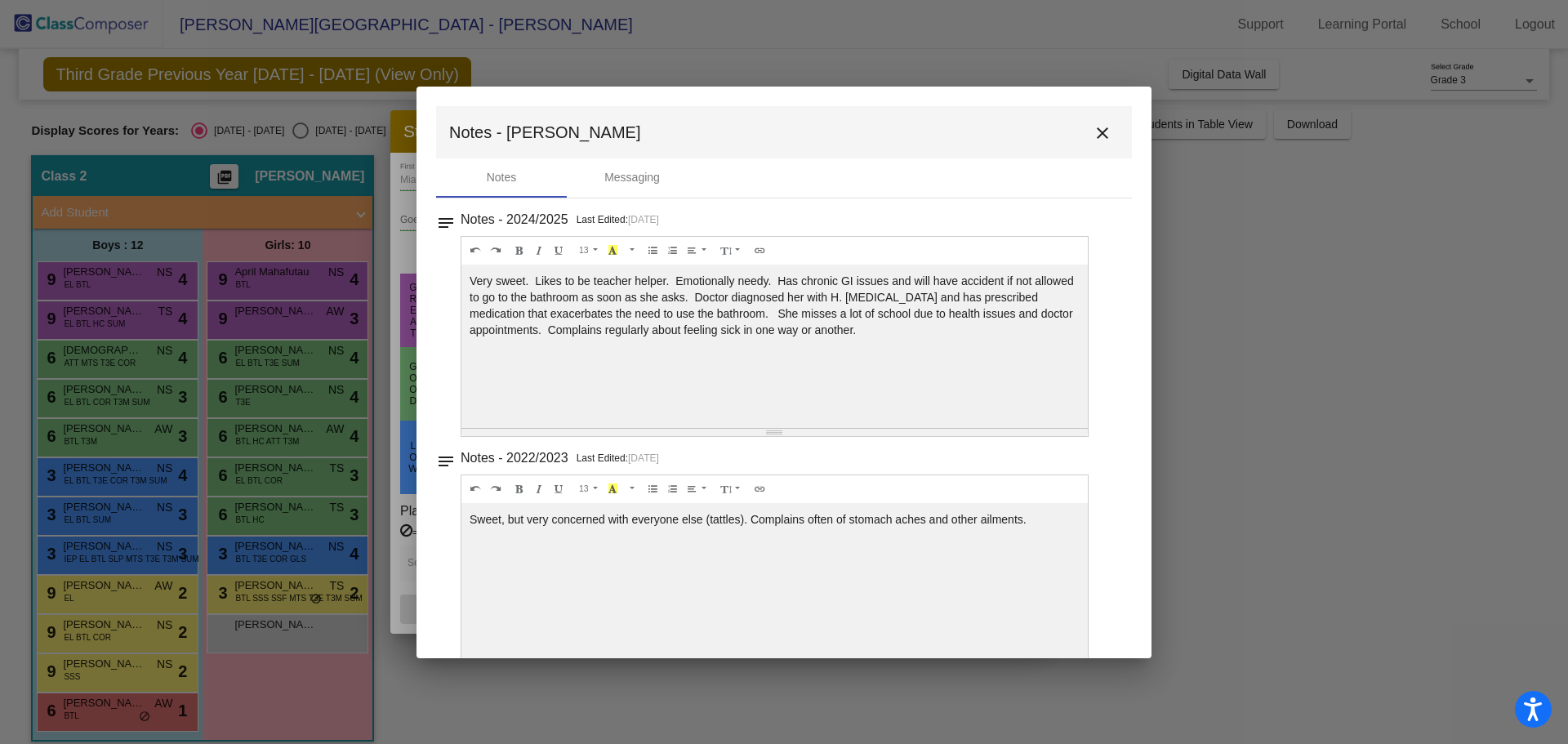
click at [1093, 130] on mat-icon "close" at bounding box center [1102, 132] width 19 height 19
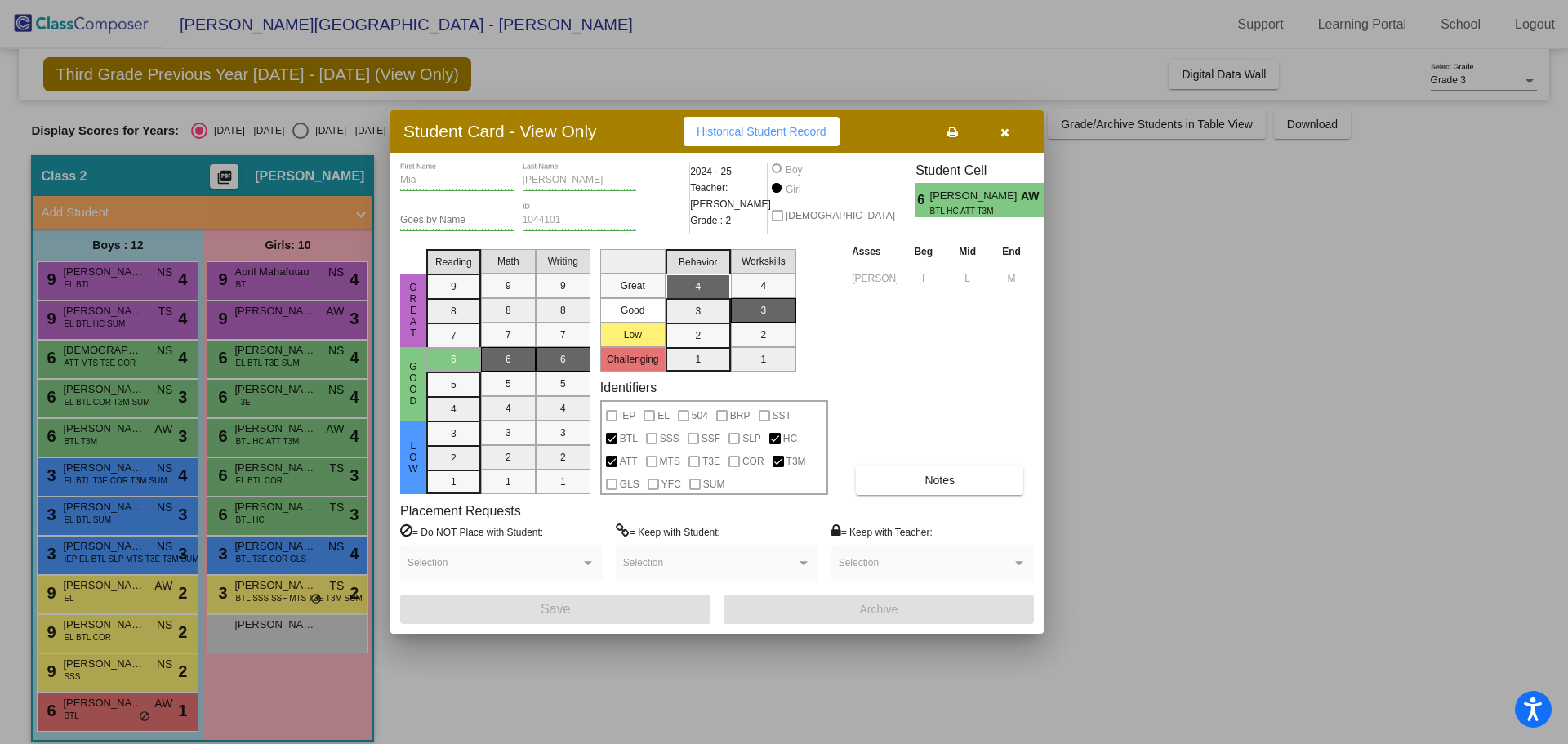
click at [290, 479] on div at bounding box center [784, 372] width 1568 height 744
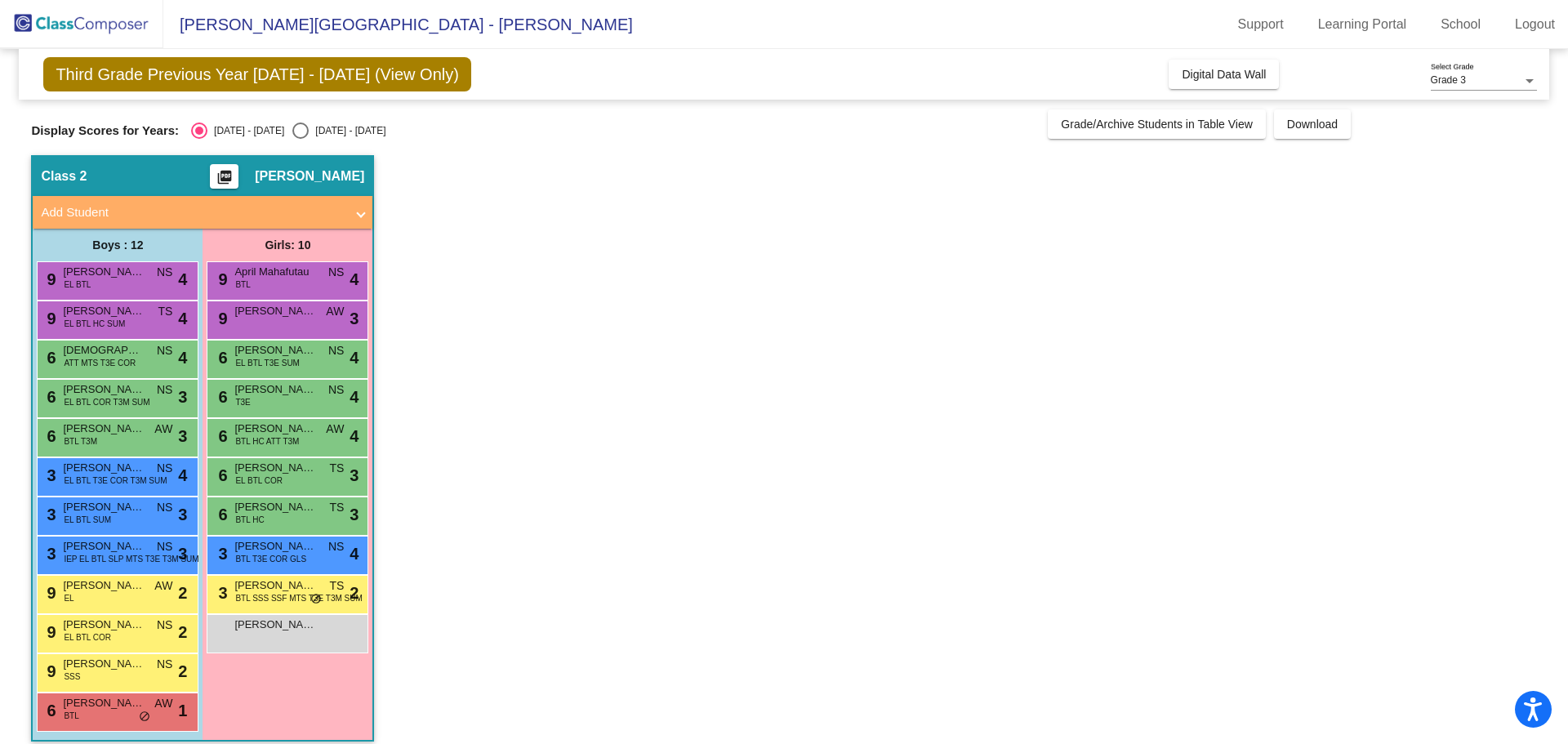
click at [290, 479] on div "6 Aleyza [PERSON_NAME] EL BTL COR TS lock do_not_disturb_alt 3" at bounding box center [287, 475] width 156 height 33
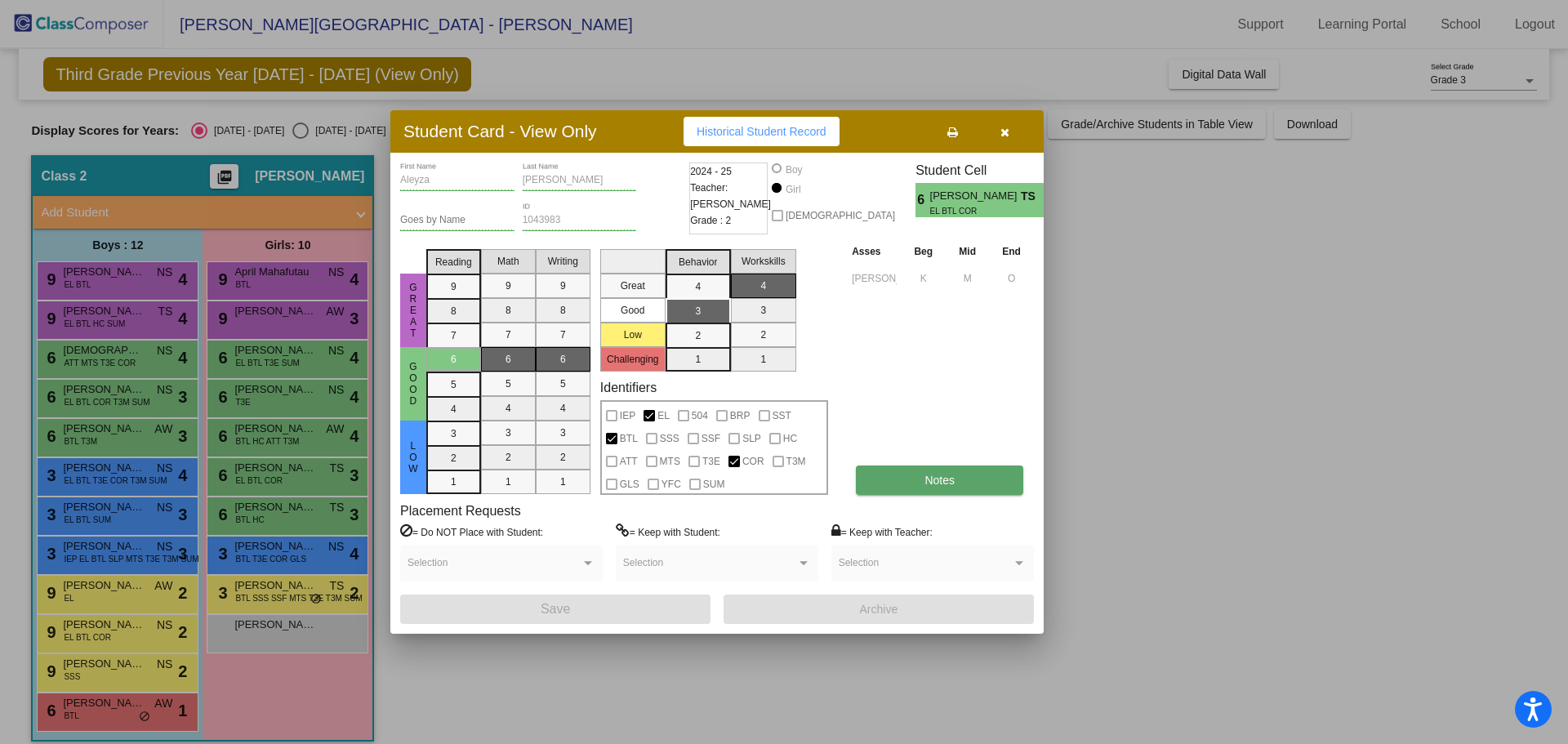
click at [952, 468] on button "Notes" at bounding box center [940, 480] width 167 height 29
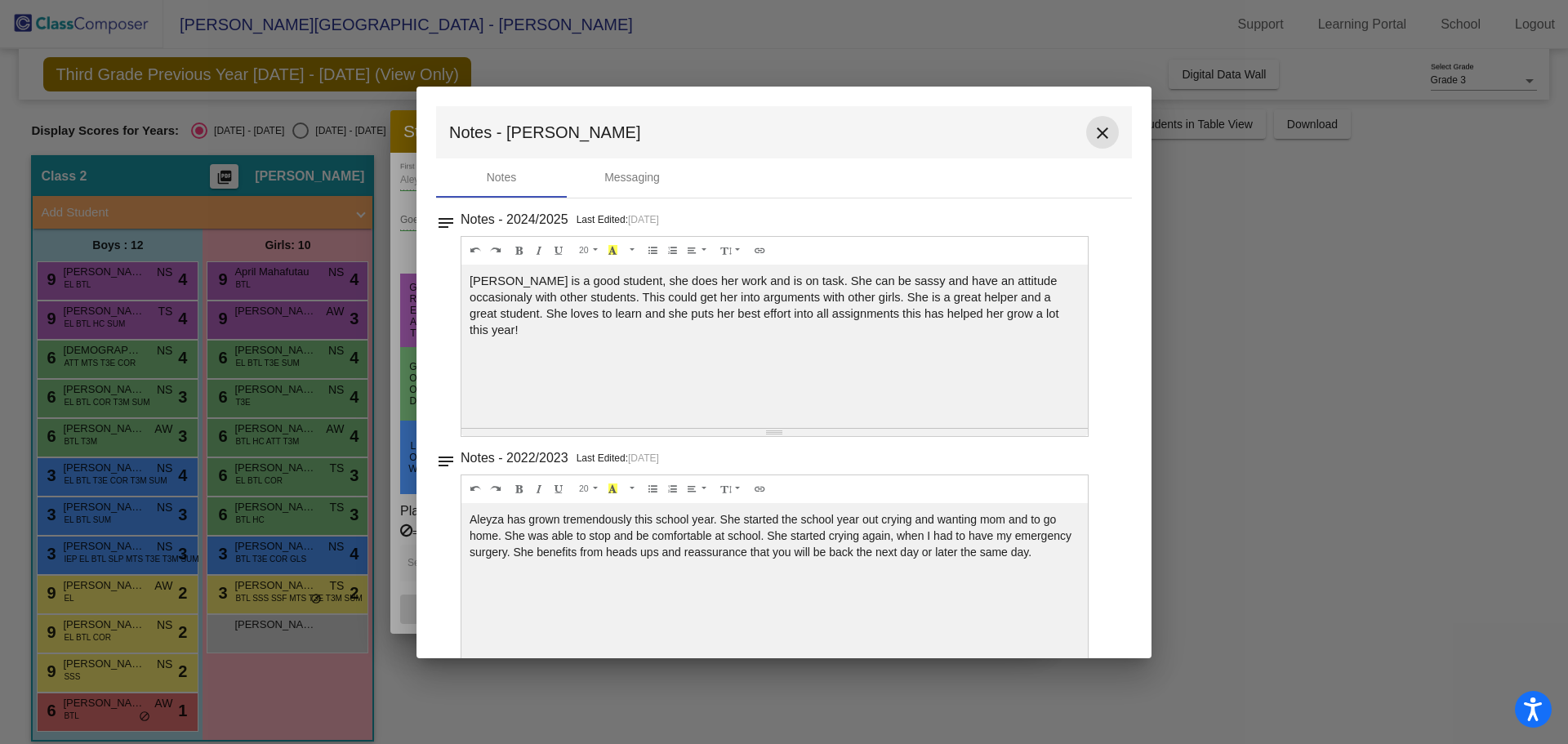
click at [1093, 130] on mat-icon "close" at bounding box center [1102, 132] width 19 height 19
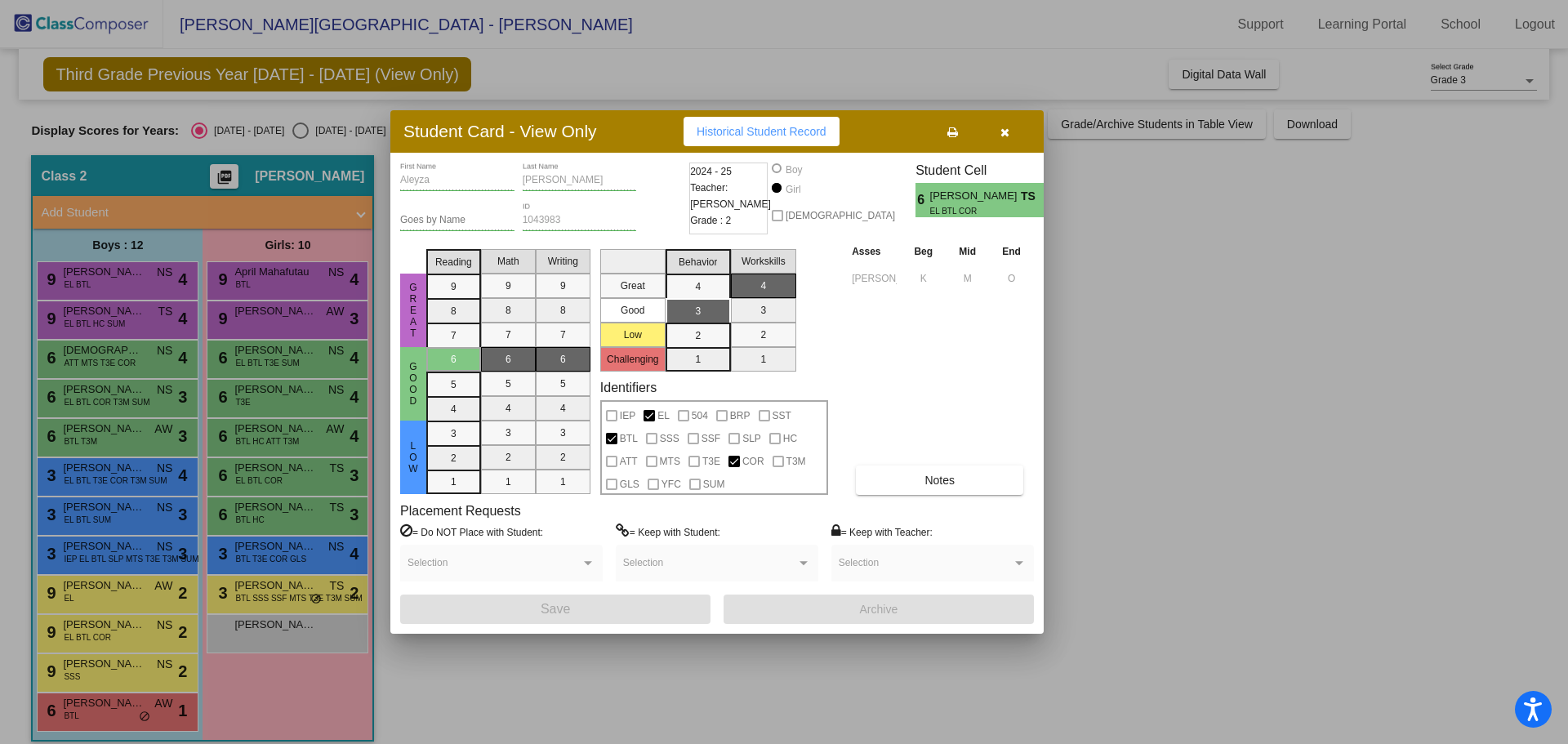
click at [278, 481] on div at bounding box center [784, 372] width 1568 height 744
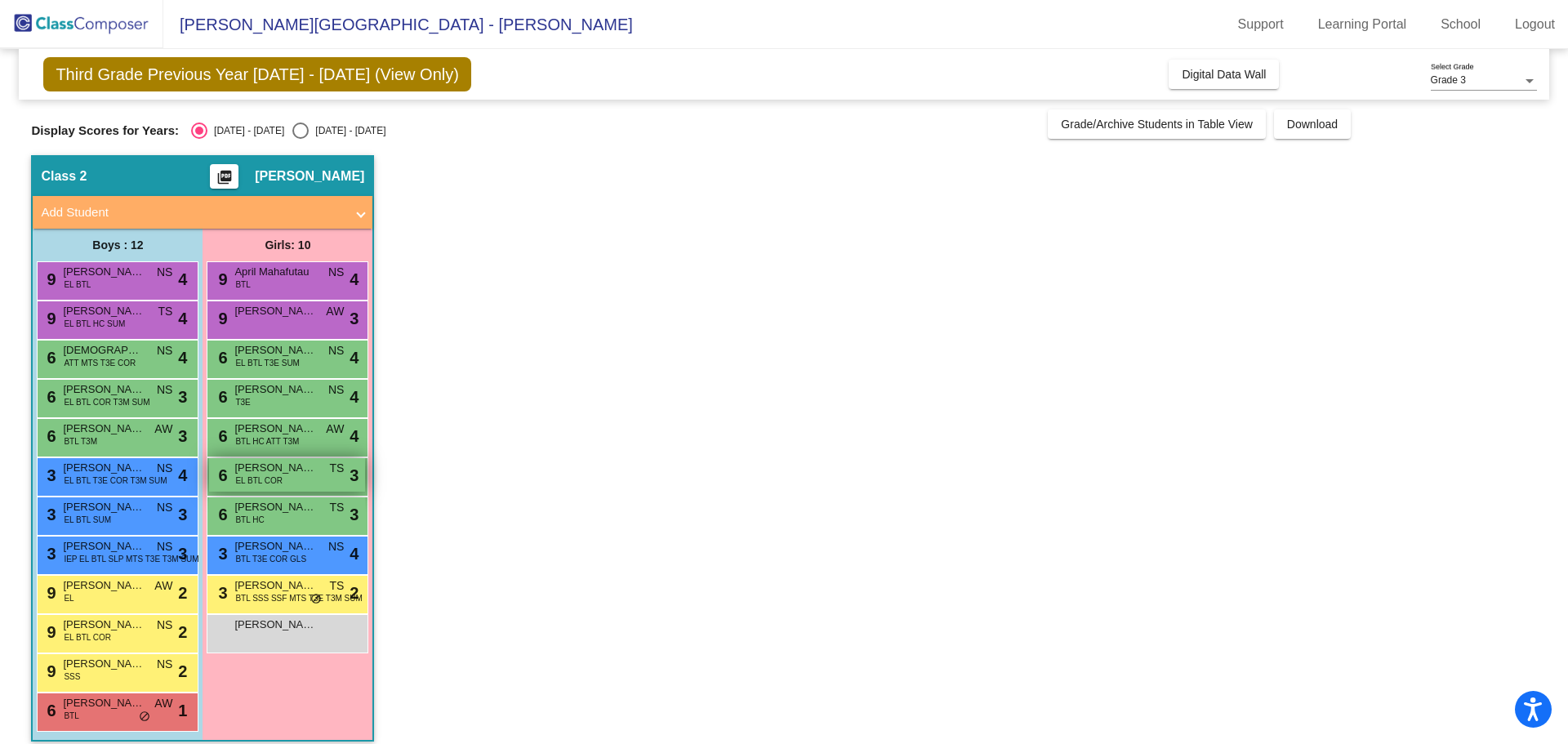
click at [281, 474] on span "[PERSON_NAME]" at bounding box center [275, 469] width 82 height 17
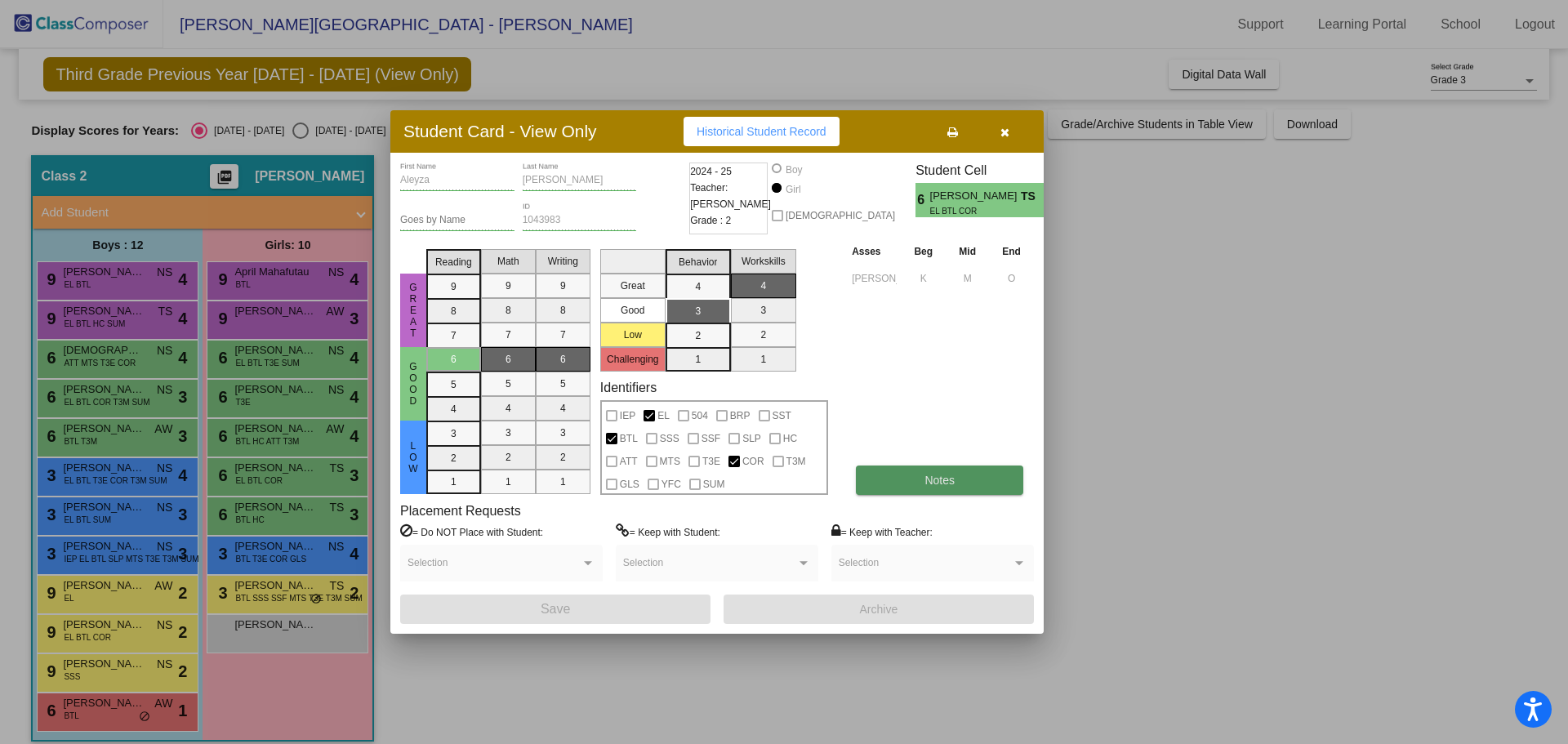
click at [940, 478] on span "Notes" at bounding box center [940, 480] width 30 height 13
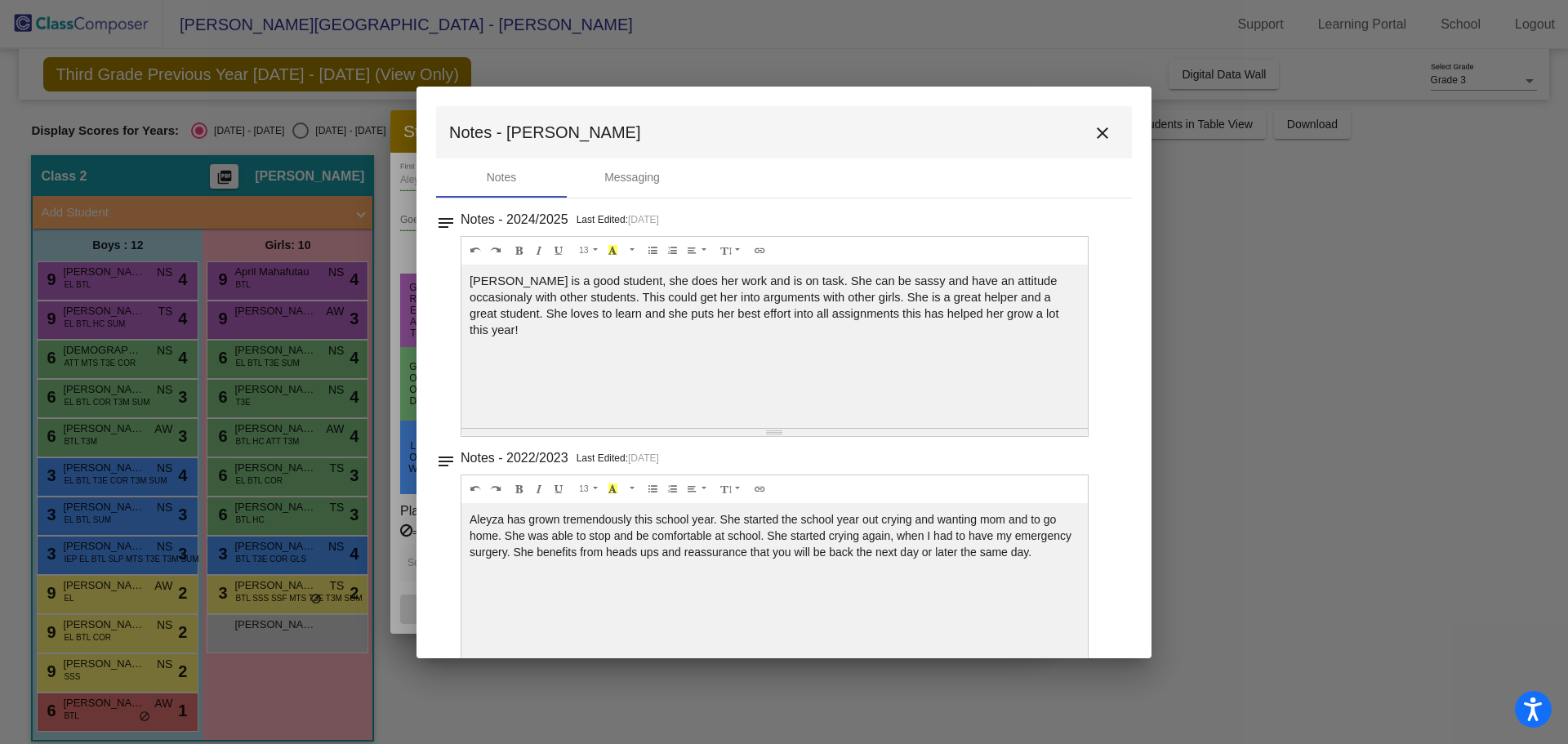
click at [1093, 131] on mat-icon "close" at bounding box center [1102, 132] width 19 height 19
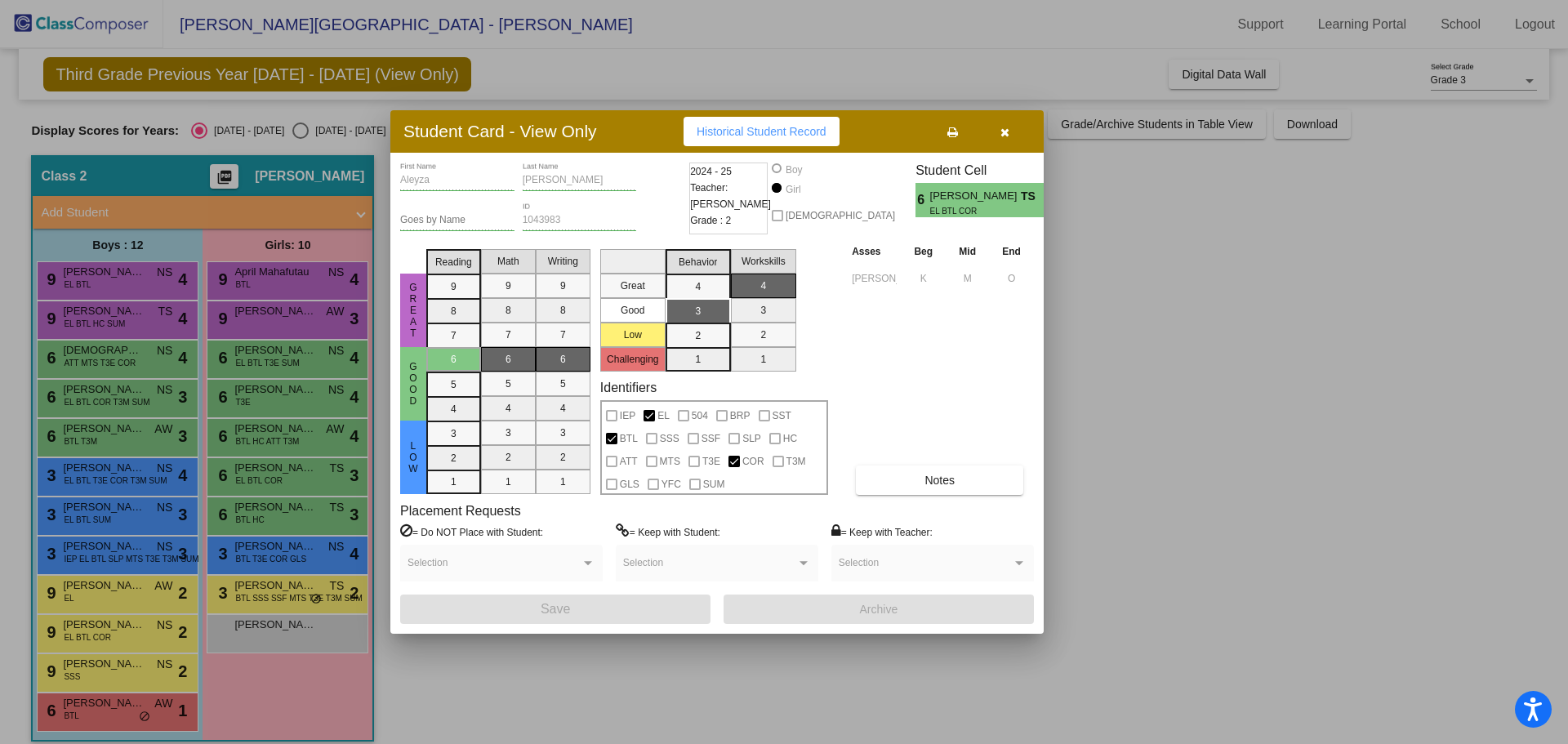
click at [279, 516] on div at bounding box center [784, 372] width 1568 height 744
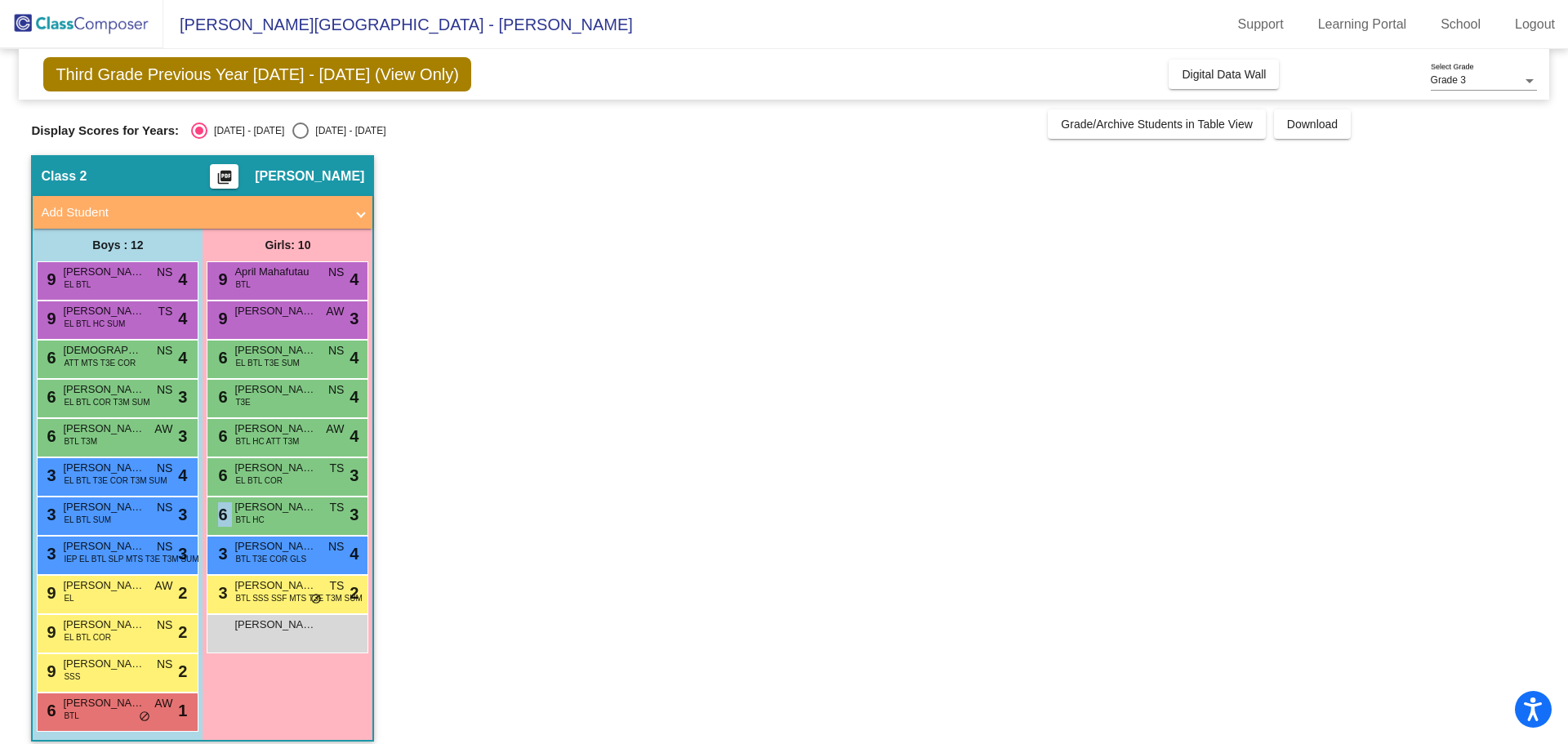
click at [279, 516] on div "6 [PERSON_NAME] BTL HC TS lock do_not_disturb_alt 3" at bounding box center [287, 514] width 156 height 33
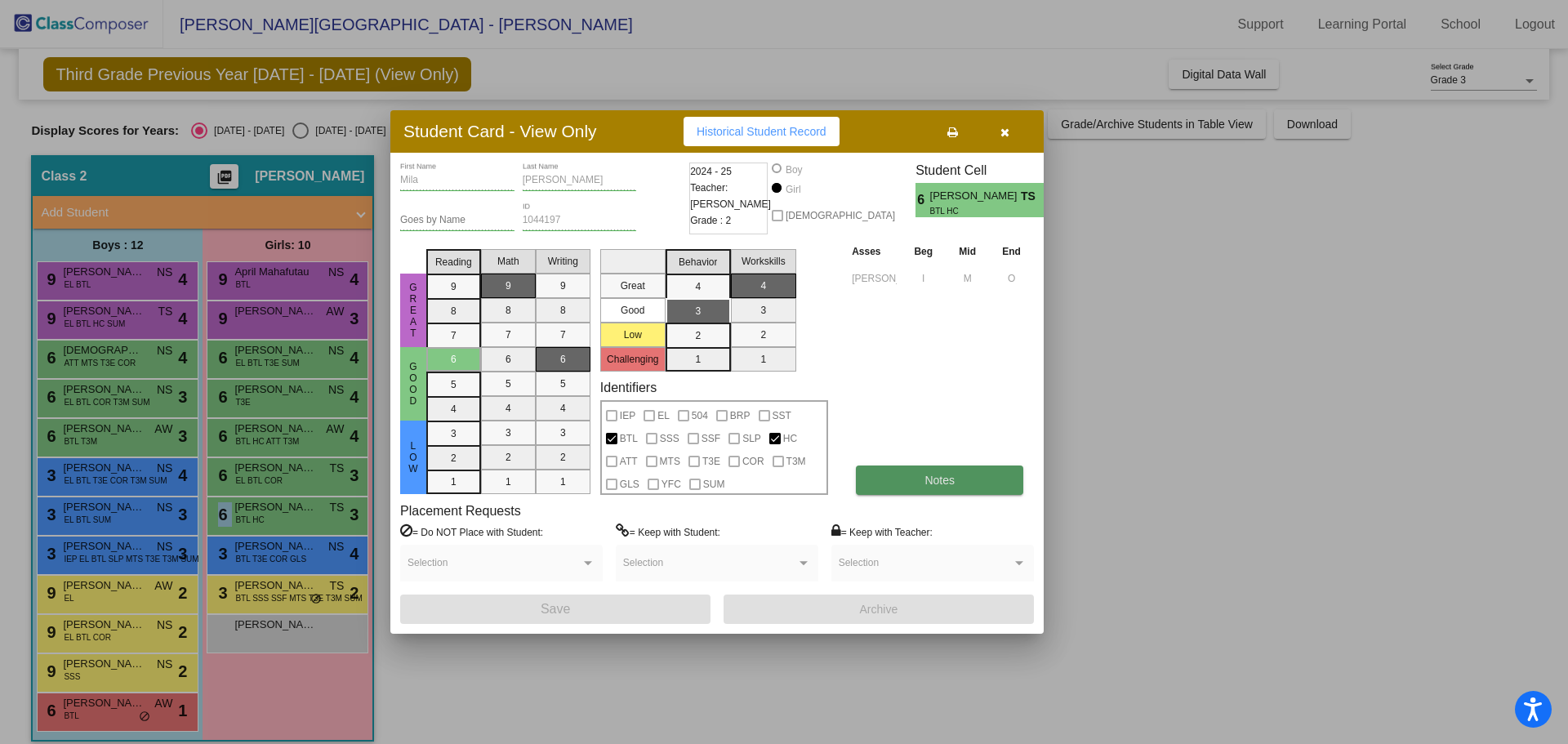
click at [934, 477] on span "Notes" at bounding box center [940, 480] width 30 height 13
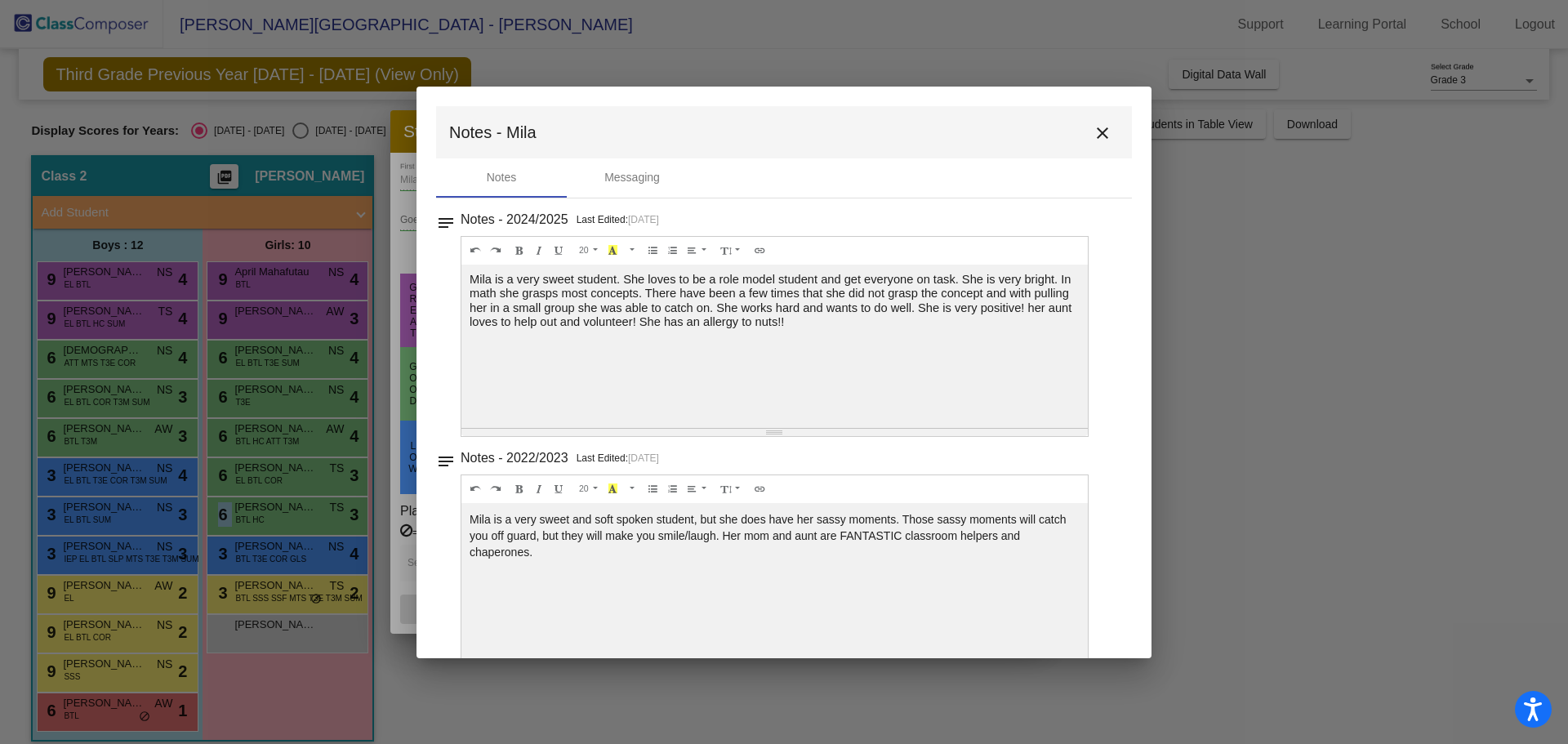
click at [1093, 128] on mat-icon "close" at bounding box center [1102, 132] width 19 height 19
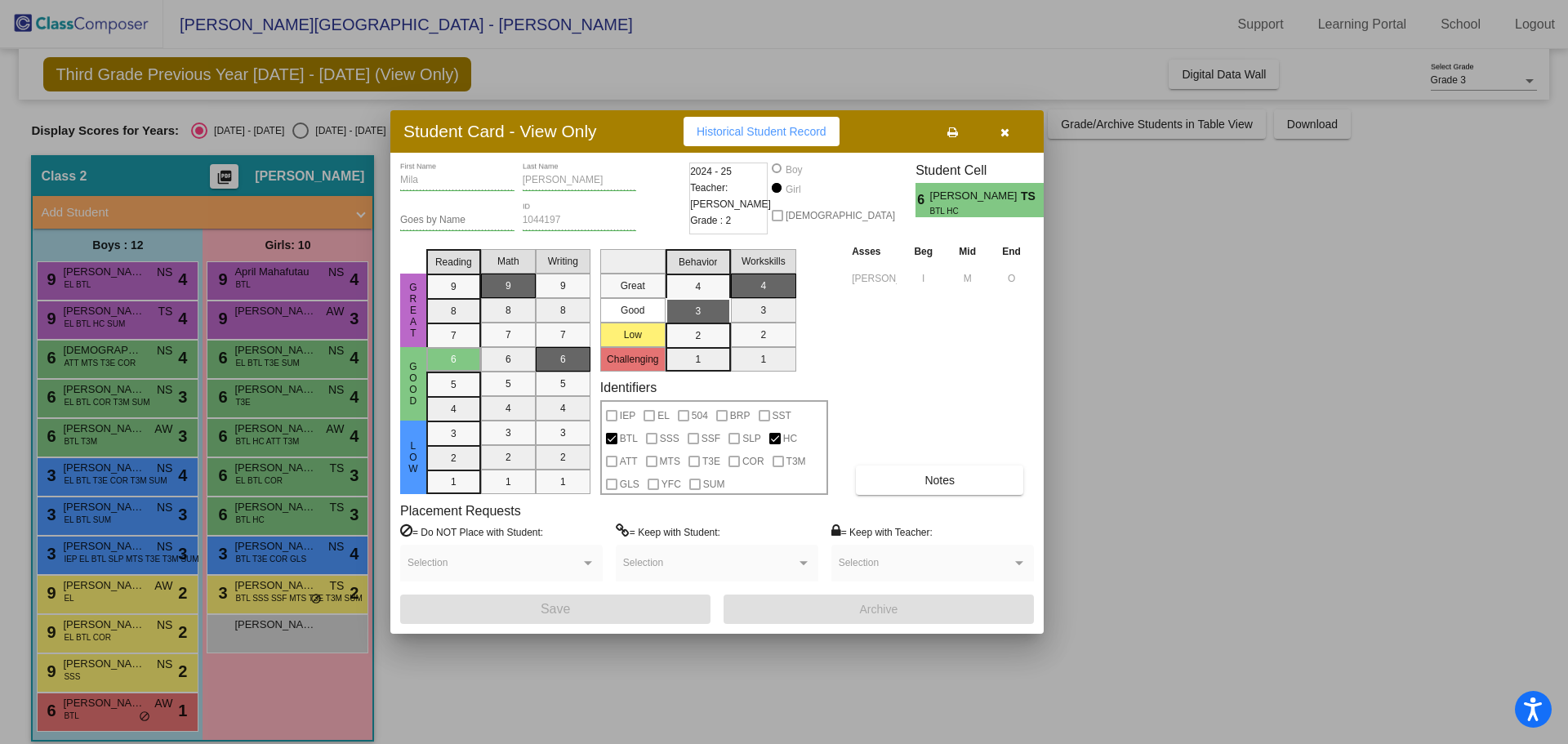
click at [255, 566] on div at bounding box center [784, 372] width 1568 height 744
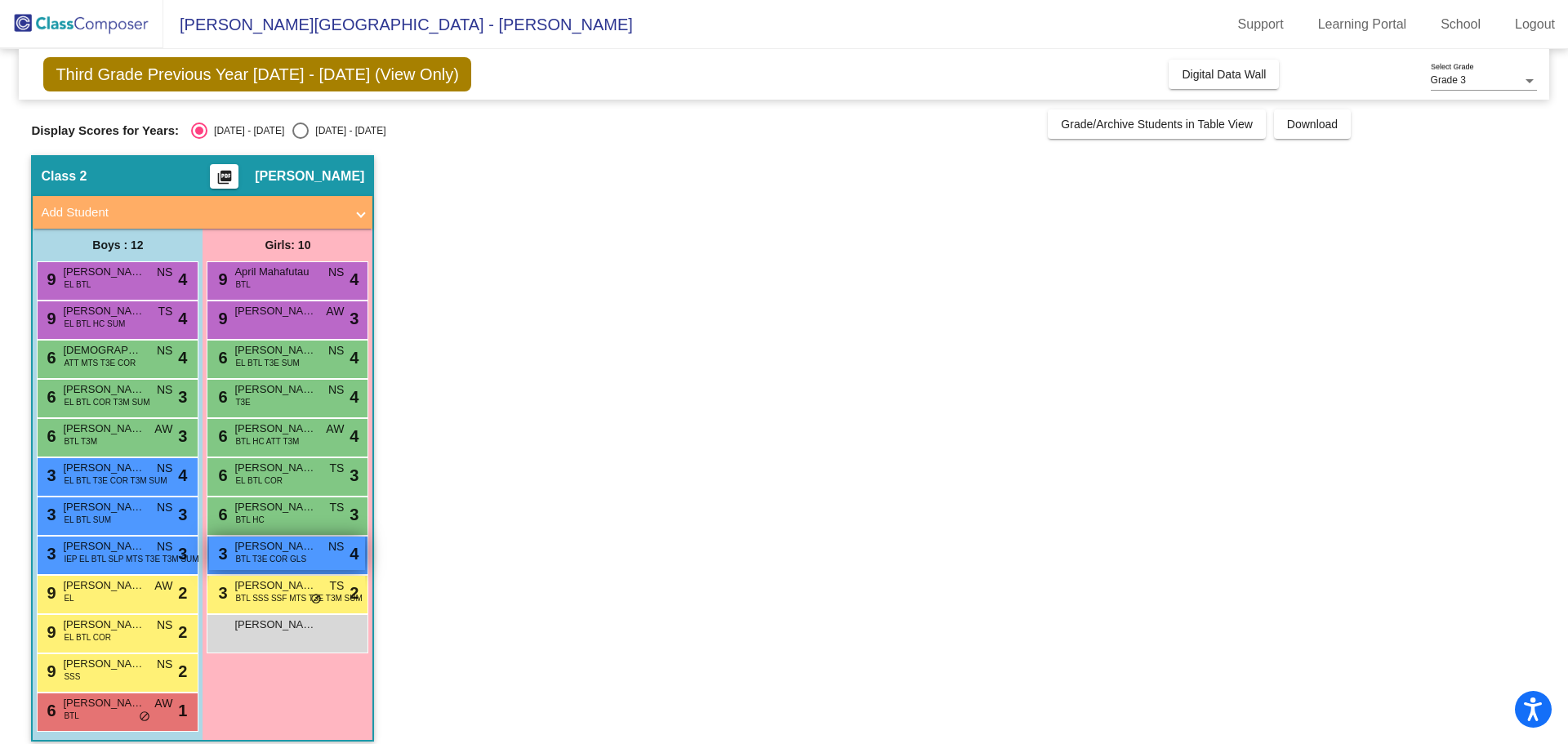
click at [253, 557] on span "BTL T3E COR GLS" at bounding box center [270, 559] width 71 height 13
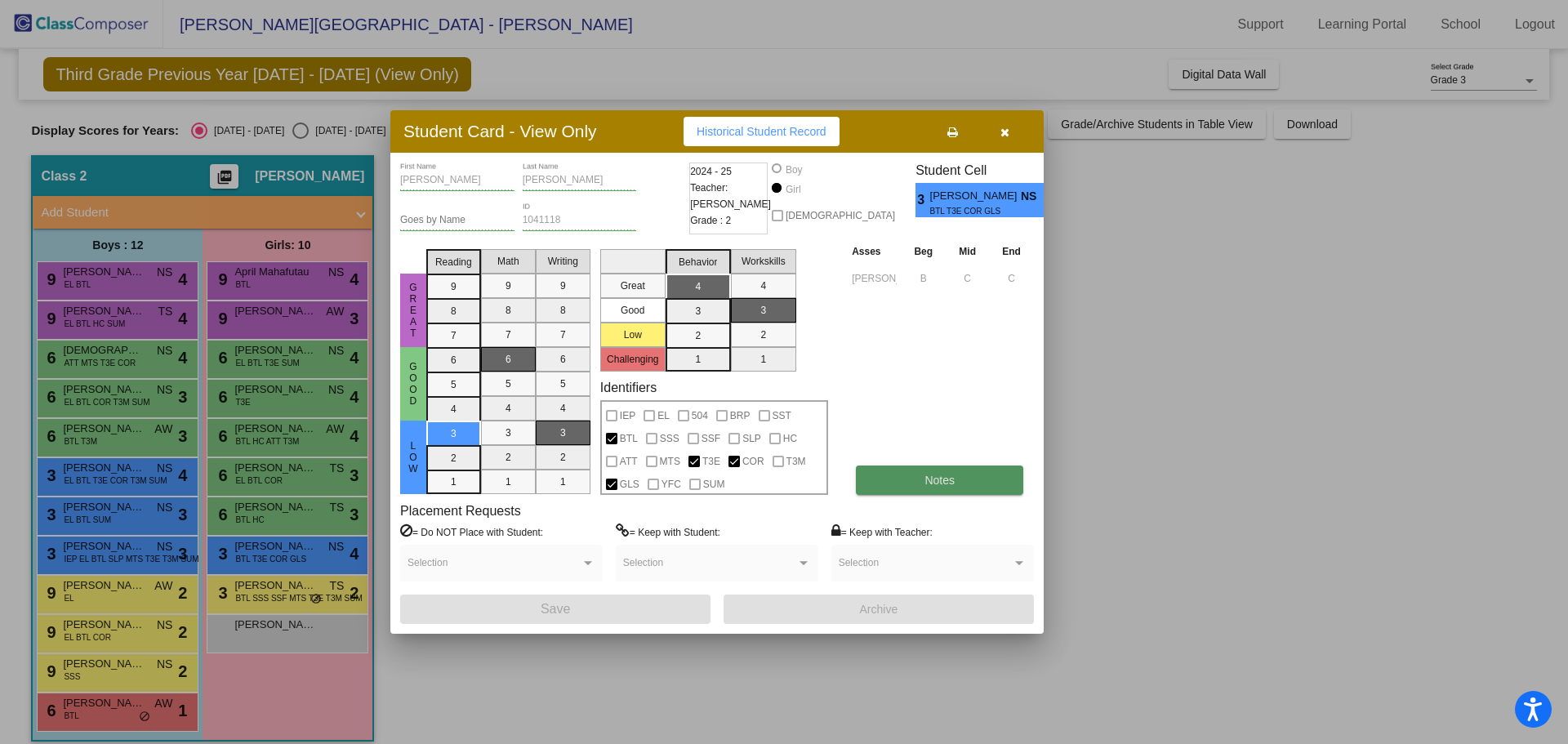
click at [939, 485] on span "Notes" at bounding box center [940, 480] width 30 height 13
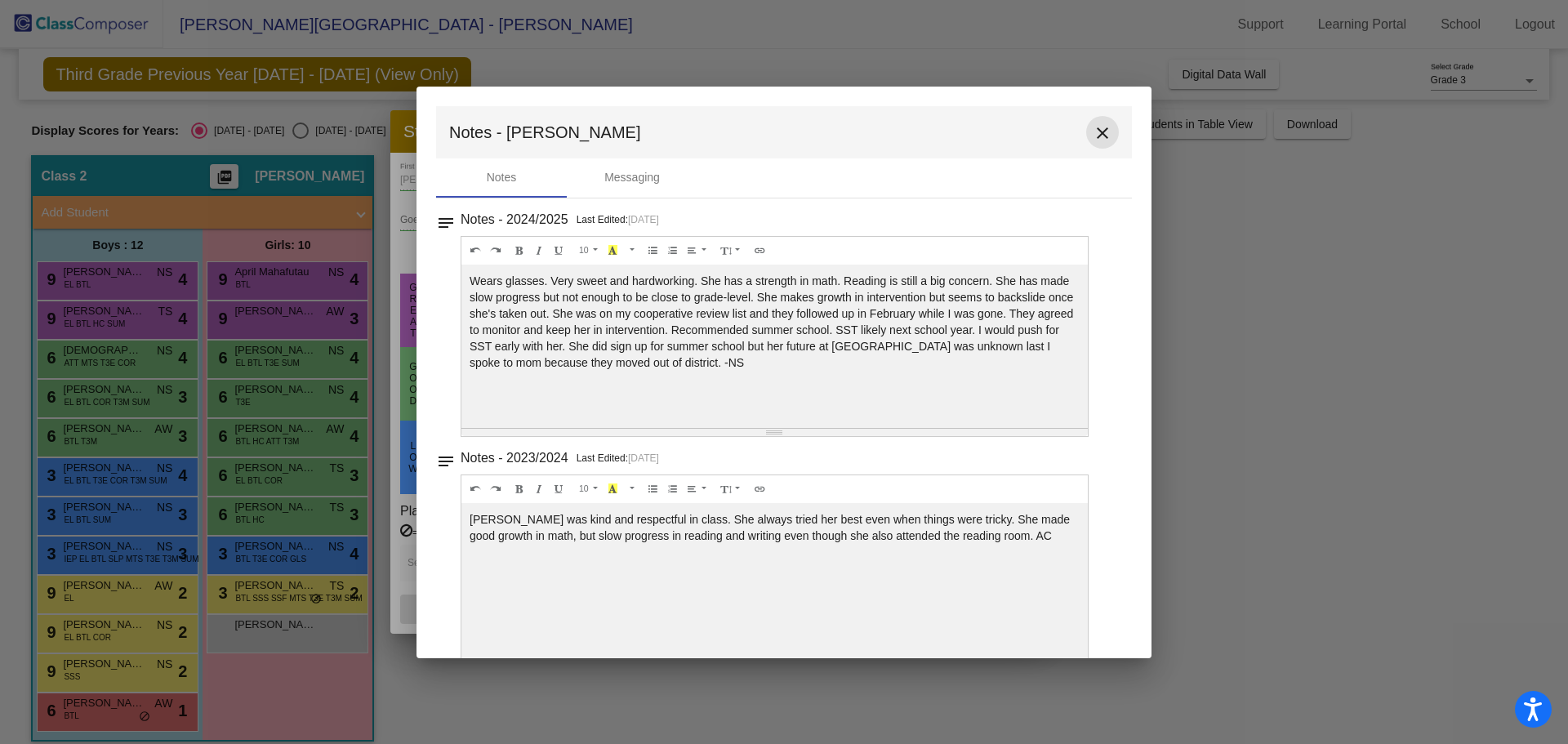
click at [1097, 129] on mat-icon "close" at bounding box center [1102, 132] width 19 height 19
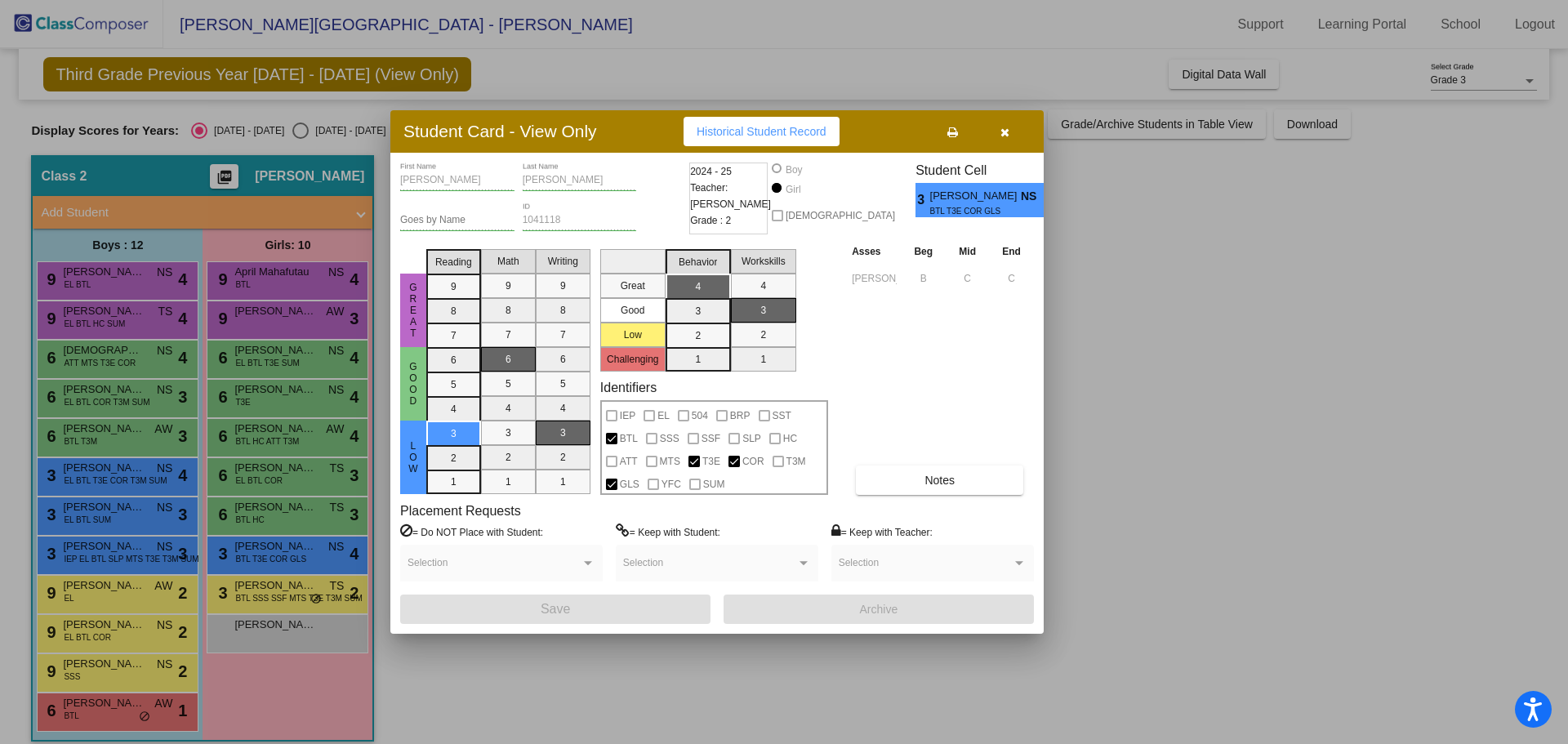
click at [287, 600] on div at bounding box center [784, 372] width 1568 height 744
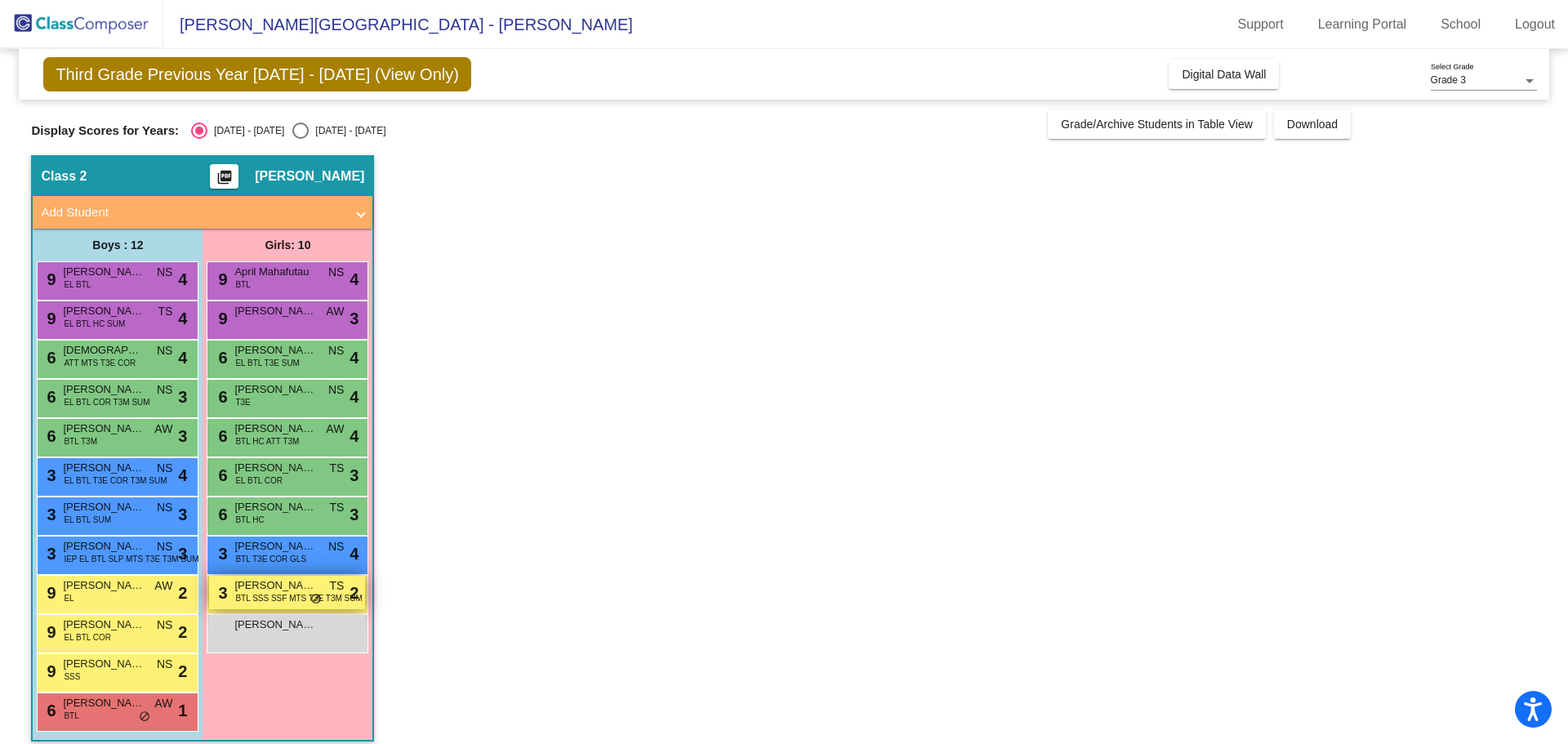
click at [284, 601] on span "BTL SSS SSF MTS T3E T3M SUM" at bounding box center [298, 598] width 126 height 13
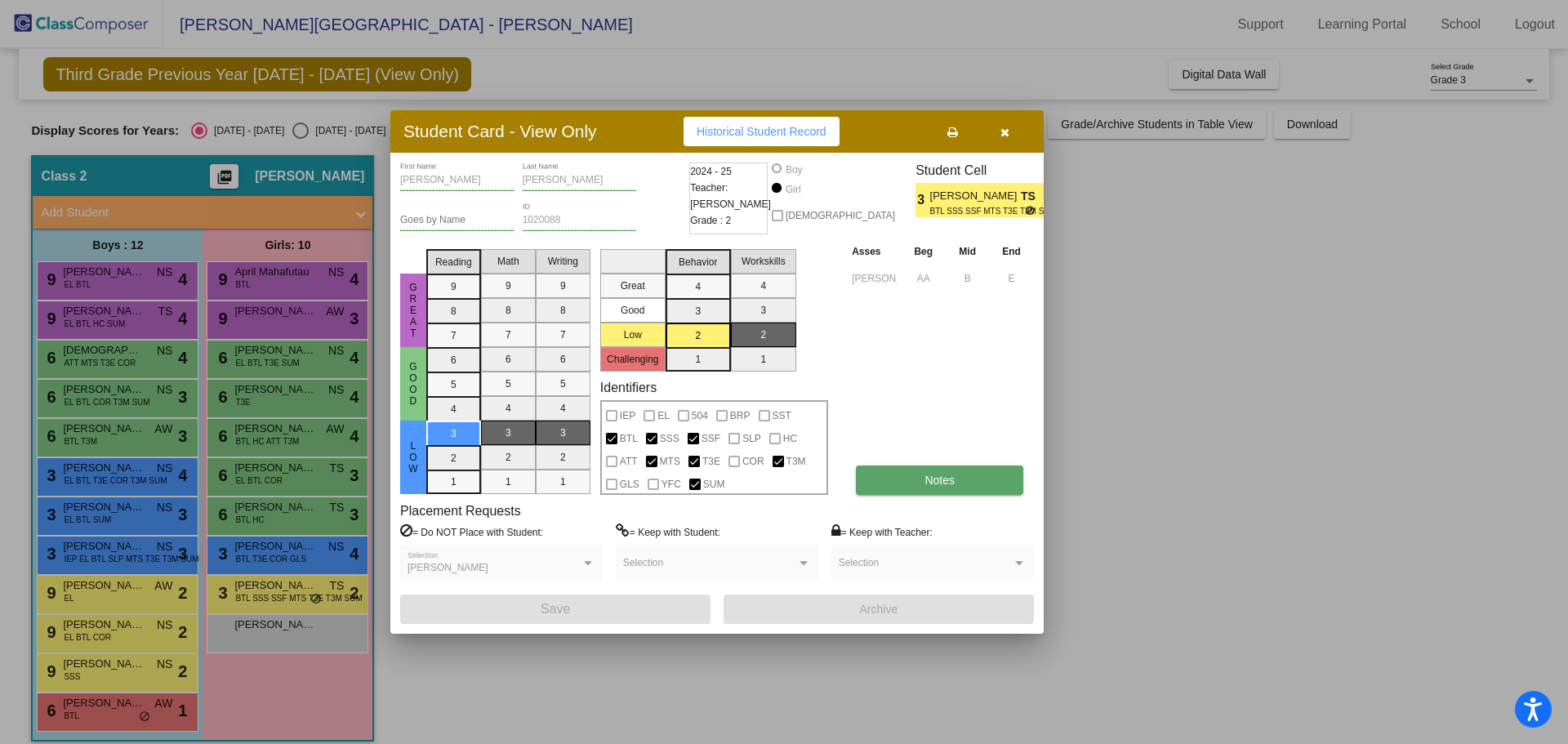
click at [915, 475] on button "Notes" at bounding box center [940, 480] width 167 height 29
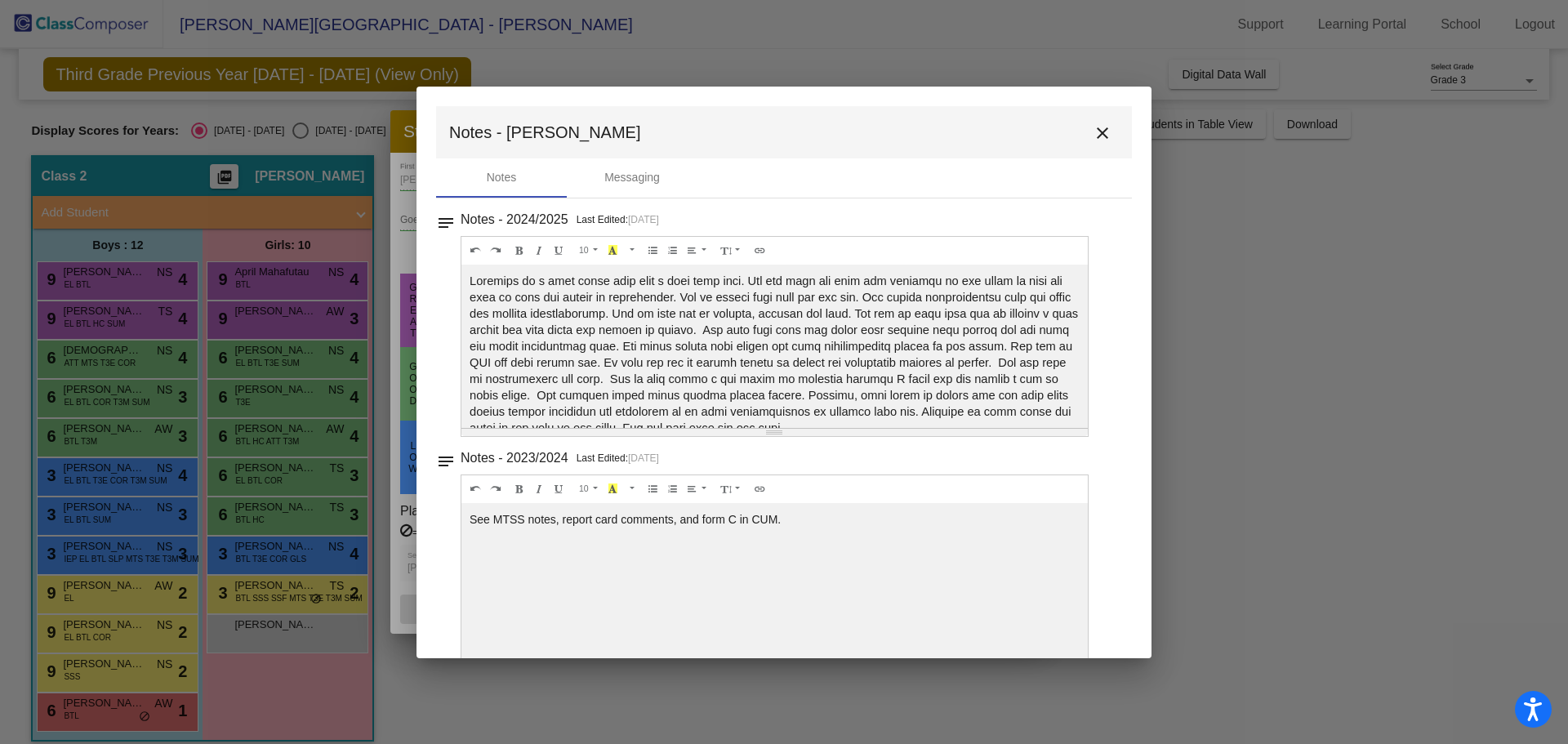
scroll to position [17, 0]
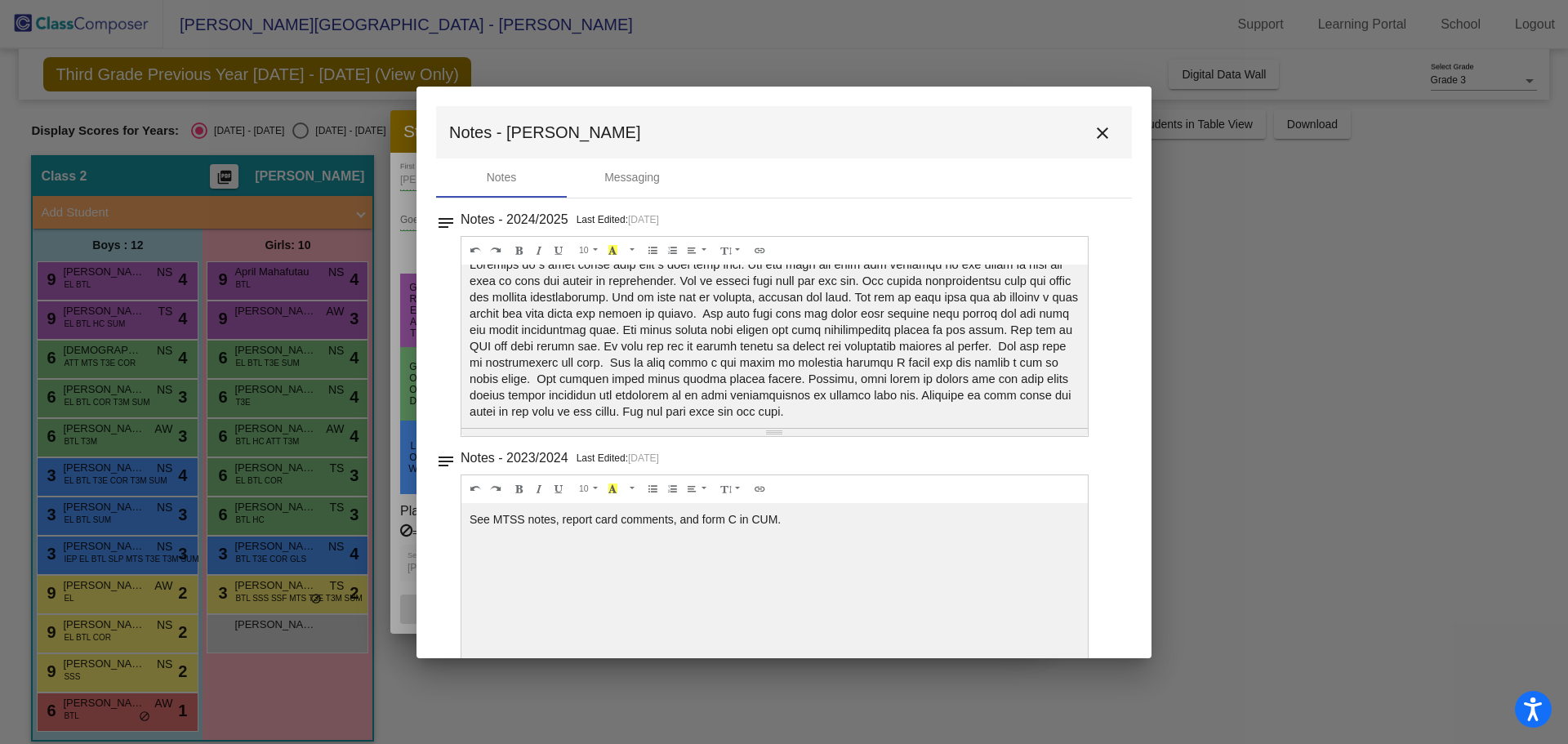
click at [295, 628] on div at bounding box center [784, 372] width 1568 height 744
click at [293, 639] on div at bounding box center [784, 372] width 1568 height 744
click at [1086, 131] on button "close" at bounding box center [1102, 132] width 33 height 33
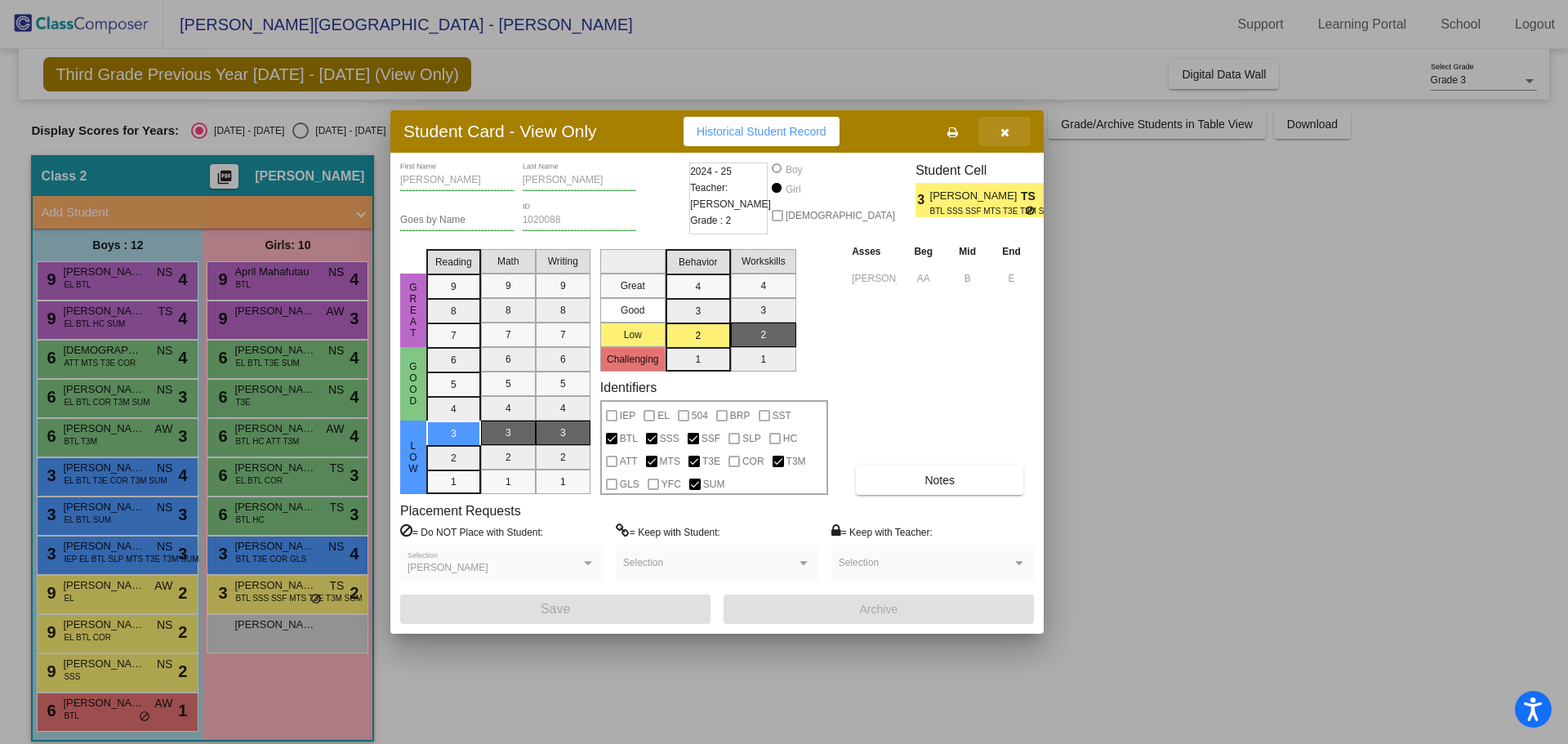
click at [1006, 127] on icon "button" at bounding box center [1005, 132] width 9 height 12
